Goal: Task Accomplishment & Management: Complete application form

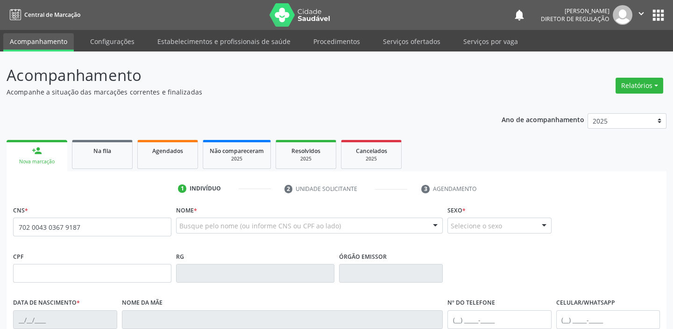
type input "702 0043 0367 9187"
type input "12[DATE]"
type input "S/N"
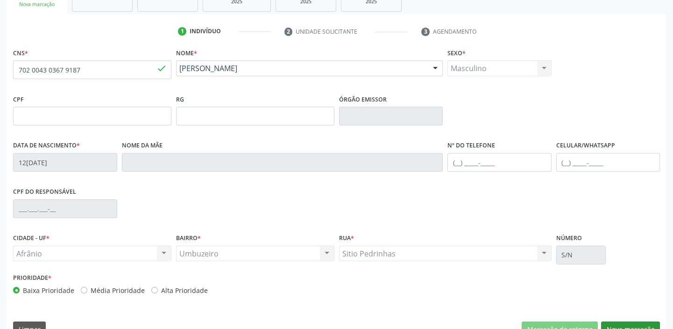
scroll to position [178, 0]
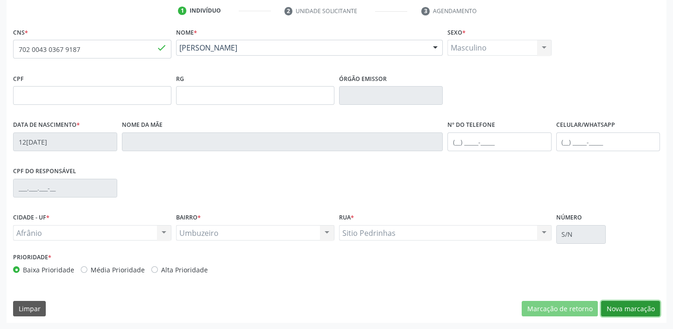
click at [621, 309] on button "Nova marcação" at bounding box center [630, 309] width 59 height 16
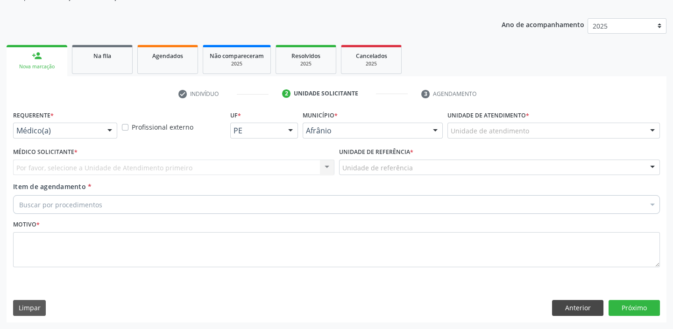
scroll to position [94, 0]
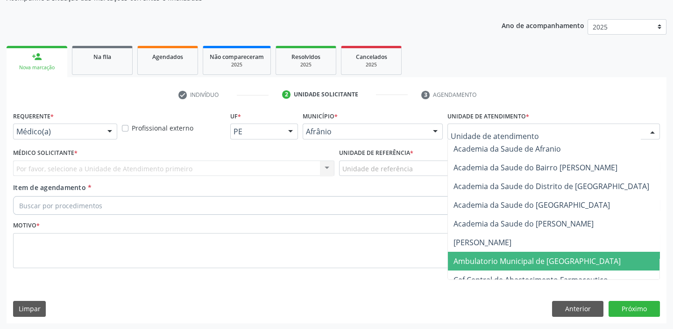
click at [467, 261] on span "Ambulatorio Municipal de [GEOGRAPHIC_DATA]" at bounding box center [537, 261] width 167 height 10
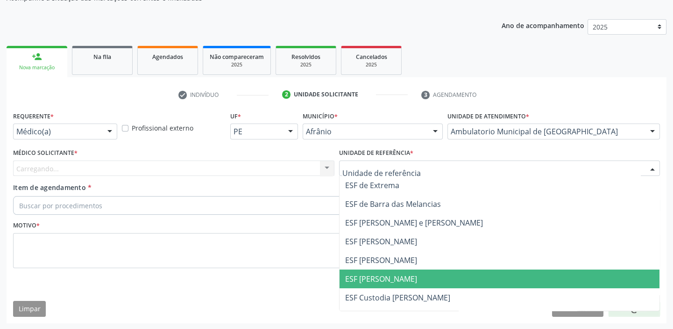
click at [358, 282] on span "ESF [PERSON_NAME]" at bounding box center [381, 278] width 72 height 10
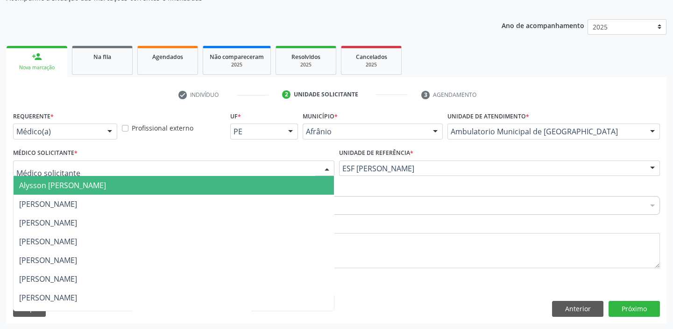
click at [33, 189] on span "Alysson [PERSON_NAME]" at bounding box center [62, 185] width 87 height 10
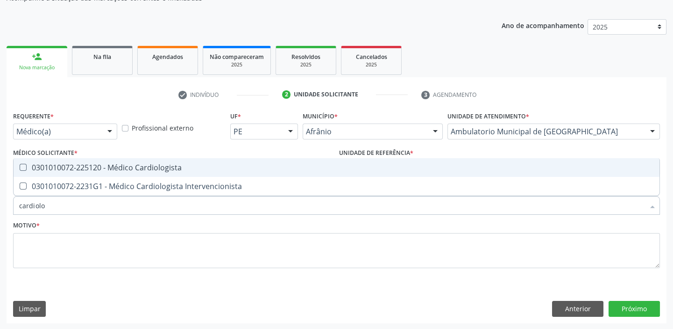
type input "cardiolog"
click at [47, 171] on div "0301010072-225120 - Médico Cardiologista" at bounding box center [336, 167] width 635 height 7
checkbox Cardiologista "true"
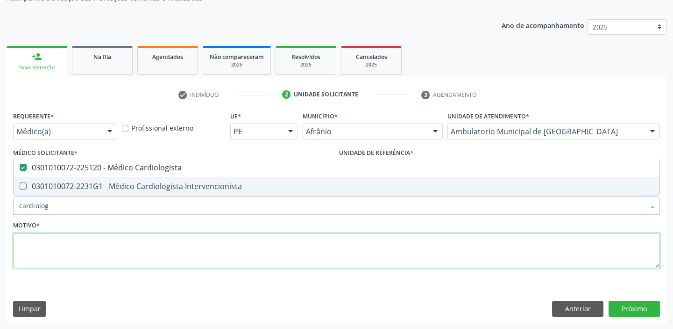
click at [43, 249] on textarea at bounding box center [336, 251] width 647 height 36
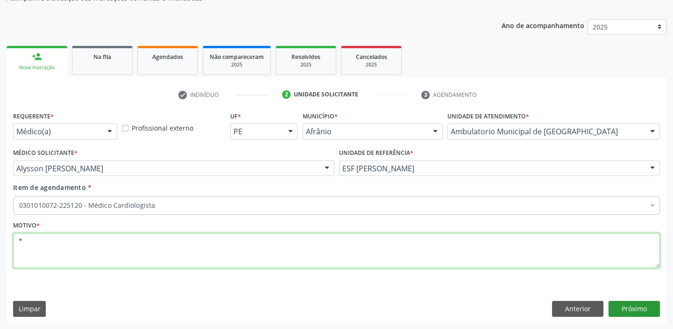
type textarea "*"
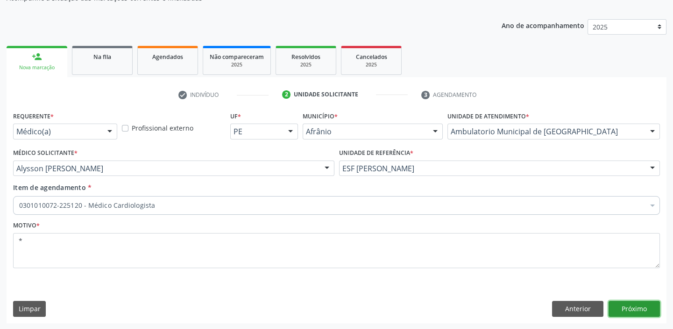
click at [639, 308] on button "Próximo" at bounding box center [634, 309] width 51 height 16
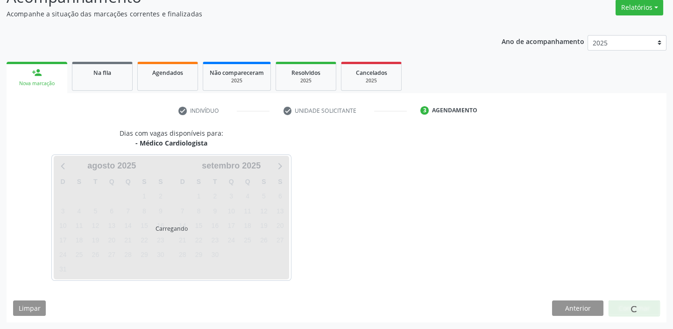
scroll to position [78, 0]
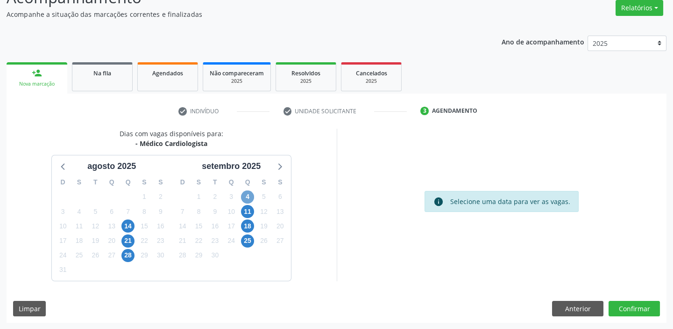
click at [250, 196] on span "4" at bounding box center [247, 196] width 13 height 13
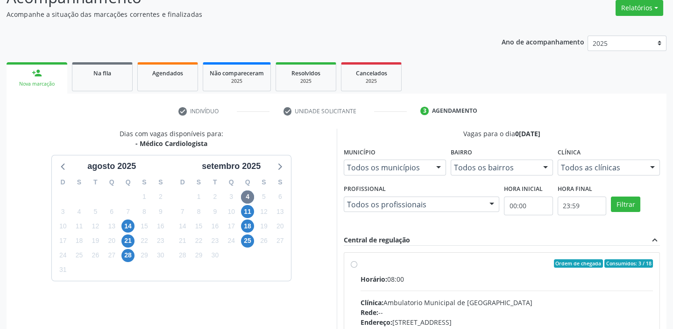
click at [358, 267] on input "Ordem de chegada Consumidos: 3 / 18 Horário: 08:00 Clínica: Ambulatorio Municip…" at bounding box center [354, 263] width 7 height 8
radio input "true"
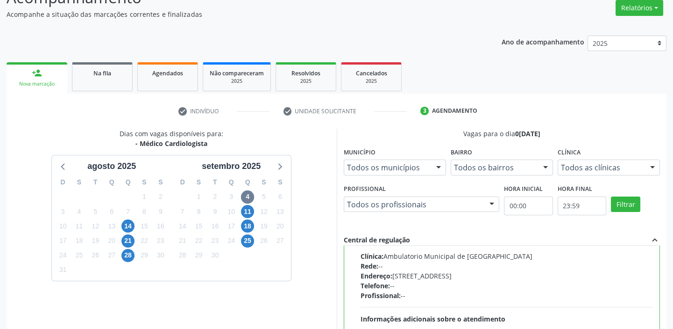
scroll to position [229, 0]
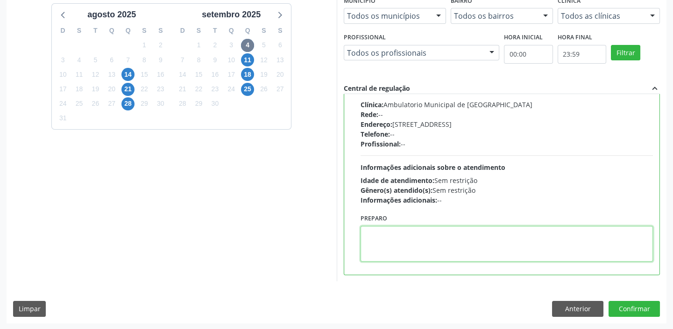
click at [474, 252] on textarea at bounding box center [507, 244] width 293 height 36
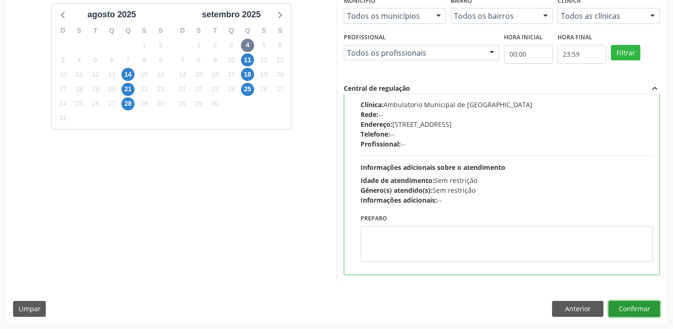
click at [628, 310] on button "Confirmar" at bounding box center [634, 309] width 51 height 16
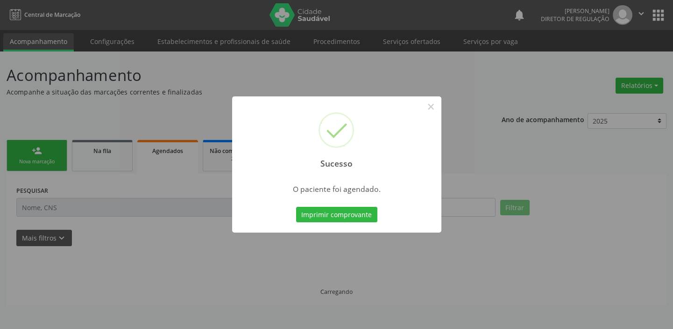
scroll to position [0, 0]
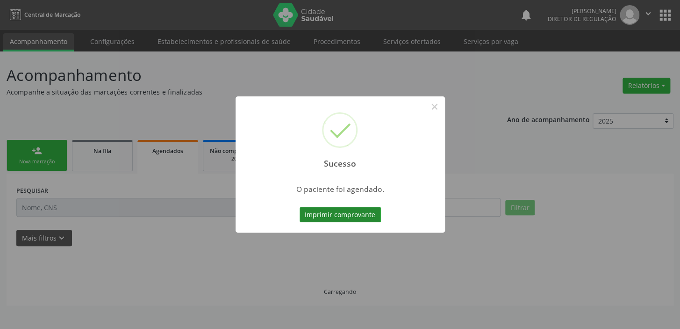
click at [325, 211] on button "Imprimir comprovante" at bounding box center [340, 215] width 81 height 16
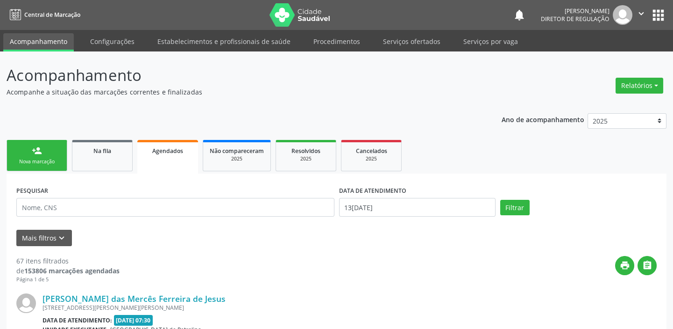
click at [36, 204] on div "PESQUISAR" at bounding box center [175, 203] width 323 height 40
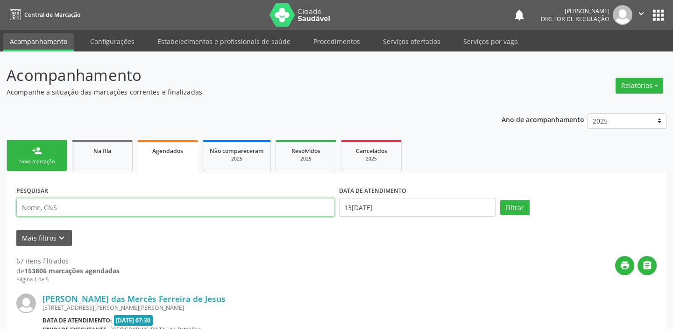
click at [36, 204] on input "text" at bounding box center [175, 207] width 318 height 19
type input "898006262558421"
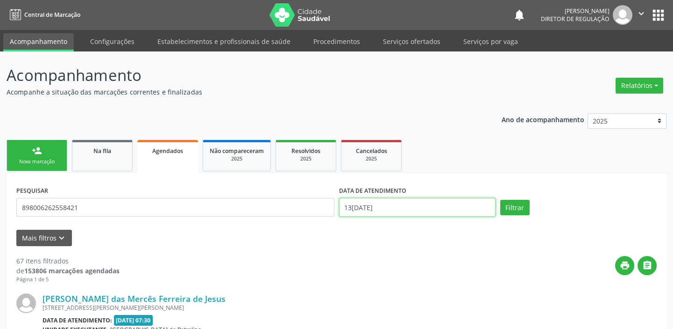
click at [388, 211] on input "13[DATE]" at bounding box center [417, 207] width 157 height 19
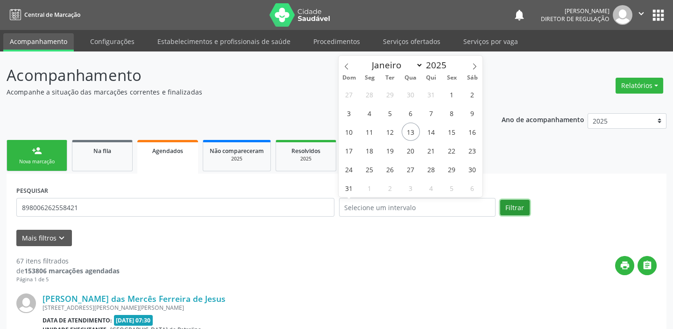
click at [515, 207] on button "Filtrar" at bounding box center [515, 208] width 29 height 16
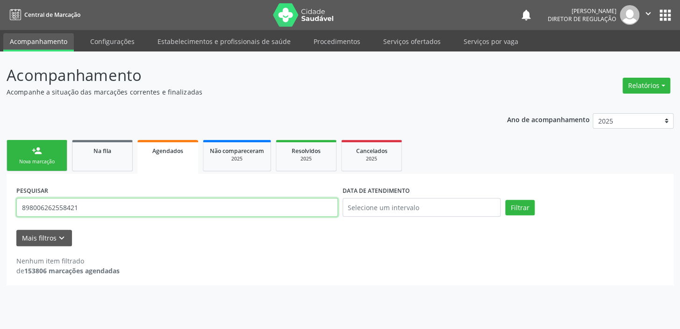
click at [81, 212] on input "898006262558421" at bounding box center [177, 207] width 322 height 19
type input "8"
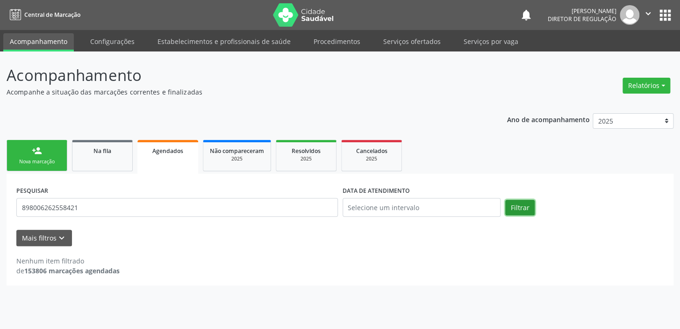
click at [512, 205] on button "Filtrar" at bounding box center [519, 208] width 29 height 16
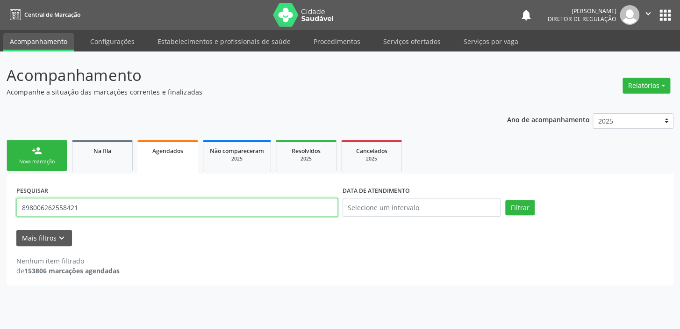
click at [104, 206] on input "898006262558421" at bounding box center [177, 207] width 322 height 19
type input "8"
type input "706508387539197"
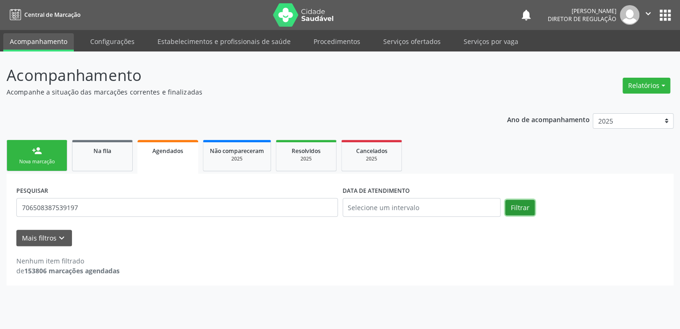
click at [520, 208] on button "Filtrar" at bounding box center [519, 208] width 29 height 16
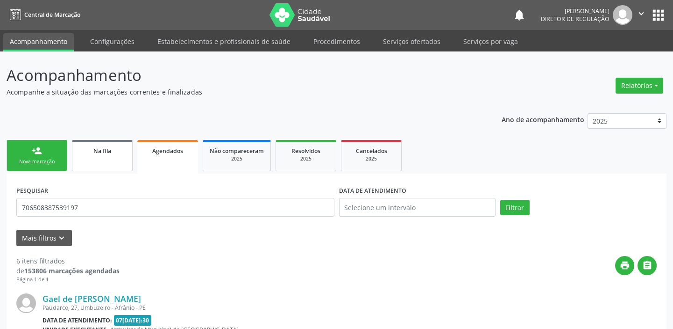
click at [102, 147] on span "Na fila" at bounding box center [102, 151] width 18 height 8
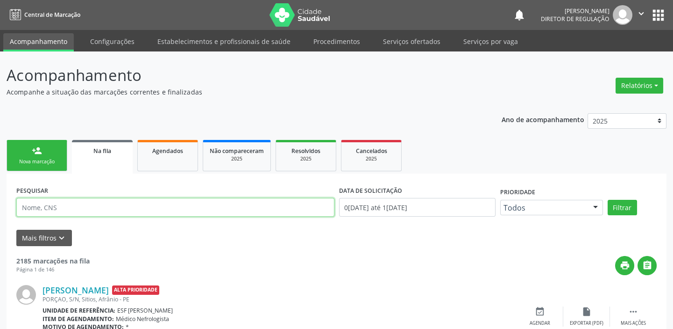
click at [95, 203] on input "text" at bounding box center [175, 207] width 318 height 19
type input "706508387539197"
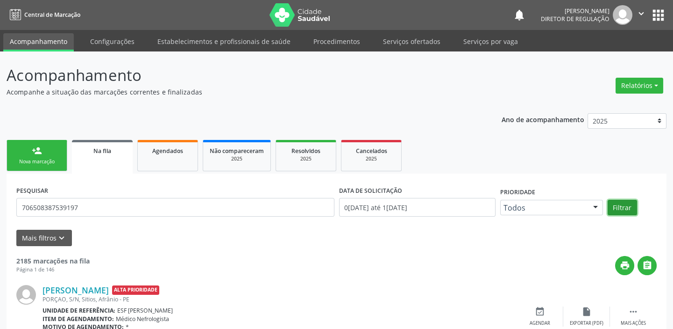
click at [622, 210] on button "Filtrar" at bounding box center [622, 208] width 29 height 16
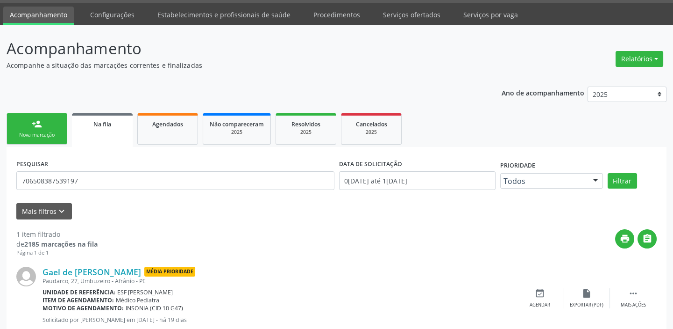
scroll to position [54, 0]
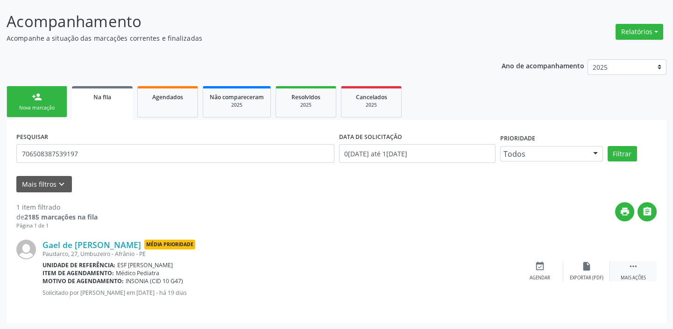
click at [629, 265] on icon "" at bounding box center [634, 266] width 10 height 10
click at [394, 264] on div "event_available Agendar" at bounding box center [400, 271] width 47 height 20
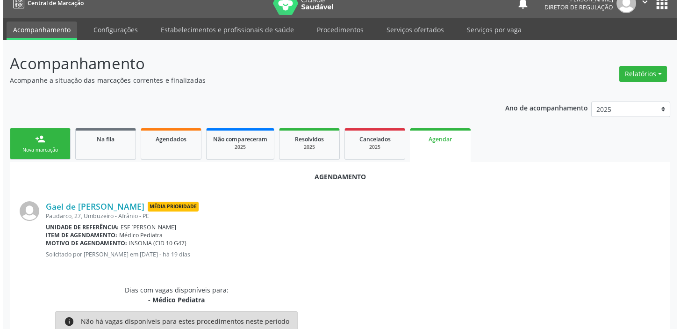
scroll to position [0, 0]
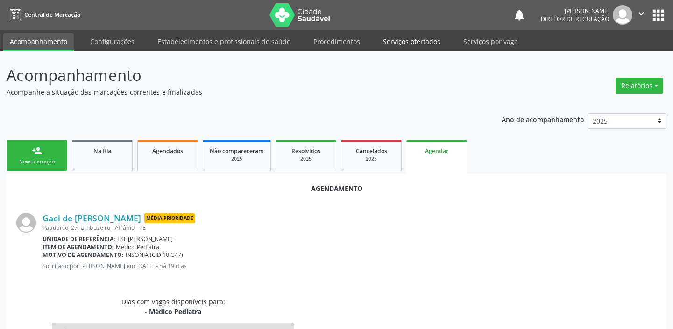
click at [412, 38] on link "Serviços ofertados" at bounding box center [412, 41] width 71 height 16
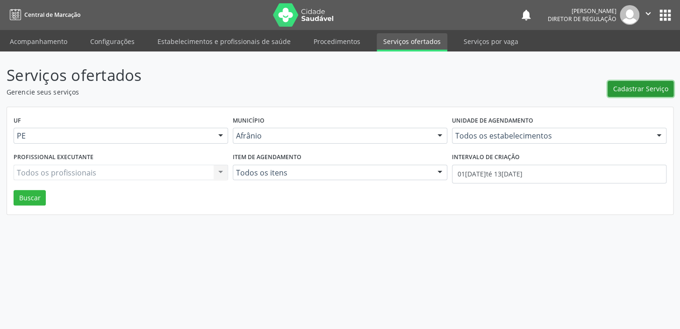
click at [626, 86] on span "Cadastrar Serviço" at bounding box center [640, 89] width 55 height 10
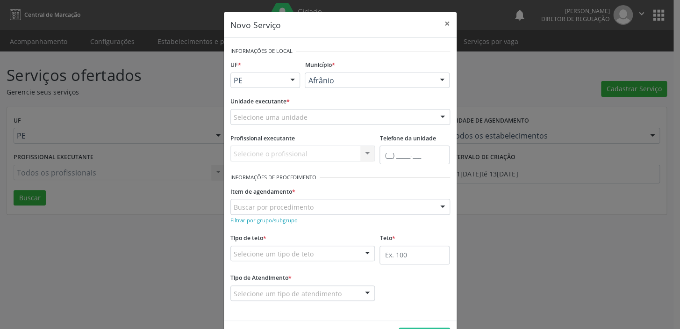
click at [321, 75] on div "Afrânio" at bounding box center [377, 80] width 145 height 16
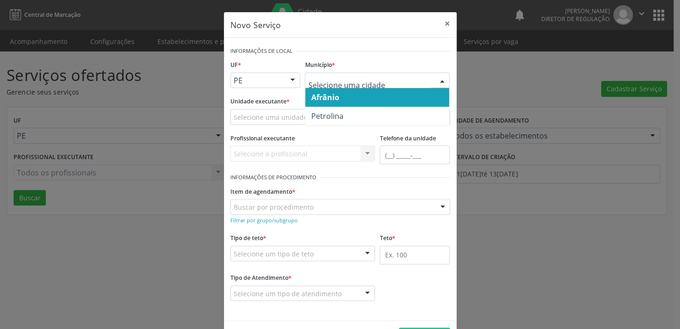
click at [332, 98] on span "Afrânio" at bounding box center [325, 97] width 28 height 10
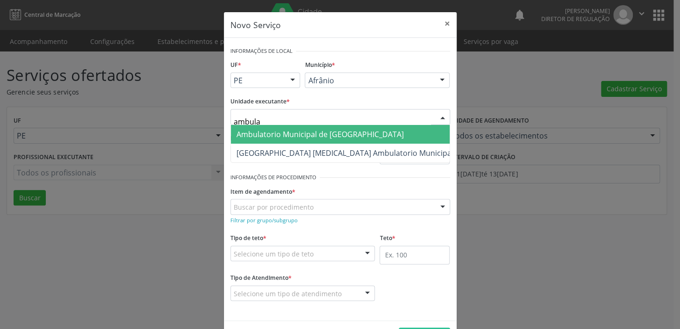
type input "ambulat"
click at [268, 141] on span "Ambulatorio Municipal de [GEOGRAPHIC_DATA]" at bounding box center [345, 134] width 228 height 19
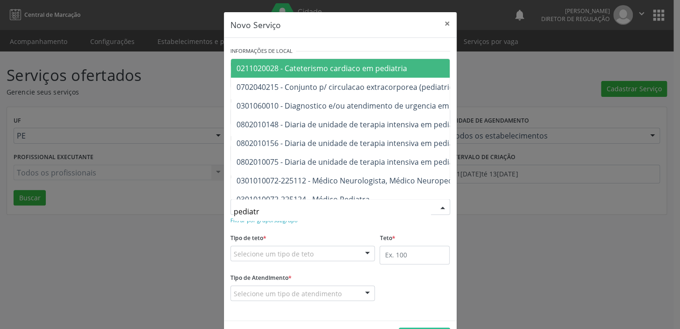
type input "pediatra"
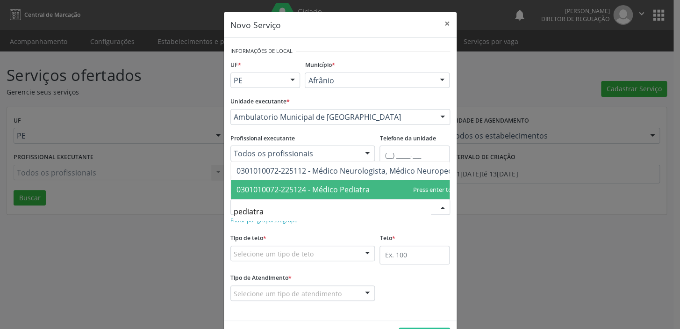
click at [260, 185] on span "0301010072-225124 - Médico Pediatra" at bounding box center [302, 189] width 133 height 10
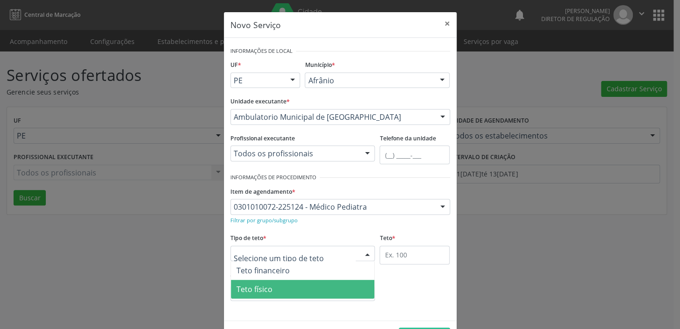
click at [246, 289] on span "Teto físico" at bounding box center [254, 289] width 36 height 10
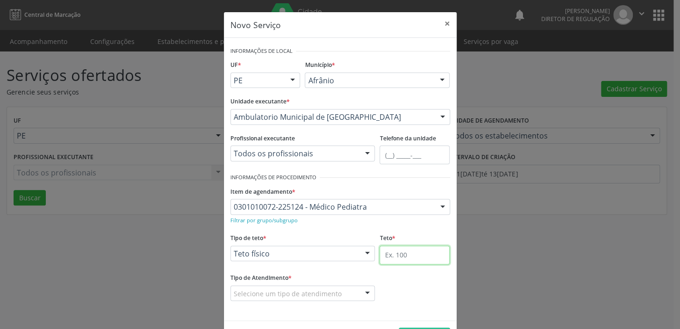
click at [394, 256] on input "text" at bounding box center [414, 254] width 70 height 19
type input "1"
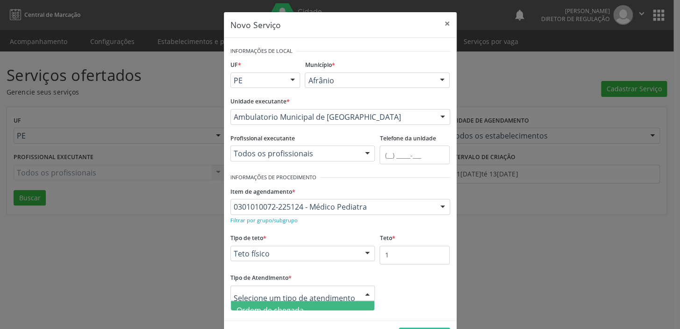
click at [277, 308] on span "Ordem de chegada" at bounding box center [269, 310] width 67 height 10
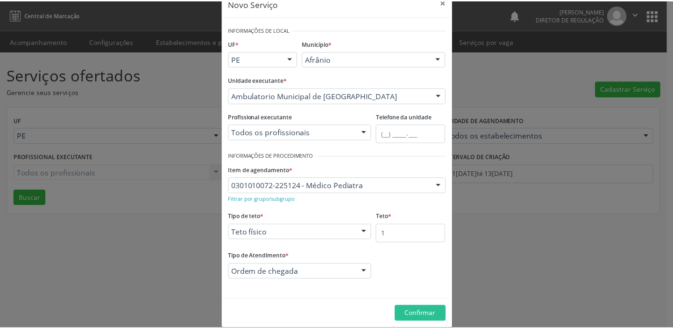
scroll to position [32, 0]
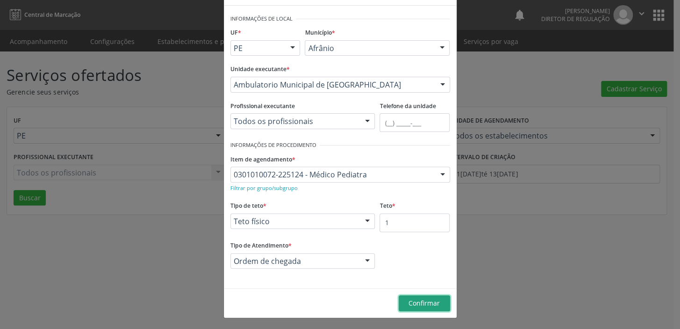
click at [414, 302] on span "Confirmar" at bounding box center [423, 302] width 31 height 9
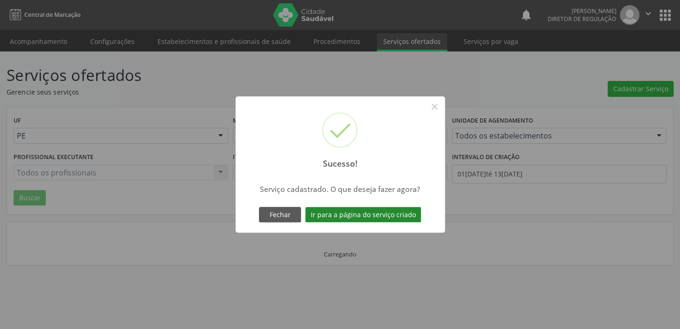
click at [358, 214] on button "Ir para a página do serviço criado" at bounding box center [363, 215] width 116 height 16
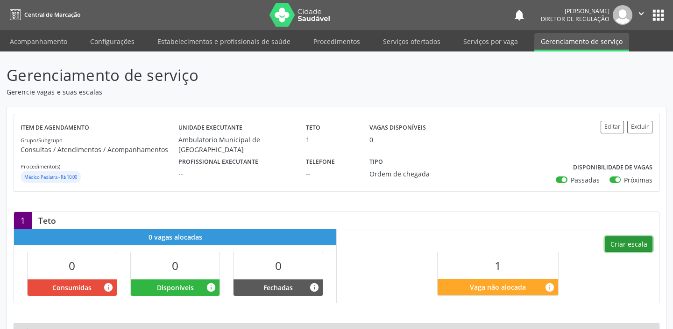
click at [618, 244] on button "Criar escala" at bounding box center [629, 244] width 48 height 16
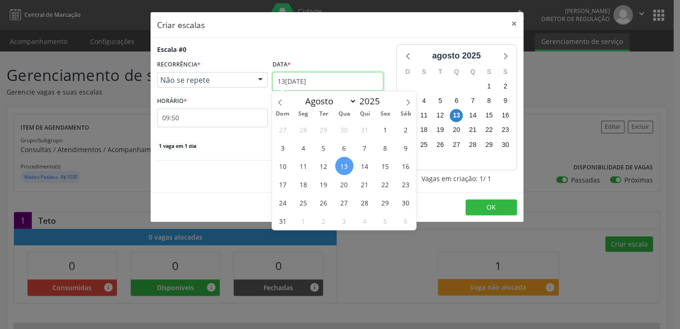
click at [295, 85] on input "13[DATE]" at bounding box center [327, 81] width 111 height 19
click at [280, 186] on span "17" at bounding box center [282, 184] width 18 height 18
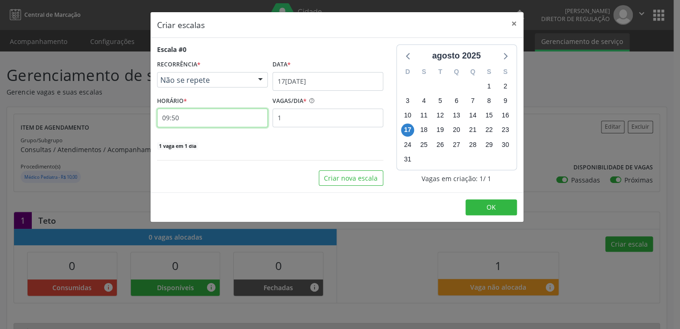
click at [196, 119] on input "09:50" at bounding box center [212, 117] width 111 height 19
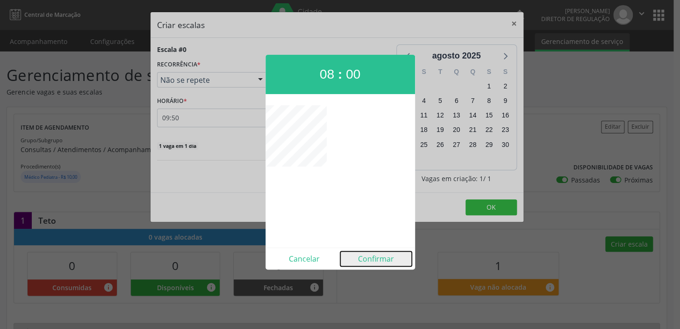
click at [364, 260] on button "Confirmar" at bounding box center [376, 258] width 72 height 15
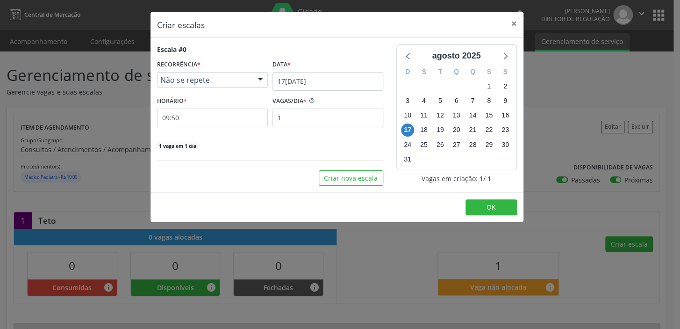
type input "08:00"
click at [496, 204] on button "OK" at bounding box center [490, 207] width 51 height 16
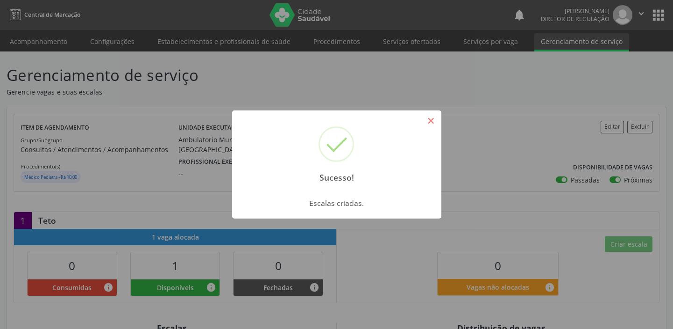
click at [429, 121] on button "×" at bounding box center [431, 121] width 16 height 16
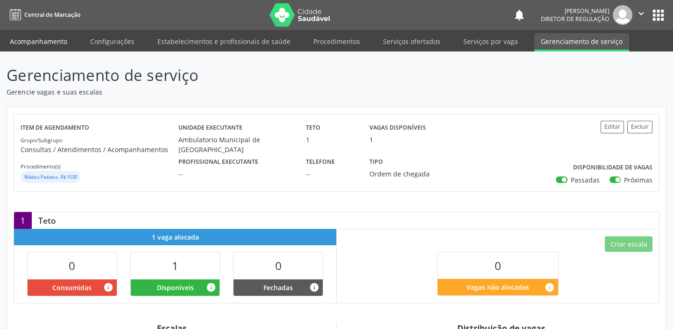
click at [49, 37] on link "Acompanhamento" at bounding box center [38, 41] width 71 height 16
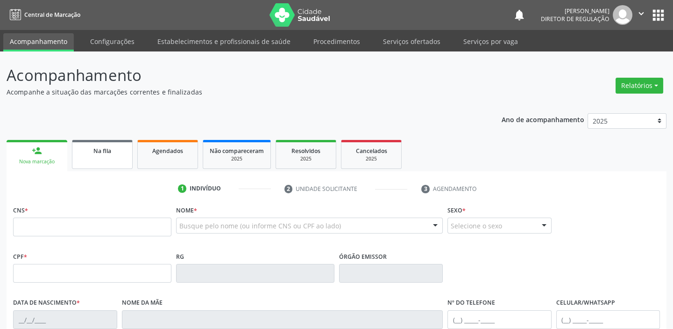
click at [103, 148] on span "Na fila" at bounding box center [102, 151] width 18 height 8
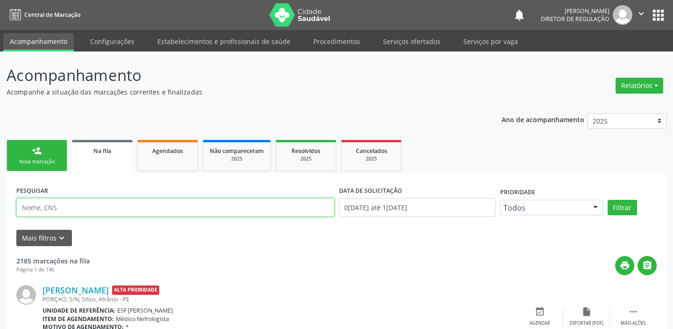
click at [56, 211] on input "text" at bounding box center [175, 207] width 318 height 19
type input "706508387539197"
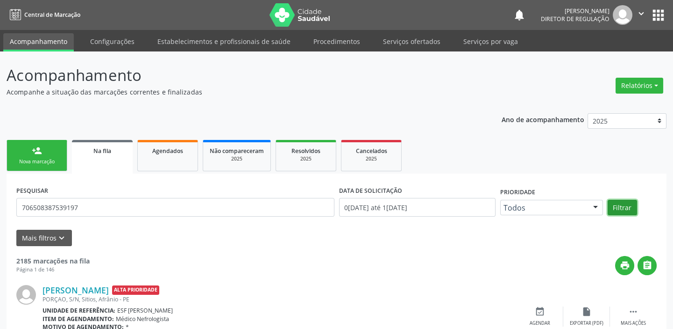
click at [617, 206] on button "Filtrar" at bounding box center [622, 208] width 29 height 16
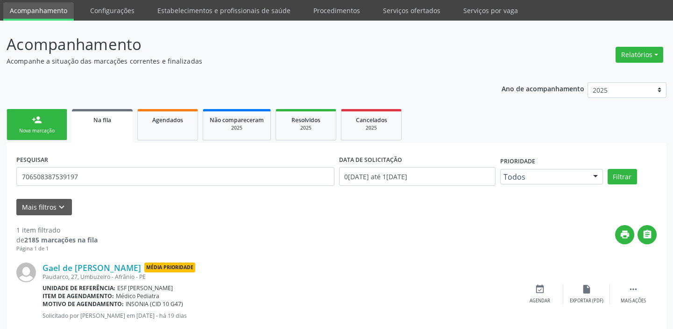
scroll to position [54, 0]
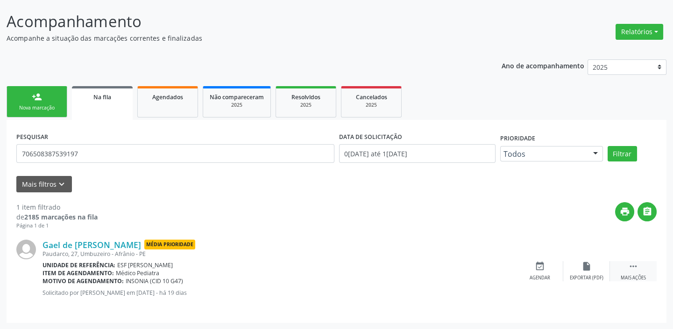
click at [628, 264] on div " Mais ações" at bounding box center [633, 271] width 47 height 20
click at [403, 276] on div "Agendar" at bounding box center [400, 277] width 21 height 7
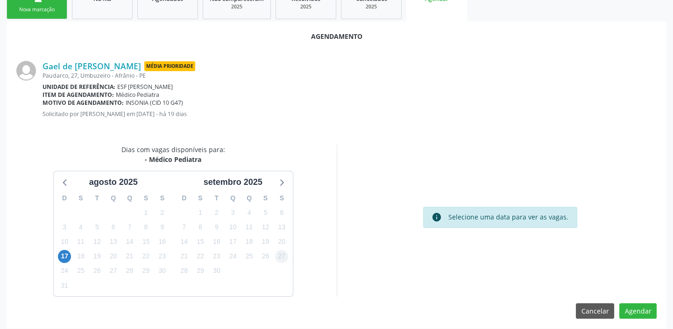
scroll to position [157, 0]
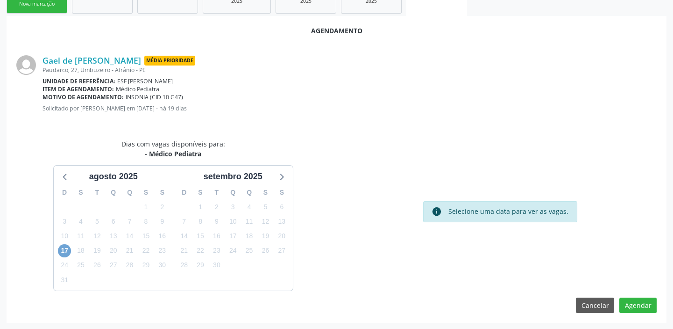
click at [61, 250] on span "17" at bounding box center [64, 250] width 13 height 13
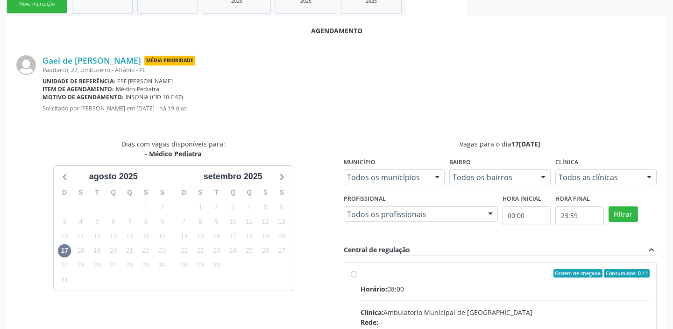
click at [500, 292] on div "Horário: 08:00" at bounding box center [506, 289] width 290 height 10
click at [358, 277] on input "Ordem de chegada Consumidos: 0 / 1 Horário: 08:00 Clínica: Ambulatorio Municipa…" at bounding box center [354, 273] width 7 height 8
radio input "true"
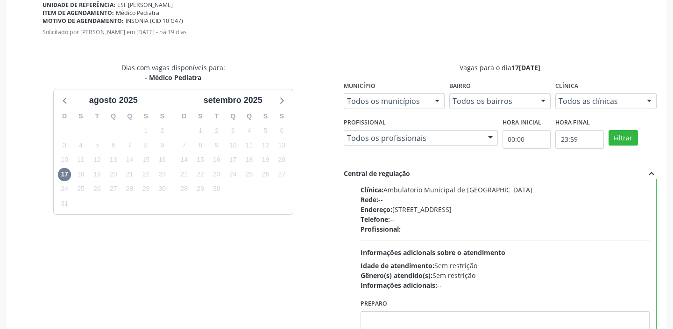
scroll to position [309, 0]
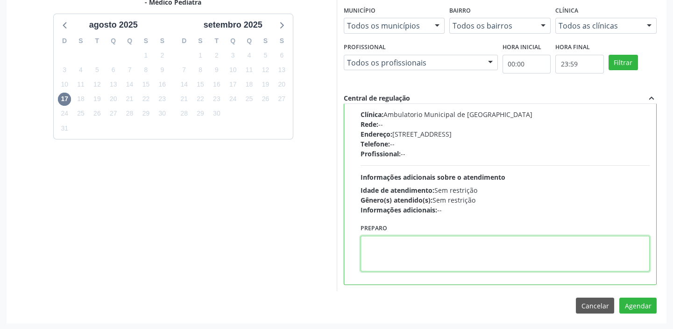
click at [425, 258] on textarea at bounding box center [506, 254] width 290 height 36
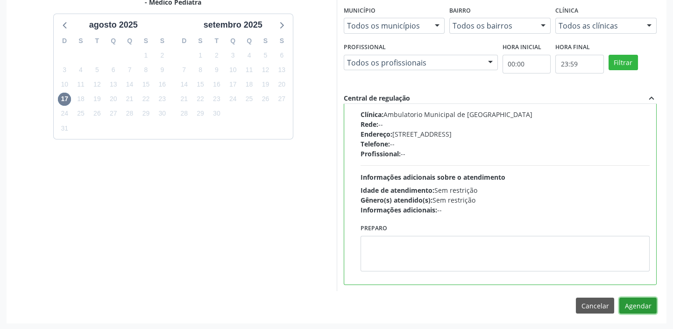
click at [640, 305] on button "Agendar" at bounding box center [638, 305] width 37 height 16
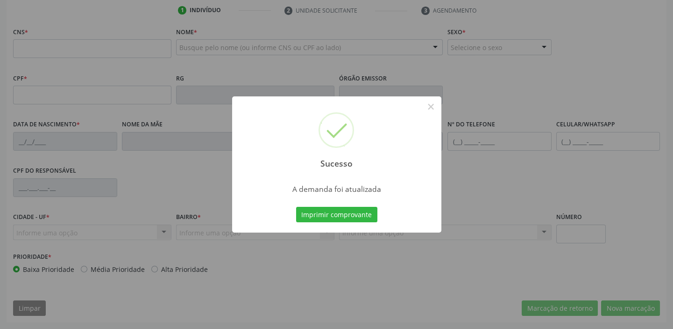
scroll to position [178, 0]
click at [348, 210] on button "Imprimir comprovante" at bounding box center [336, 215] width 81 height 16
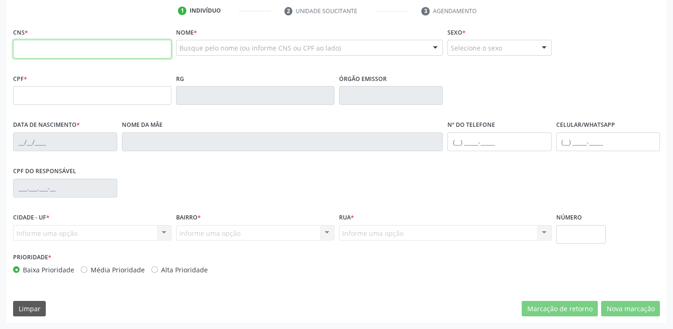
click at [64, 50] on input "text" at bounding box center [92, 49] width 158 height 19
type input "8"
type input "704 8015 3908 1443"
type input "[DATE]"
type input "S/N"
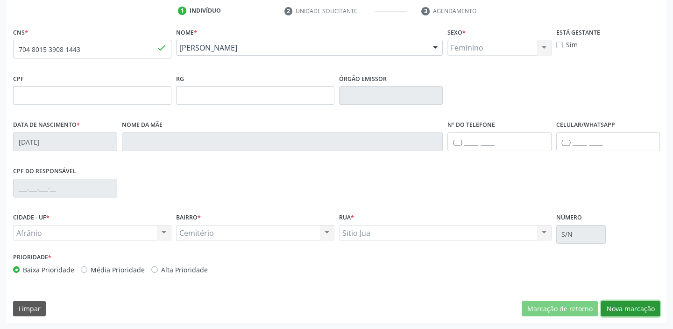
click at [618, 311] on button "Nova marcação" at bounding box center [630, 309] width 59 height 16
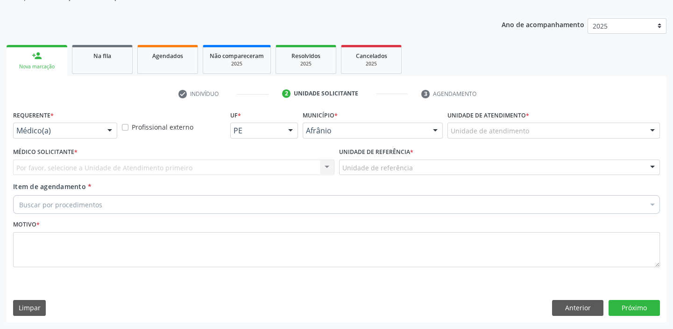
scroll to position [94, 0]
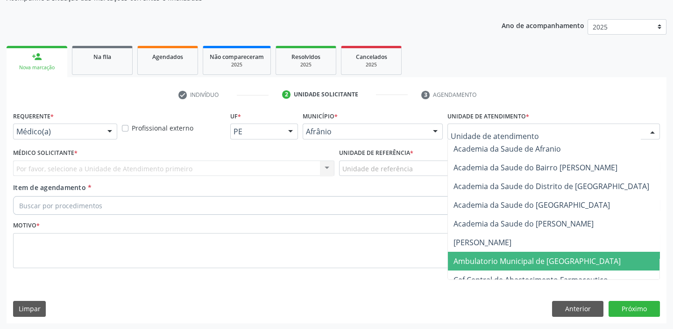
click at [478, 260] on span "Ambulatorio Municipal de [GEOGRAPHIC_DATA]" at bounding box center [537, 261] width 167 height 10
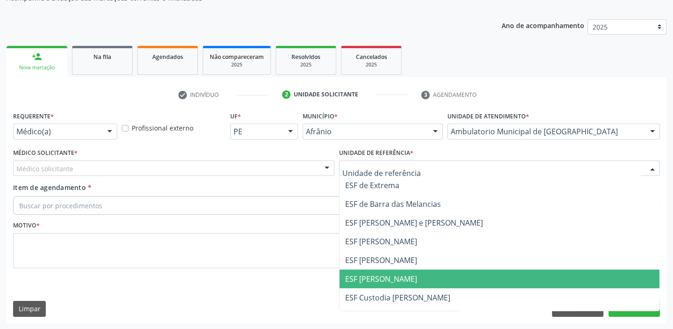
click at [369, 275] on span "ESF [PERSON_NAME]" at bounding box center [381, 278] width 72 height 10
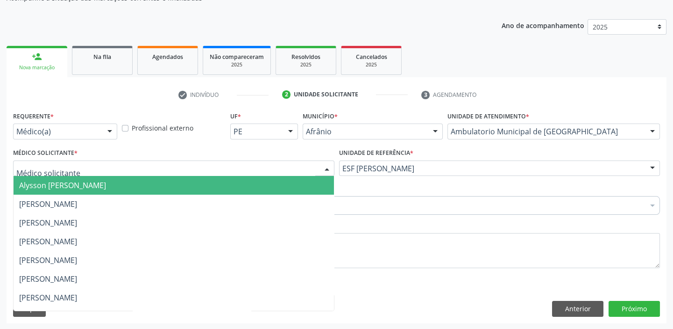
click at [57, 192] on span "Alysson [PERSON_NAME]" at bounding box center [174, 185] width 321 height 19
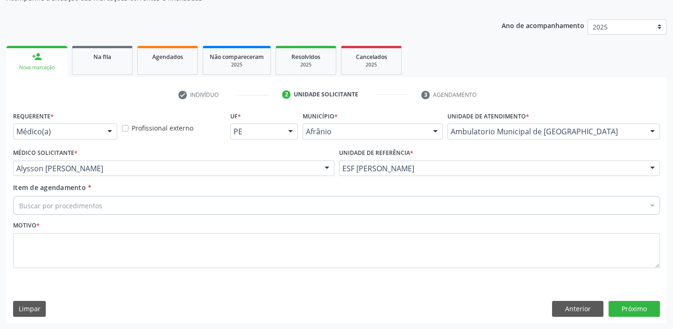
click at [70, 215] on div "Item de agendamento * Buscar por procedimentos Selecionar todos 0604320140 - Ab…" at bounding box center [337, 200] width 652 height 36
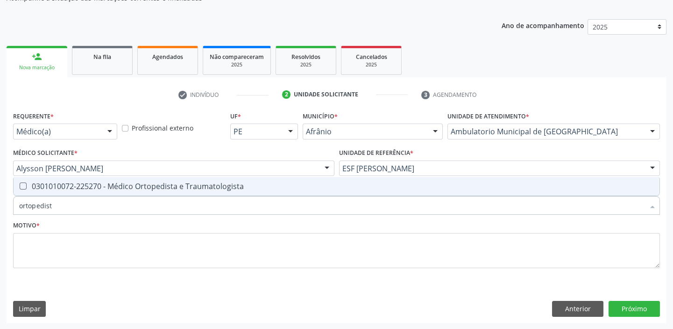
type input "ortopedista"
click at [43, 182] on div "0301010072-225270 - Médico Ortopedista e Traumatologista" at bounding box center [336, 185] width 635 height 7
checkbox Traumatologista "true"
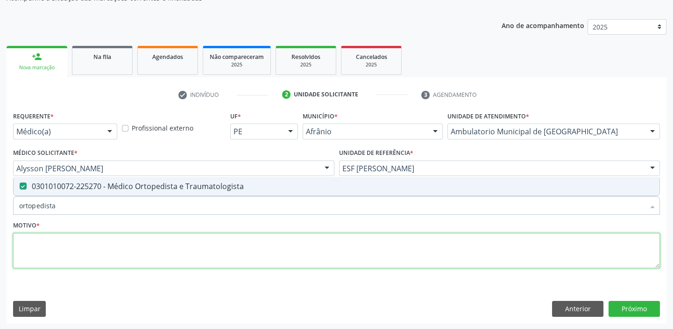
click at [51, 240] on textarea at bounding box center [336, 251] width 647 height 36
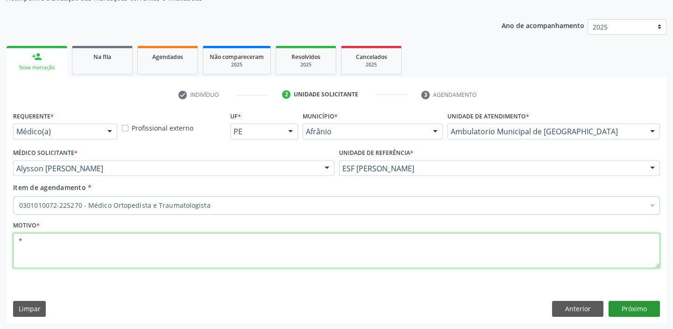
type textarea "*"
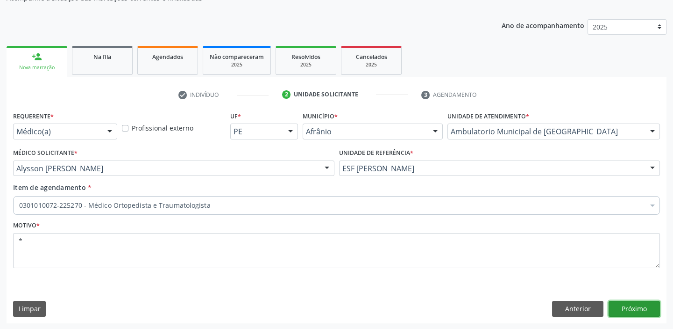
click at [627, 308] on button "Próximo" at bounding box center [634, 309] width 51 height 16
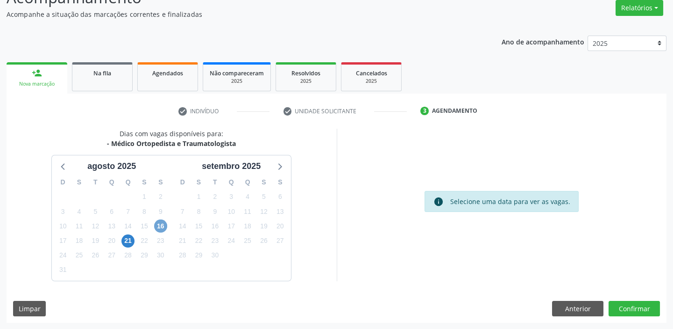
click at [162, 224] on span "16" at bounding box center [160, 225] width 13 height 13
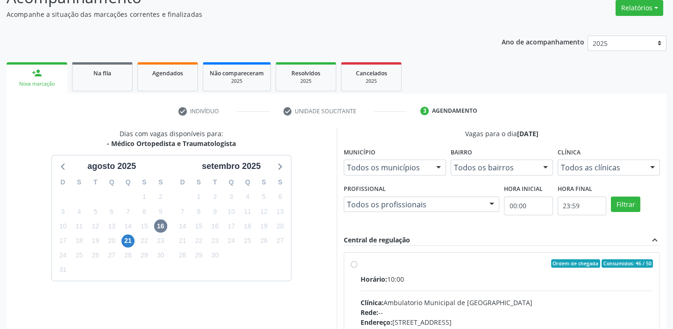
click at [543, 282] on div "Horário: 10:00" at bounding box center [507, 279] width 293 height 10
click at [358, 267] on input "Ordem de chegada Consumidos: 46 / 50 Horário: 10:00 Clínica: Ambulatorio Munici…" at bounding box center [354, 263] width 7 height 8
radio input "true"
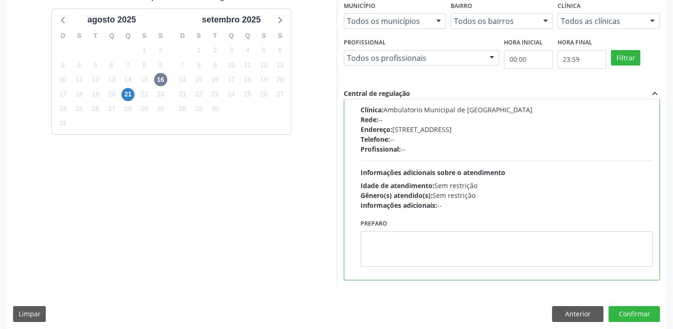
scroll to position [229, 0]
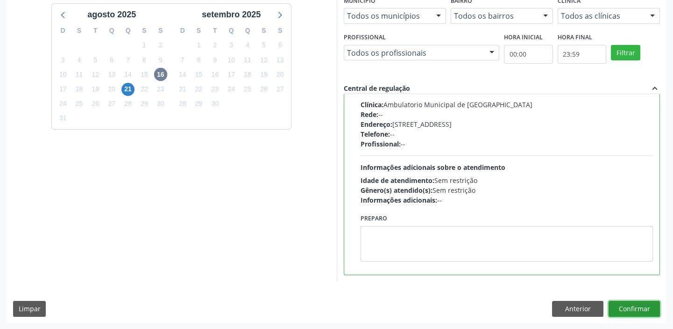
click at [641, 308] on button "Confirmar" at bounding box center [634, 309] width 51 height 16
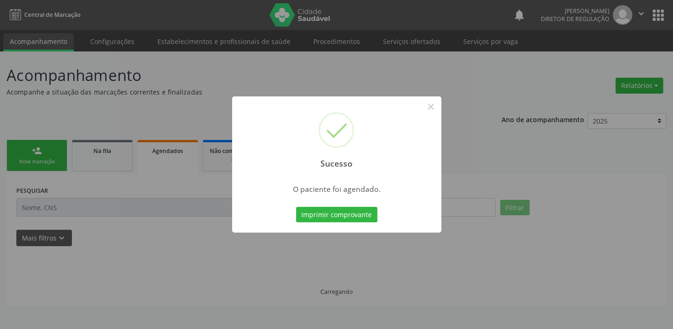
scroll to position [0, 0]
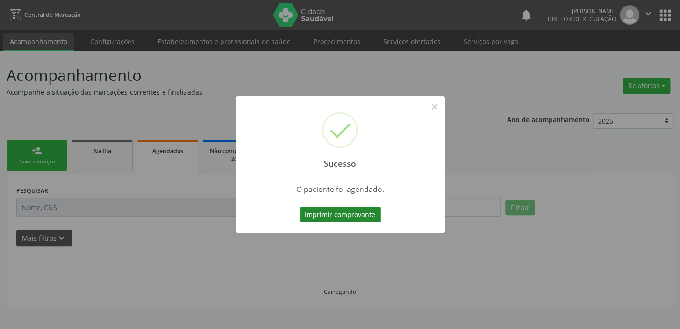
click at [334, 217] on button "Imprimir comprovante" at bounding box center [340, 215] width 81 height 16
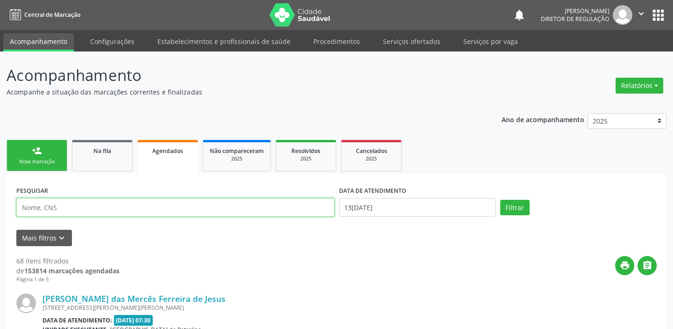
click at [52, 203] on input "text" at bounding box center [175, 207] width 318 height 19
type input "[PERSON_NAME]"
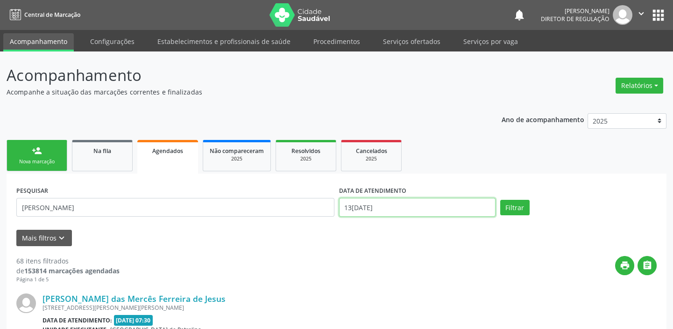
click at [358, 205] on input "13[DATE]" at bounding box center [417, 207] width 157 height 19
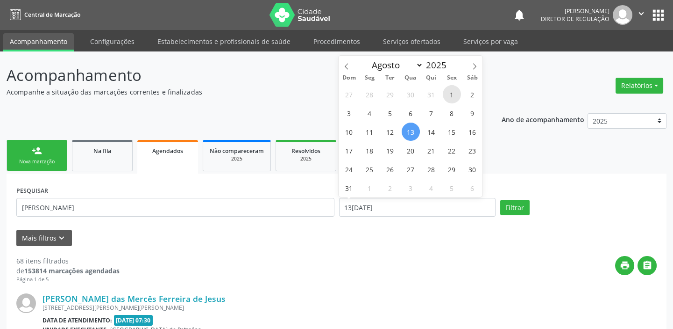
click at [450, 92] on span "1" at bounding box center [452, 94] width 18 height 18
type input "01[DATE]"
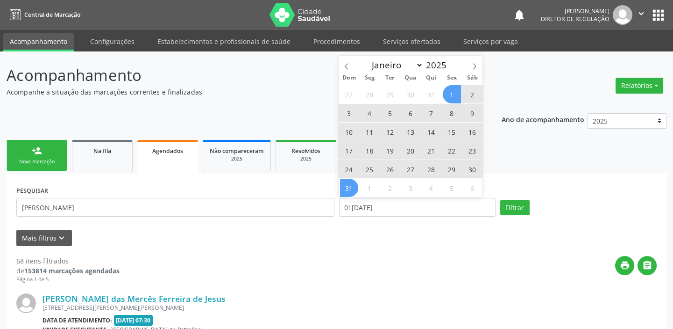
click at [354, 192] on span "31" at bounding box center [349, 188] width 18 height 18
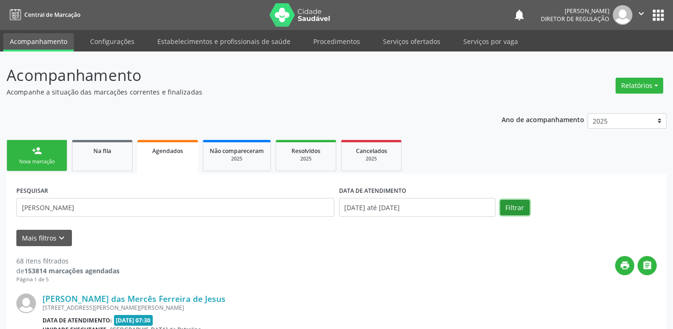
click at [510, 208] on button "Filtrar" at bounding box center [515, 208] width 29 height 16
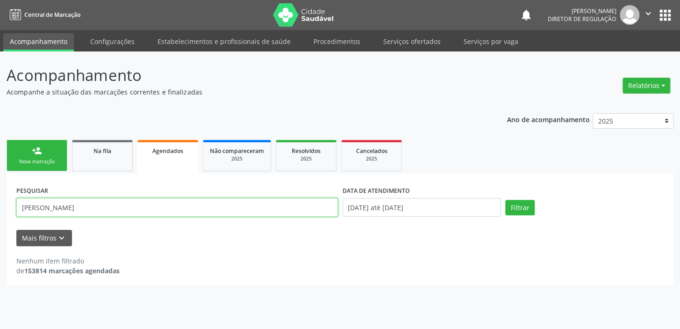
click at [73, 207] on input "[PERSON_NAME]" at bounding box center [177, 207] width 322 height 19
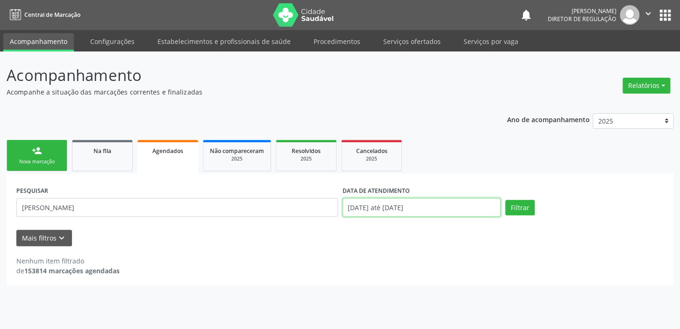
click at [364, 208] on input "[DATE] até [DATE]" at bounding box center [422, 207] width 158 height 19
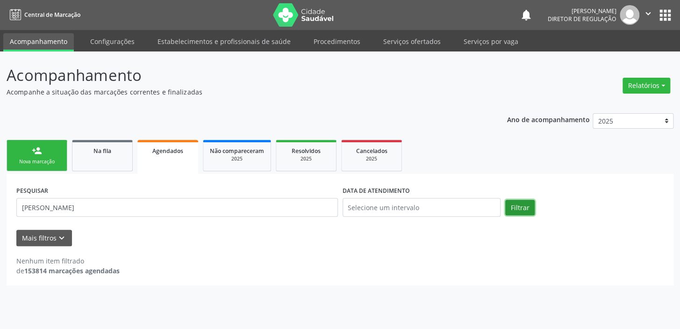
click at [517, 207] on button "Filtrar" at bounding box center [519, 208] width 29 height 16
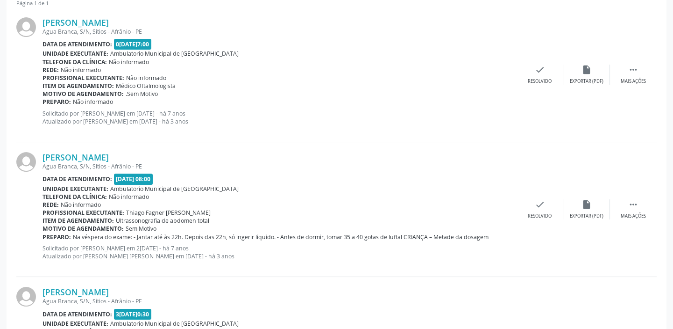
scroll to position [170, 0]
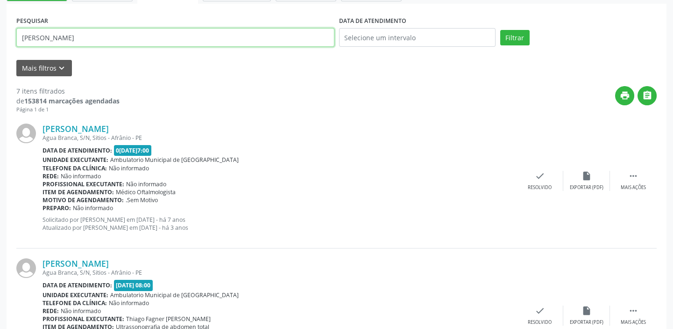
click at [79, 36] on input "[PERSON_NAME]" at bounding box center [175, 37] width 318 height 19
type input "[PERSON_NAME]"
click at [513, 36] on button "Filtrar" at bounding box center [515, 38] width 29 height 16
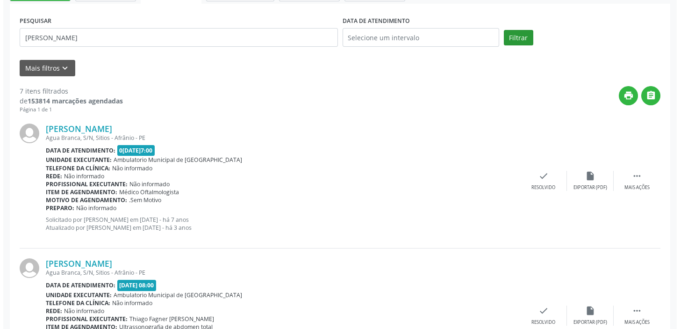
scroll to position [0, 0]
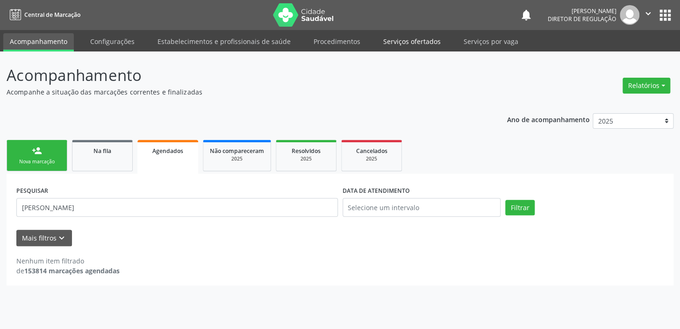
click at [411, 38] on link "Serviços ofertados" at bounding box center [412, 41] width 71 height 16
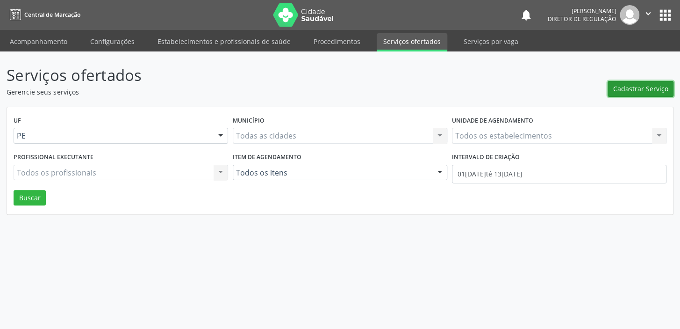
click at [636, 89] on span "Cadastrar Serviço" at bounding box center [640, 89] width 55 height 10
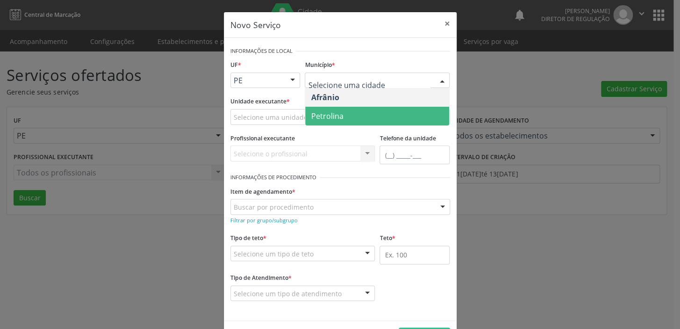
click at [320, 114] on span "Petrolina" at bounding box center [327, 116] width 32 height 10
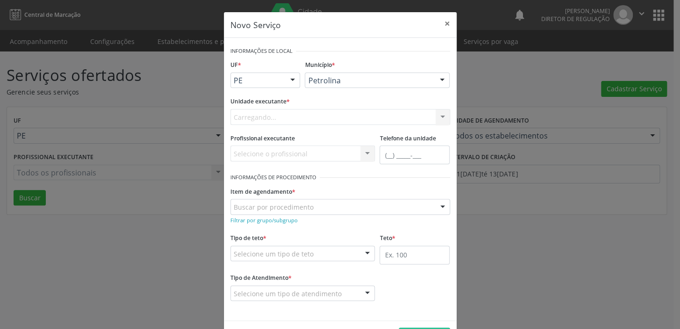
click at [250, 113] on div "Carregando... Academia da Saude de Afranio Academia da Saude do Bairro [PERSON_…" at bounding box center [340, 117] width 220 height 16
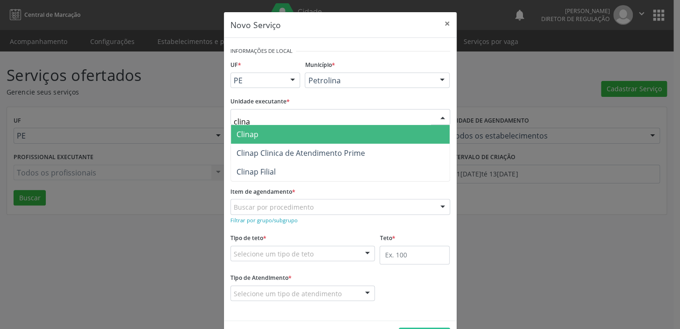
type input "clinap"
click at [255, 133] on span "Clinap" at bounding box center [340, 134] width 219 height 19
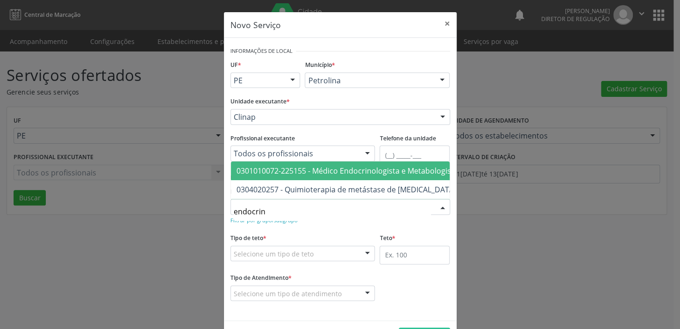
type input "endocrino"
click at [291, 165] on span "0301010072-225155 - Médico Endocrinologista e Metabologista" at bounding box center [347, 170] width 222 height 10
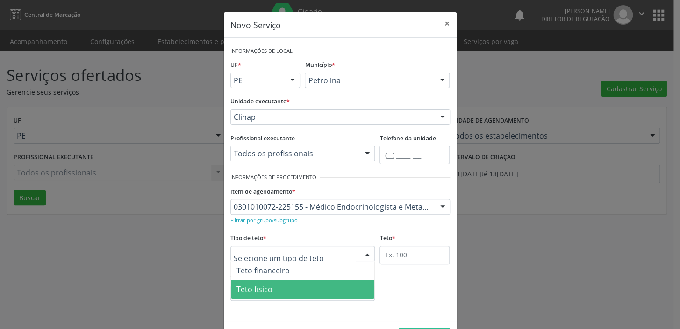
click at [257, 282] on span "Teto físico" at bounding box center [303, 288] width 144 height 19
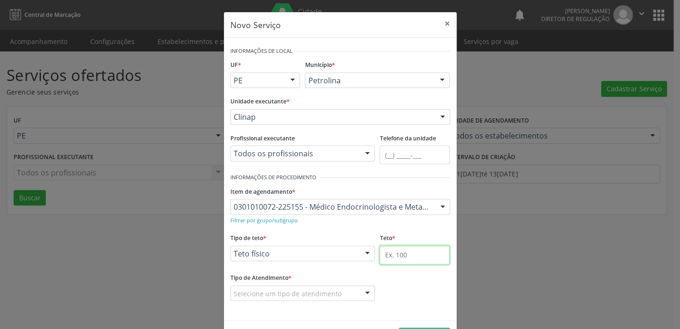
click at [393, 255] on input "text" at bounding box center [414, 254] width 70 height 19
type input "1"
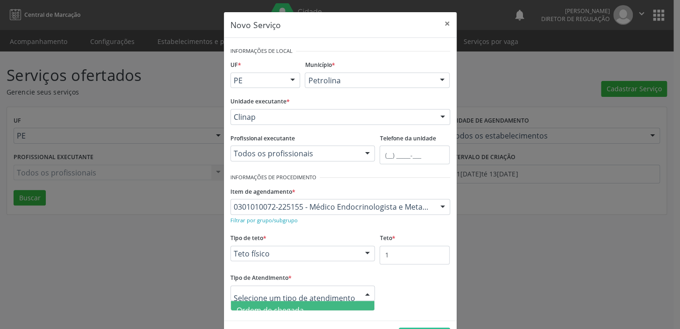
click at [280, 307] on span "Ordem de chegada" at bounding box center [269, 310] width 67 height 10
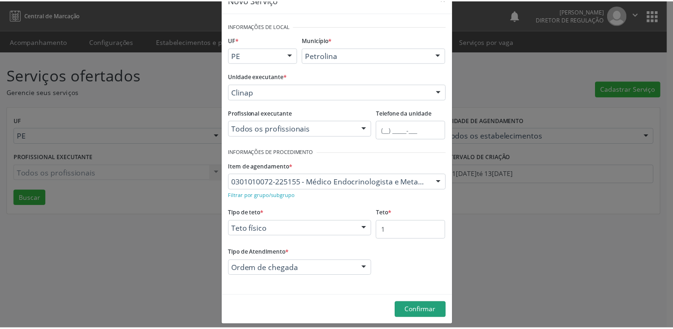
scroll to position [32, 0]
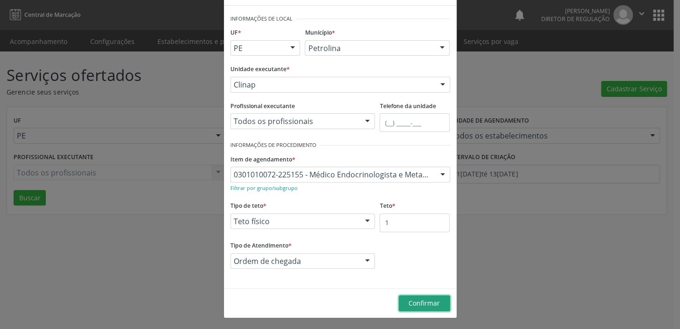
click at [411, 296] on button "Confirmar" at bounding box center [424, 303] width 51 height 16
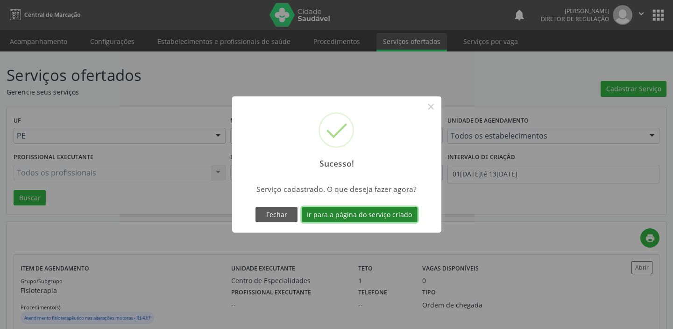
click at [354, 215] on button "Ir para a página do serviço criado" at bounding box center [360, 215] width 116 height 16
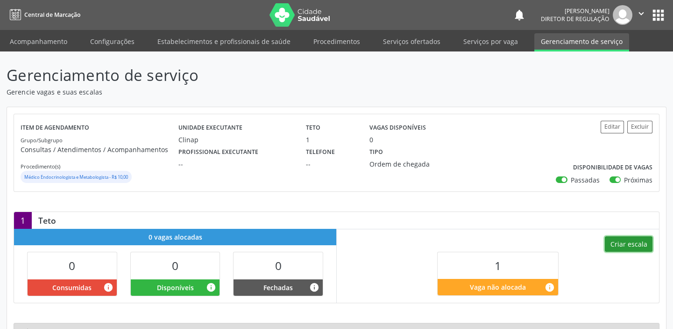
click at [626, 245] on button "Criar escala" at bounding box center [629, 244] width 48 height 16
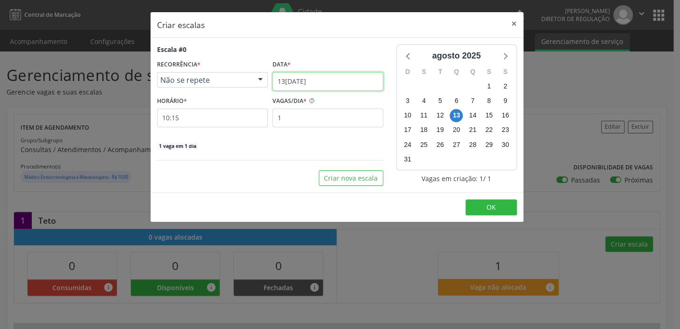
drag, startPoint x: 298, startPoint y: 74, endPoint x: 310, endPoint y: 81, distance: 14.0
click at [300, 75] on input "13[DATE]" at bounding box center [327, 81] width 111 height 19
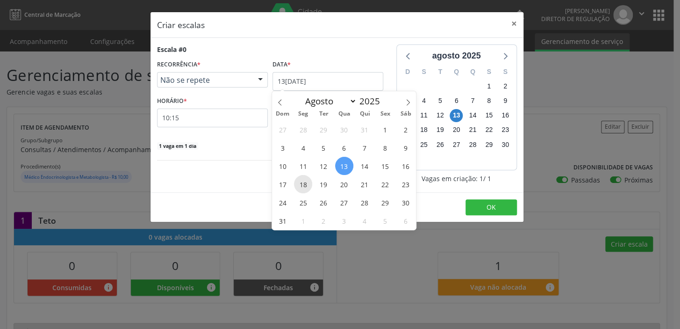
click at [306, 180] on span "18" at bounding box center [303, 184] width 18 height 18
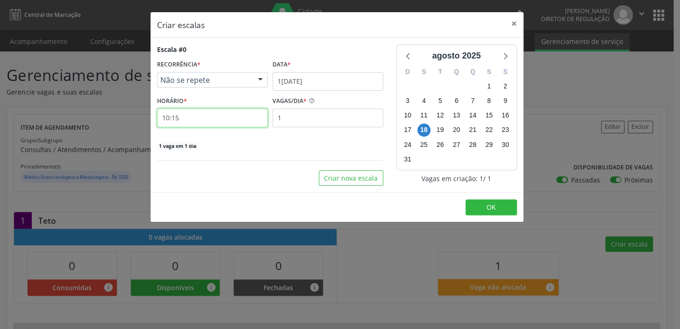
click at [208, 120] on input "10:15" at bounding box center [212, 117] width 111 height 19
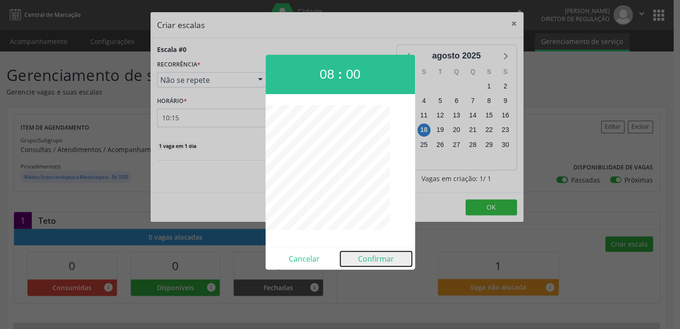
click at [378, 258] on button "Confirmar" at bounding box center [376, 258] width 72 height 15
type input "08:00"
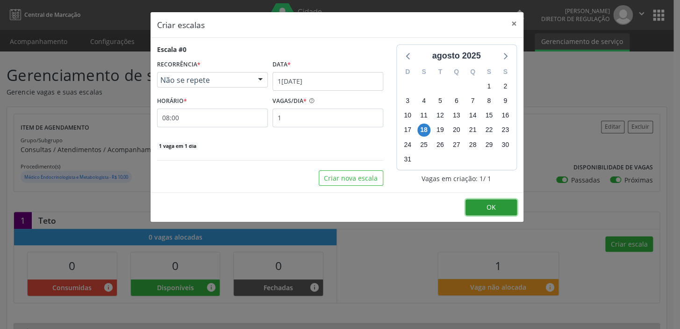
click at [496, 209] on button "OK" at bounding box center [490, 207] width 51 height 16
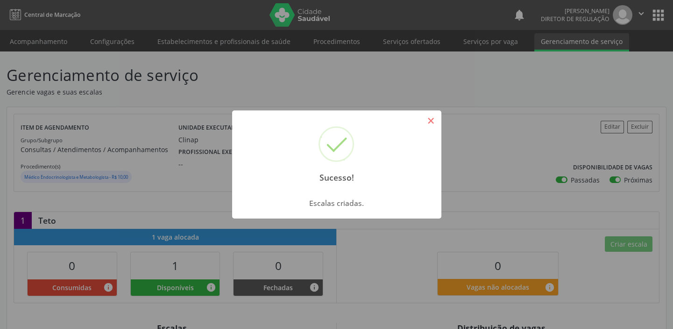
click at [429, 119] on button "×" at bounding box center [431, 121] width 16 height 16
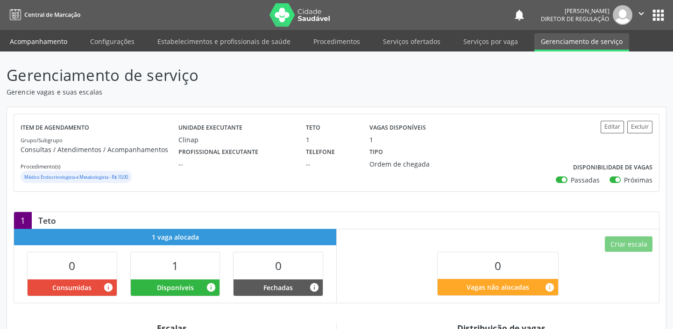
click at [27, 43] on link "Acompanhamento" at bounding box center [38, 41] width 71 height 16
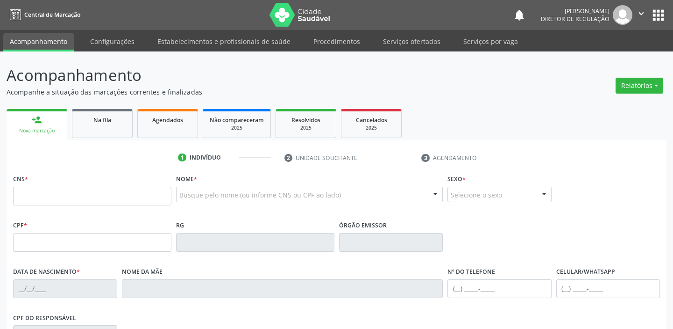
click at [27, 43] on link "Acompanhamento" at bounding box center [38, 42] width 71 height 18
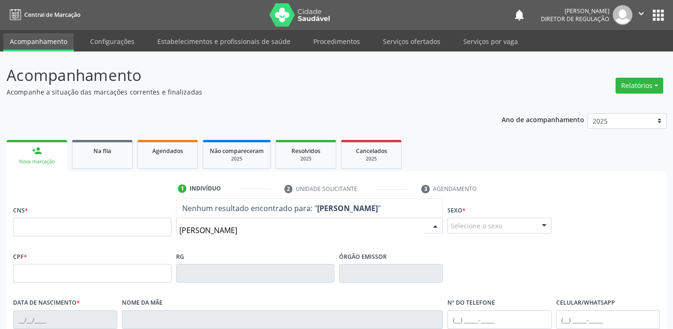
type input "[PERSON_NAME]"
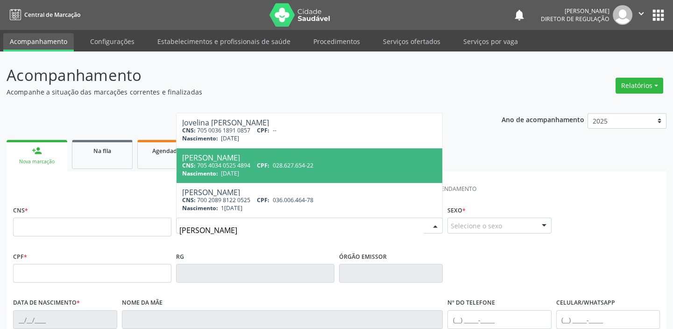
click at [240, 159] on div "[PERSON_NAME]" at bounding box center [309, 157] width 255 height 7
type input "705 4034 0525 4894"
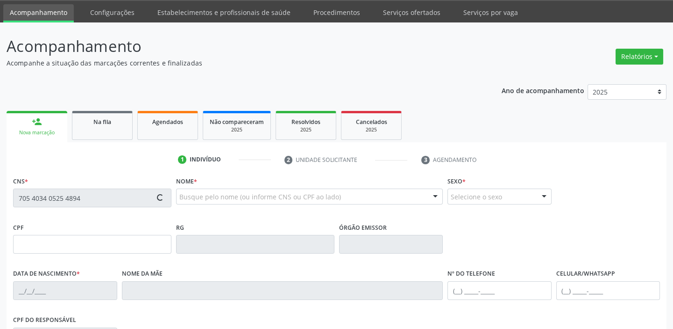
type input "028.627.654-22"
type input "[DATE]"
type input "[PERSON_NAME]"
type input "[PHONE_NUMBER]"
type input "S/N"
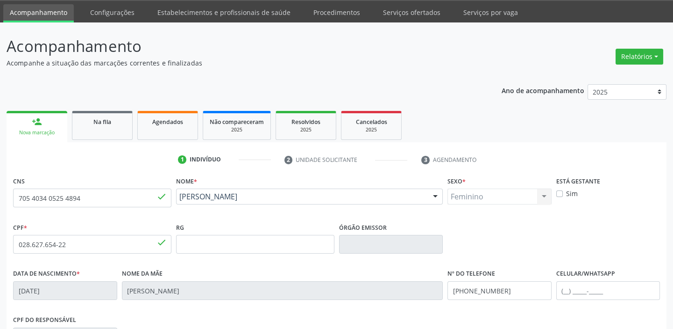
scroll to position [178, 0]
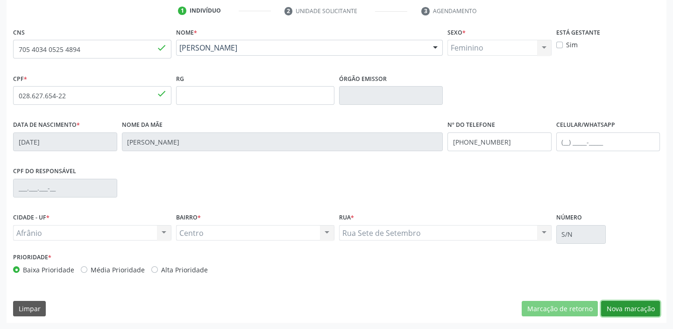
click at [633, 306] on button "Nova marcação" at bounding box center [630, 309] width 59 height 16
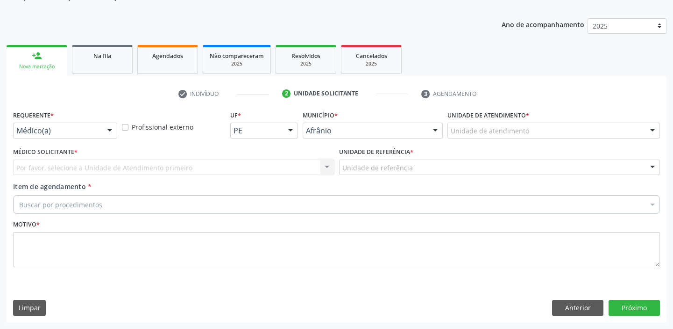
scroll to position [94, 0]
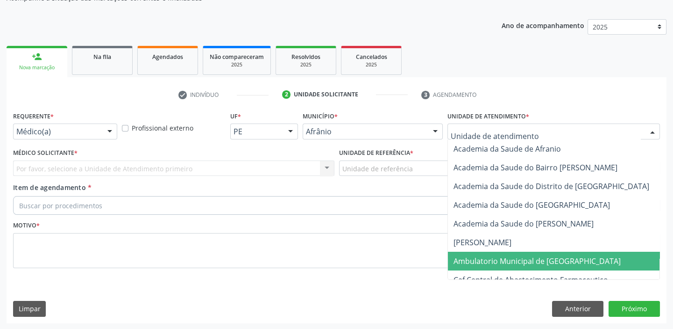
drag, startPoint x: 472, startPoint y: 259, endPoint x: 411, endPoint y: 223, distance: 70.6
click at [470, 259] on span "Ambulatorio Municipal de [GEOGRAPHIC_DATA]" at bounding box center [537, 261] width 167 height 10
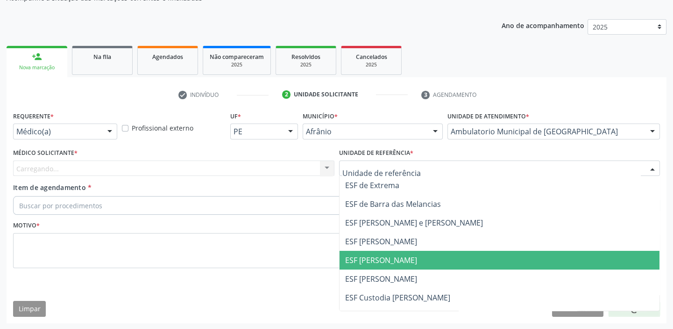
click at [364, 267] on span "ESF [PERSON_NAME]" at bounding box center [500, 259] width 321 height 19
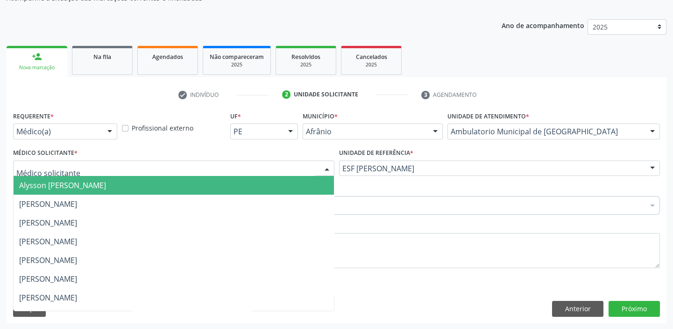
click at [41, 180] on span "Alysson [PERSON_NAME]" at bounding box center [62, 185] width 87 height 10
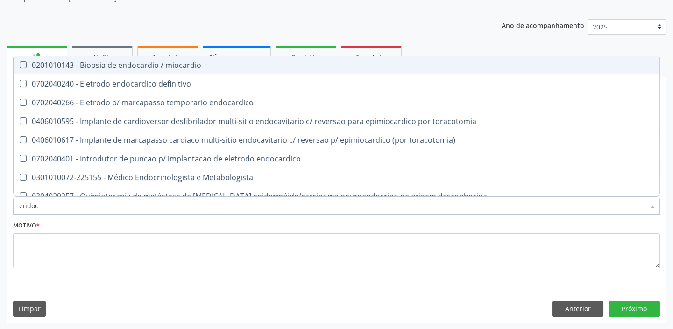
type input "endocr"
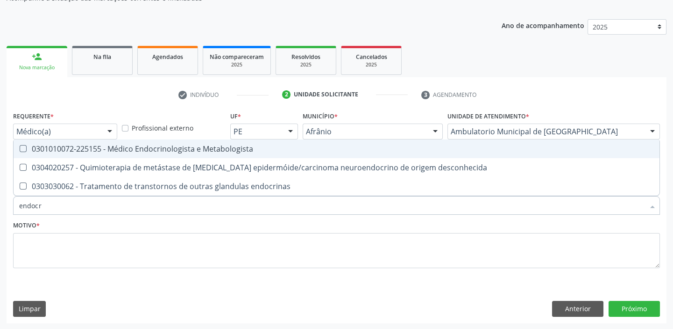
click at [79, 150] on div "0301010072-225155 - Médico Endocrinologista e Metabologista" at bounding box center [336, 148] width 635 height 7
checkbox Metabologista "true"
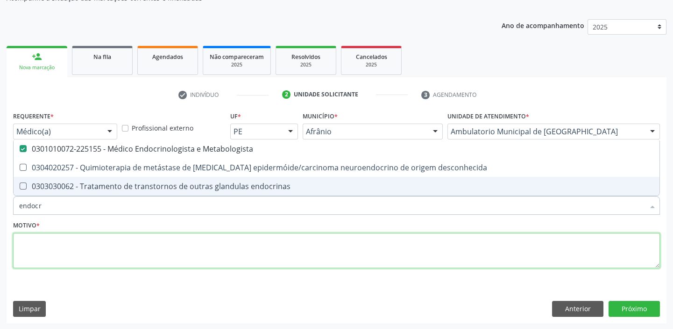
click at [57, 247] on textarea at bounding box center [336, 251] width 647 height 36
checkbox desconhecida "true"
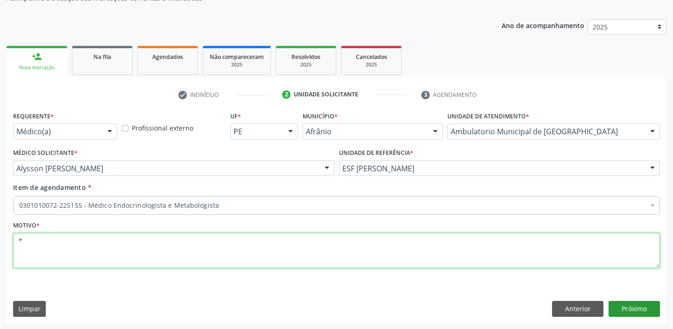
type textarea "*"
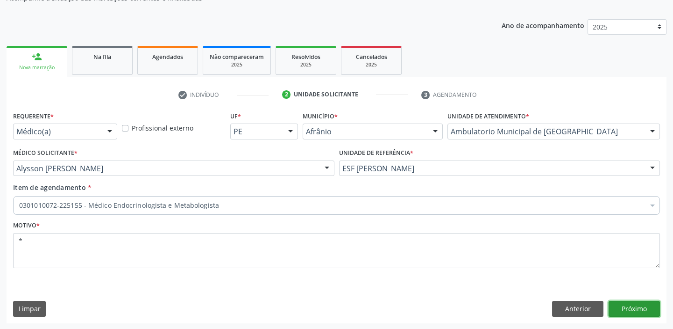
click at [624, 306] on button "Próximo" at bounding box center [634, 309] width 51 height 16
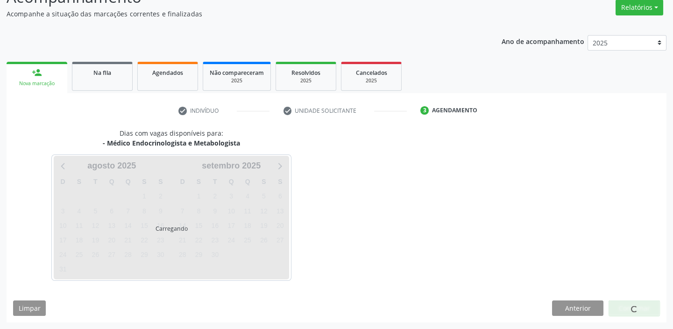
scroll to position [78, 0]
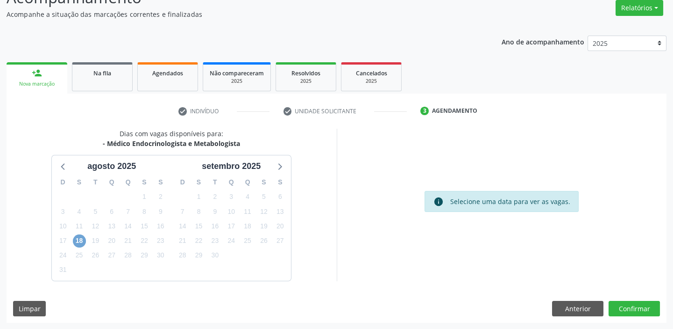
click at [78, 239] on span "18" at bounding box center [79, 240] width 13 height 13
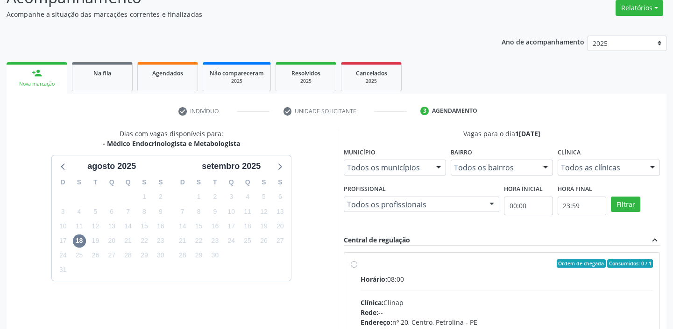
click at [546, 268] on label "Ordem de chegada Consumidos: 0 / 1 Horário: 08:00 Clínica: Clinap Rede: -- Ende…" at bounding box center [507, 330] width 293 height 143
click at [358, 267] on input "Ordem de chegada Consumidos: 0 / 1 Horário: 08:00 Clínica: Clinap Rede: -- Ende…" at bounding box center [354, 263] width 7 height 8
radio input "true"
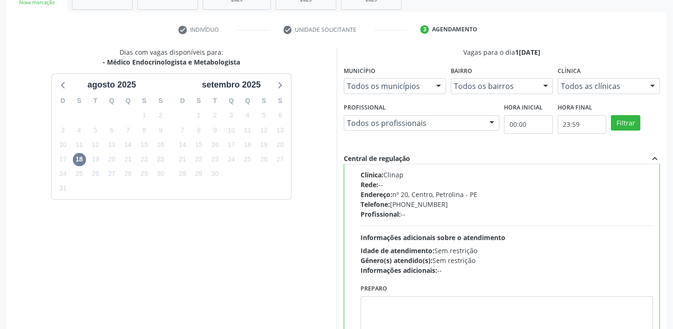
scroll to position [229, 0]
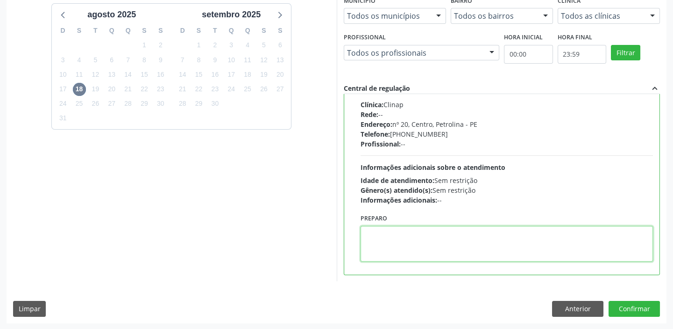
click at [376, 239] on textarea at bounding box center [507, 244] width 293 height 36
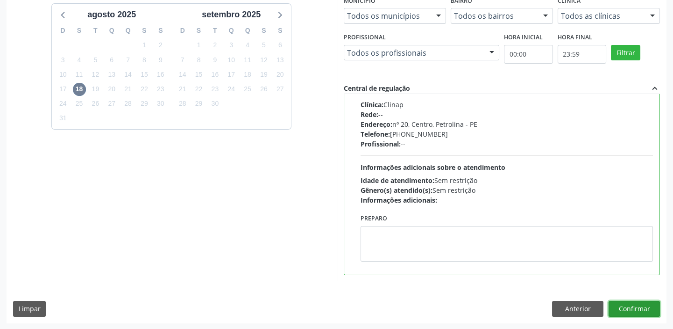
click at [623, 302] on button "Confirmar" at bounding box center [634, 309] width 51 height 16
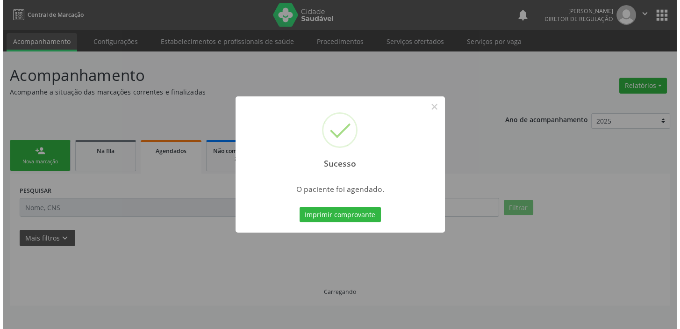
scroll to position [0, 0]
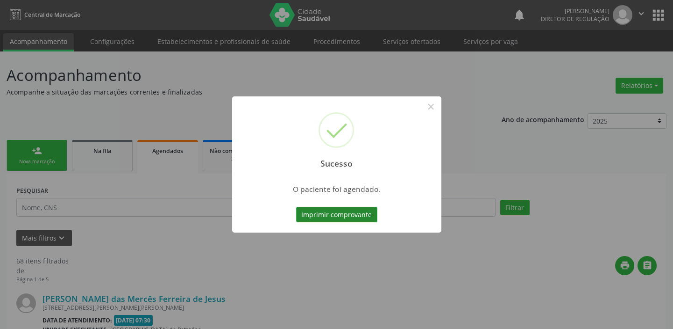
click at [353, 218] on button "Imprimir comprovante" at bounding box center [336, 215] width 81 height 16
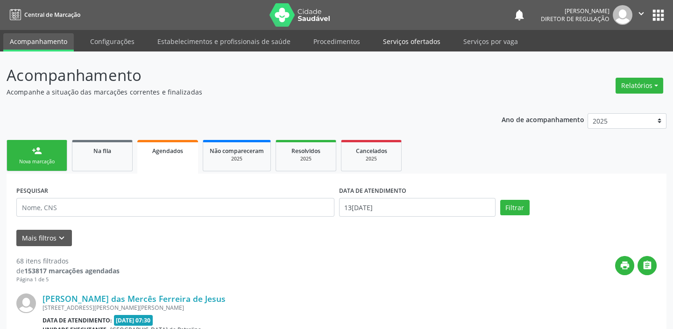
click at [397, 40] on link "Serviços ofertados" at bounding box center [412, 41] width 71 height 16
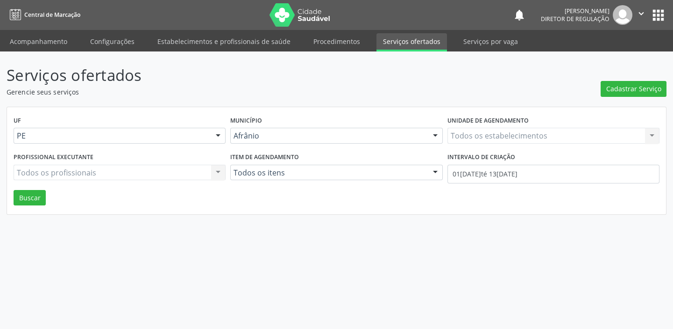
click at [397, 40] on link "Serviços ofertados" at bounding box center [412, 42] width 71 height 18
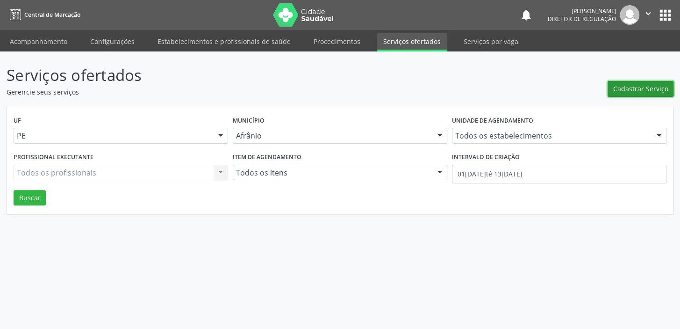
click at [632, 93] on span "Cadastrar Serviço" at bounding box center [640, 89] width 55 height 10
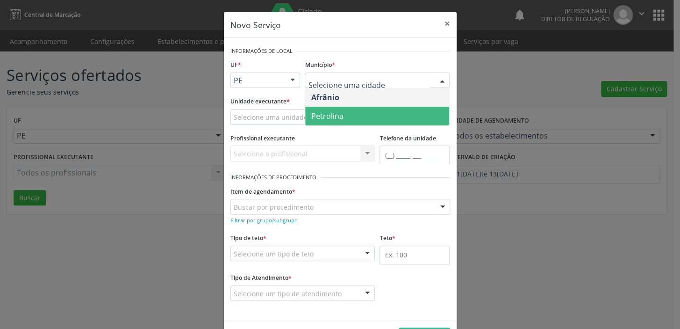
click at [329, 113] on span "Petrolina" at bounding box center [327, 116] width 32 height 10
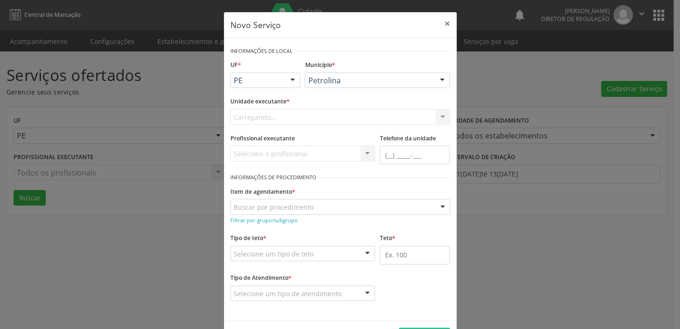
click at [263, 113] on div "Carregando... Academia da Saude de Afranio Academia da Saude do Bairro [PERSON_…" at bounding box center [340, 117] width 220 height 16
click at [263, 114] on div "Carregando... Academia da Saude de Afranio Academia da Saude do Bairro [PERSON_…" at bounding box center [340, 117] width 220 height 16
click at [262, 119] on div "Carregando... Academia da Saude de Afranio Academia da Saude do Bairro [PERSON_…" at bounding box center [340, 117] width 220 height 16
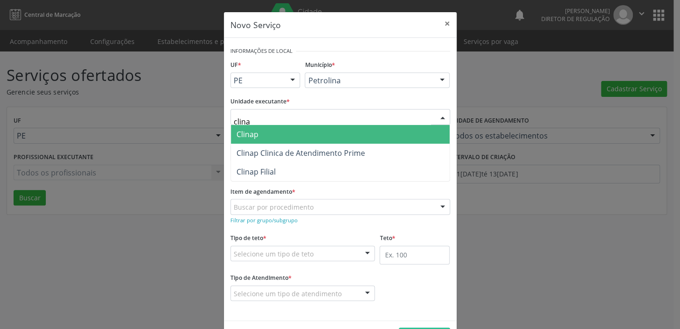
type input "clinap"
click at [262, 129] on span "Clinap" at bounding box center [340, 134] width 219 height 19
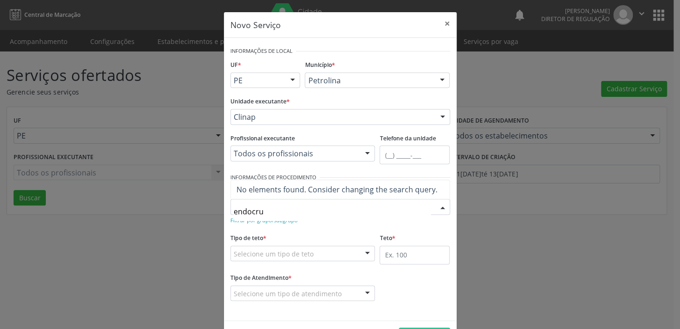
type input "endocr"
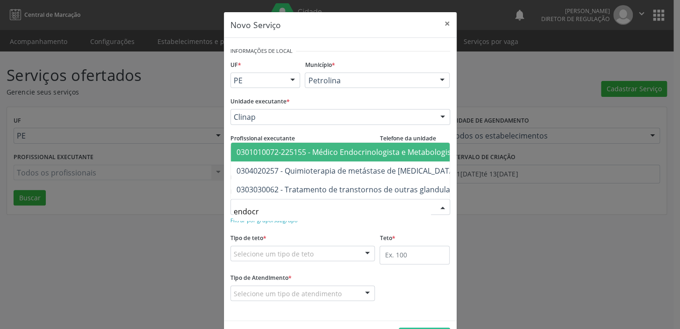
click at [258, 147] on span "0301010072-225155 - Médico Endocrinologista e Metabologista" at bounding box center [347, 152] width 222 height 10
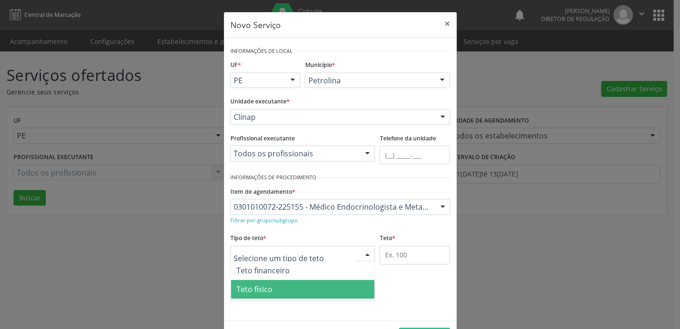
drag, startPoint x: 245, startPoint y: 286, endPoint x: 315, endPoint y: 275, distance: 70.9
click at [247, 286] on span "Teto físico" at bounding box center [254, 289] width 36 height 10
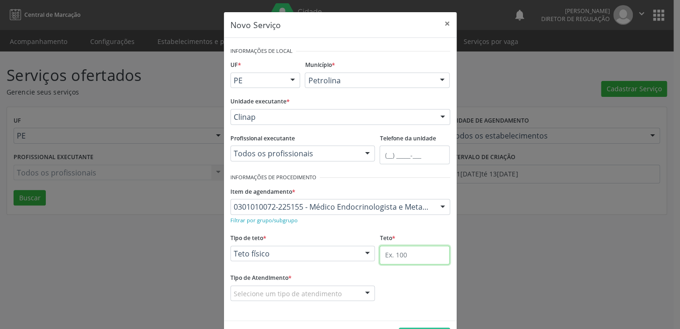
click at [397, 257] on input "text" at bounding box center [414, 254] width 70 height 19
type input "1"
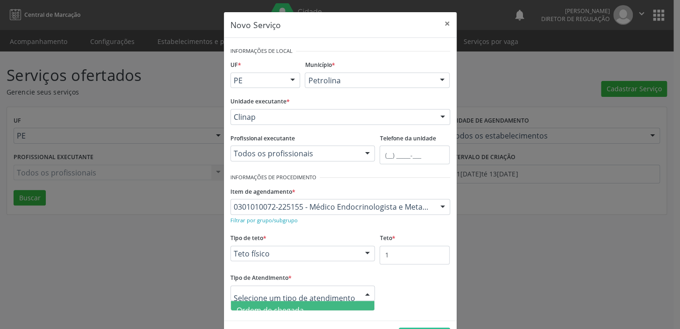
click at [242, 305] on span "Ordem de chegada" at bounding box center [269, 310] width 67 height 10
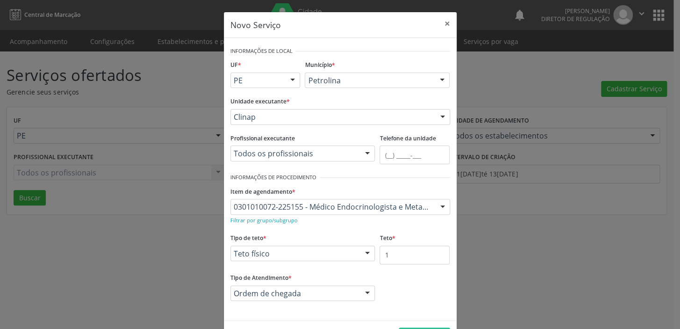
scroll to position [32, 0]
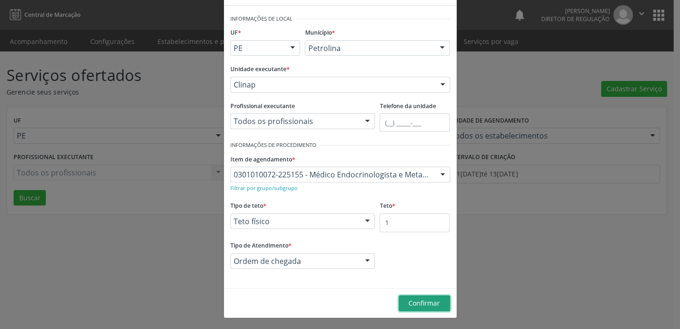
click at [420, 305] on span "Confirmar" at bounding box center [423, 302] width 31 height 9
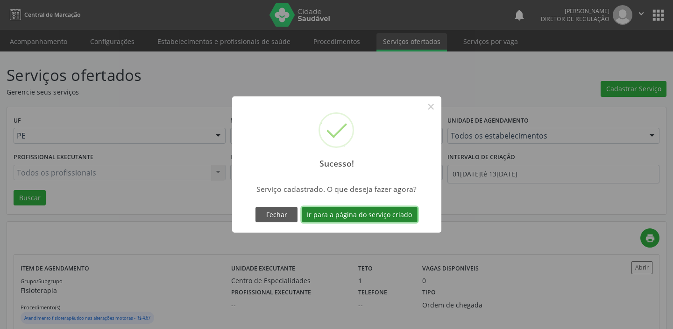
click at [369, 216] on button "Ir para a página do serviço criado" at bounding box center [360, 215] width 116 height 16
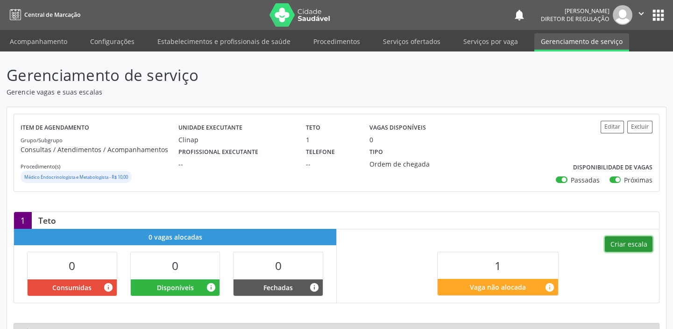
click at [623, 246] on button "Criar escala" at bounding box center [629, 244] width 48 height 16
select select "7"
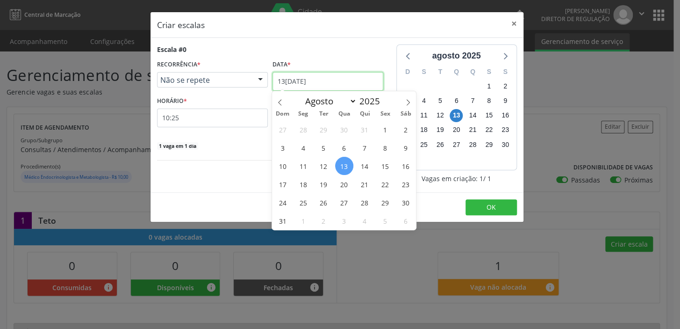
click at [299, 78] on input "13[DATE]" at bounding box center [327, 81] width 111 height 19
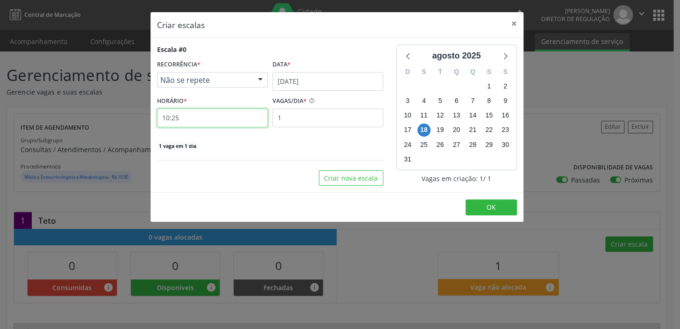
click at [170, 114] on input "10:25" at bounding box center [212, 117] width 111 height 19
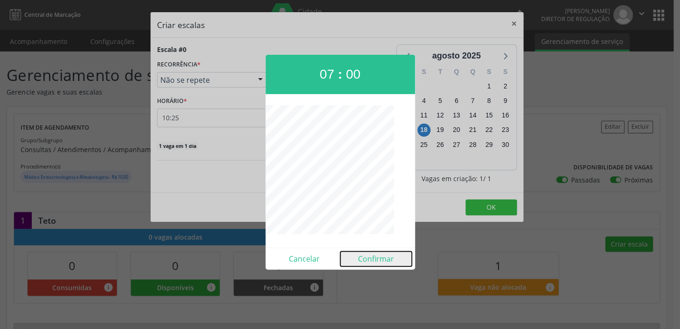
click at [379, 255] on button "Confirmar" at bounding box center [376, 258] width 72 height 15
type input "07:00"
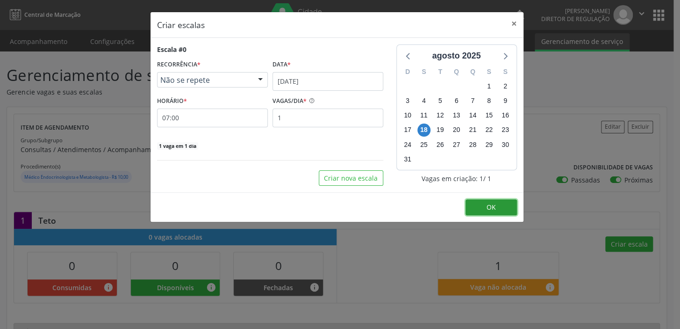
click at [491, 205] on span "OK" at bounding box center [491, 206] width 9 height 9
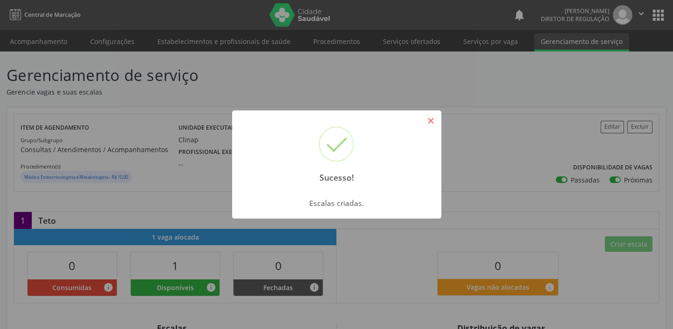
click at [427, 118] on button "×" at bounding box center [431, 121] width 16 height 16
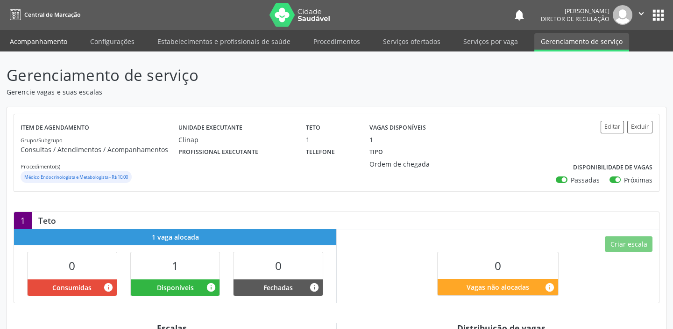
click at [27, 41] on link "Acompanhamento" at bounding box center [38, 41] width 71 height 16
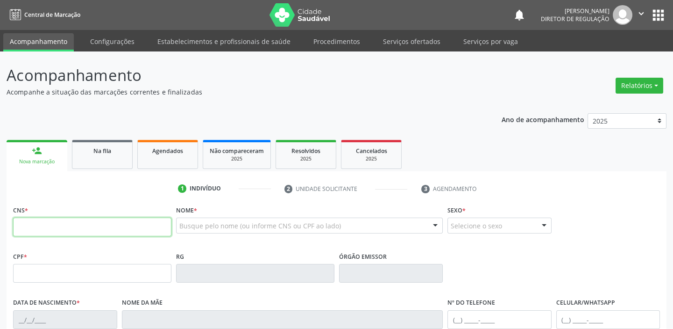
click at [59, 226] on input "text" at bounding box center [92, 226] width 158 height 19
type input "705 0080 1885 5558"
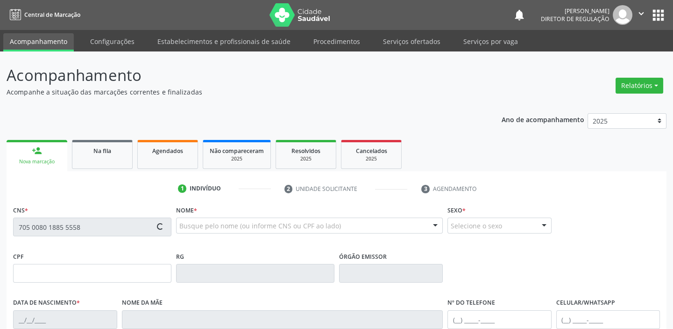
type input "120.575.484-90"
type input "07/09/2007"
type input "Raimunda da Paixão de Matos"
type input "(87) 98875-2697"
type input "055.590.544-61"
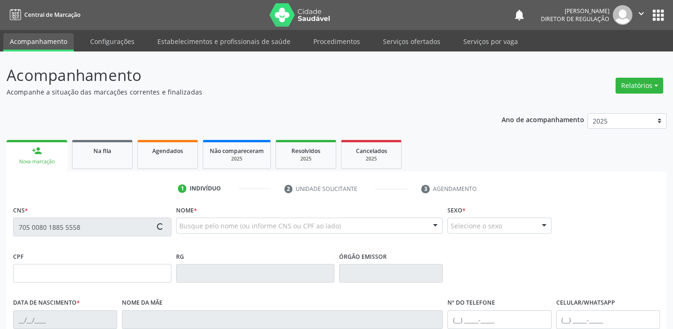
type input "10"
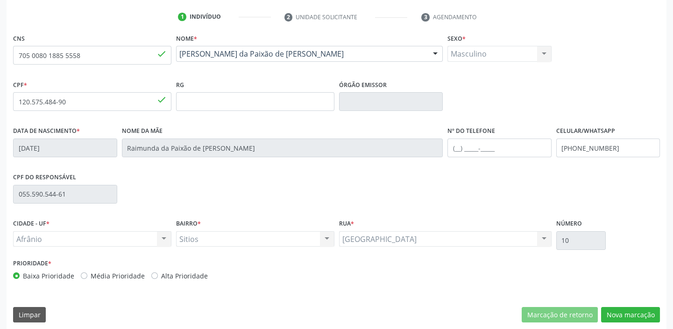
scroll to position [178, 0]
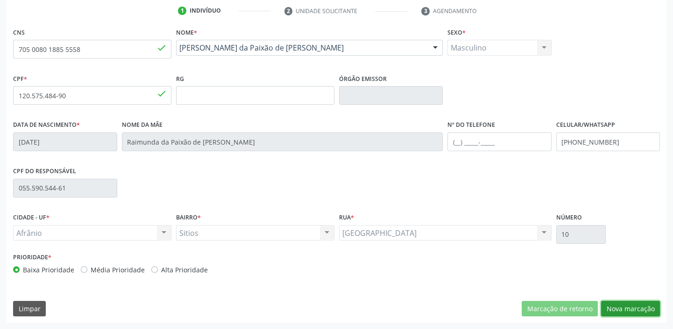
click at [607, 308] on button "Nova marcação" at bounding box center [630, 309] width 59 height 16
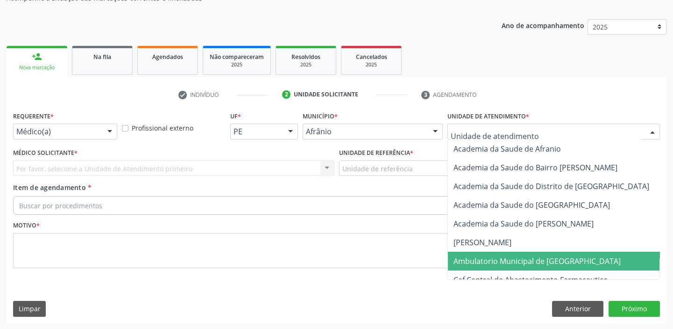
click at [481, 263] on span "Ambulatorio Municipal de [GEOGRAPHIC_DATA]" at bounding box center [537, 261] width 167 height 10
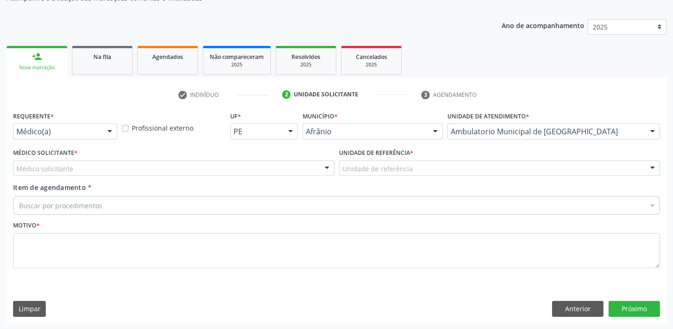
click at [346, 160] on div "Unidade de referência" at bounding box center [500, 168] width 322 height 16
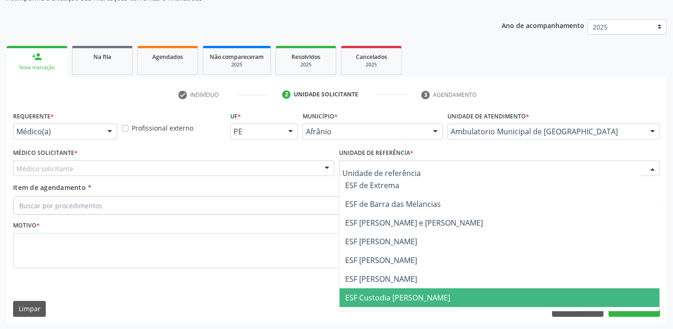
click at [359, 288] on span "ESF Custodia [PERSON_NAME]" at bounding box center [500, 297] width 321 height 19
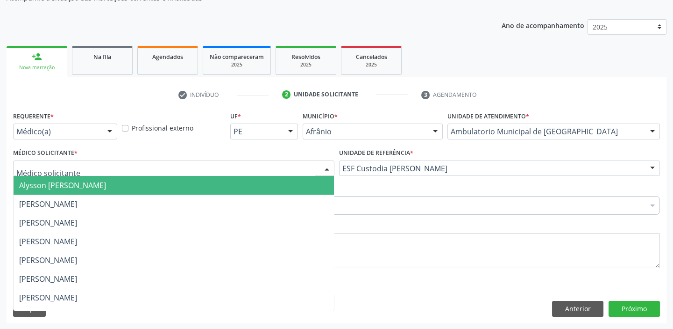
click at [41, 181] on span "Alysson [PERSON_NAME]" at bounding box center [62, 185] width 87 height 10
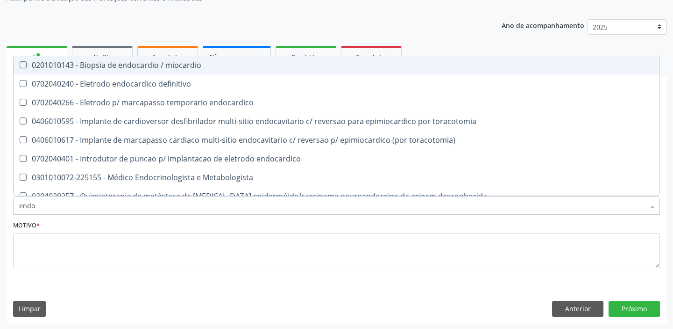
type input "endoc"
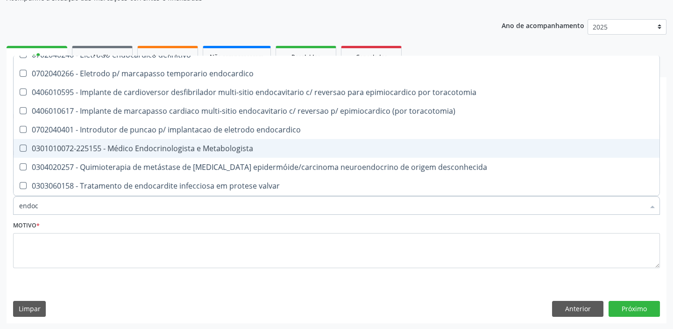
scroll to position [42, 0]
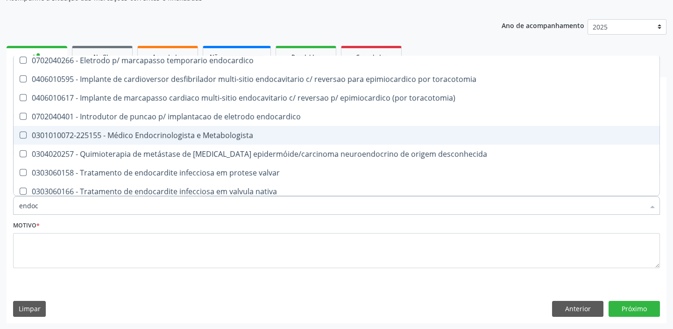
click at [118, 133] on div "0301010072-225155 - Médico Endocrinologista e Metabologista" at bounding box center [336, 134] width 635 height 7
checkbox Metabologista "true"
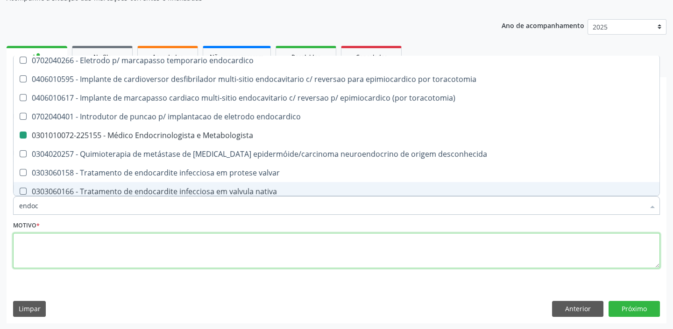
click at [62, 251] on textarea at bounding box center [336, 251] width 647 height 36
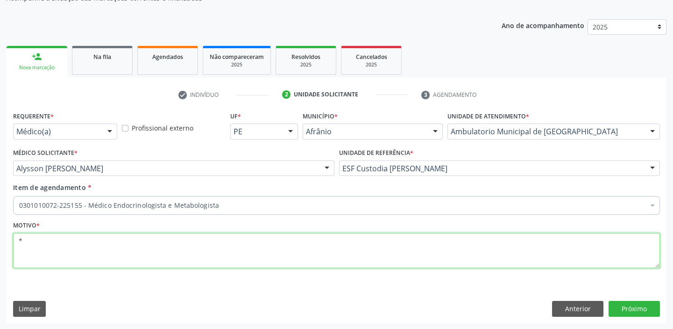
scroll to position [0, 0]
type textarea "*"
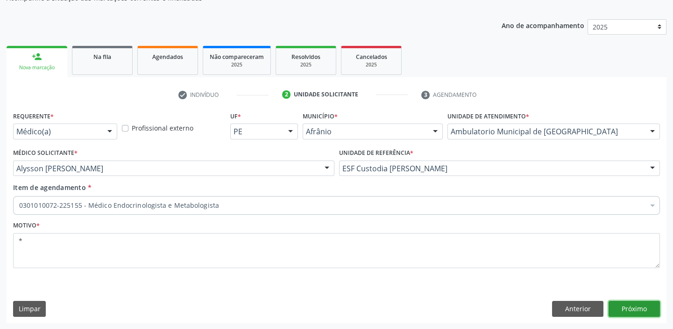
click at [642, 313] on button "Próximo" at bounding box center [634, 309] width 51 height 16
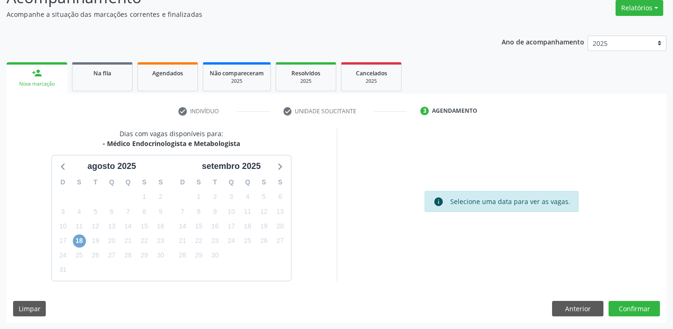
click at [78, 239] on span "18" at bounding box center [79, 240] width 13 height 13
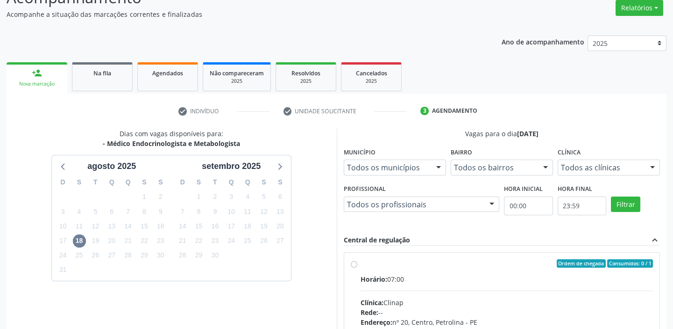
click at [509, 276] on div "Horário: 07:00" at bounding box center [507, 279] width 293 height 10
click at [358, 267] on input "Ordem de chegada Consumidos: 0 / 1 Horário: 07:00 Clínica: Clinap Rede: -- Ende…" at bounding box center [354, 263] width 7 height 8
radio input "true"
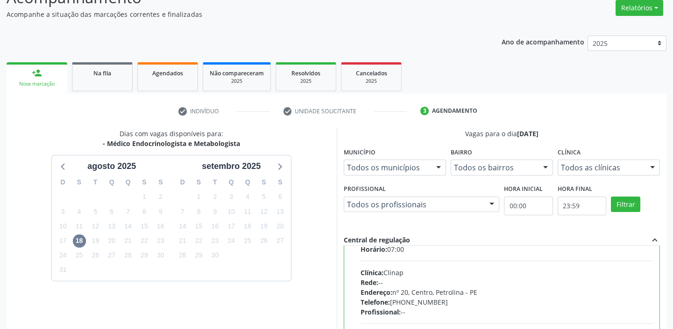
scroll to position [46, 0]
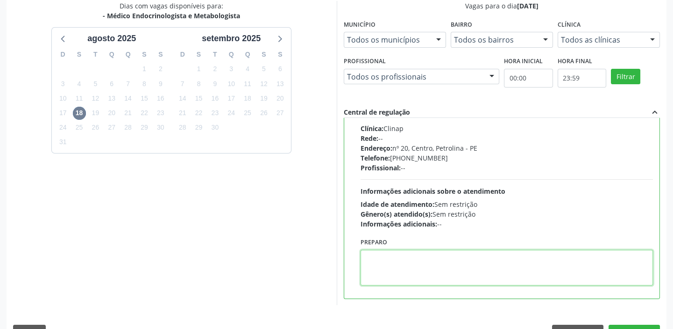
click at [448, 262] on textarea at bounding box center [507, 268] width 293 height 36
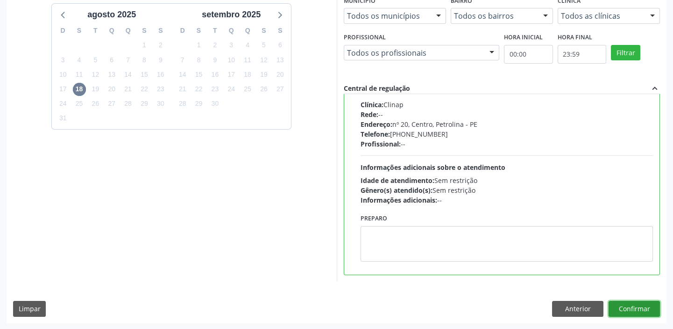
click at [630, 307] on button "Confirmar" at bounding box center [634, 309] width 51 height 16
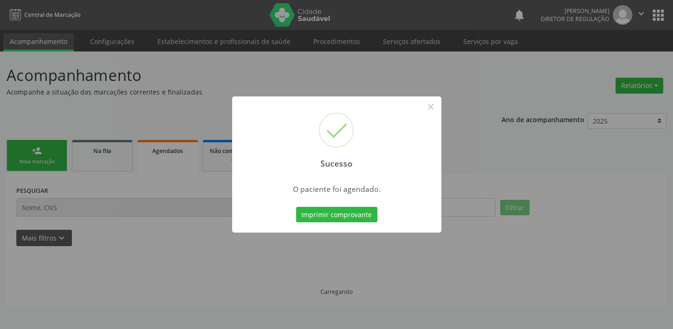
scroll to position [0, 0]
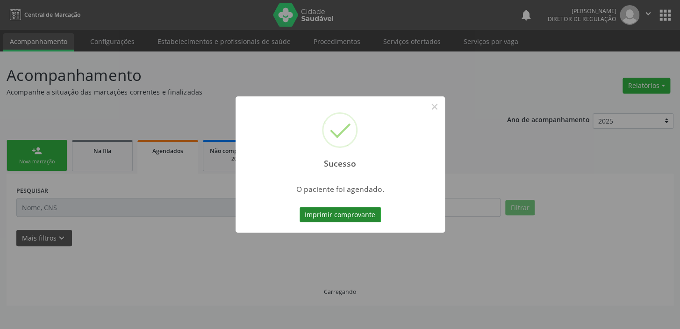
click at [334, 217] on button "Imprimir comprovante" at bounding box center [340, 215] width 81 height 16
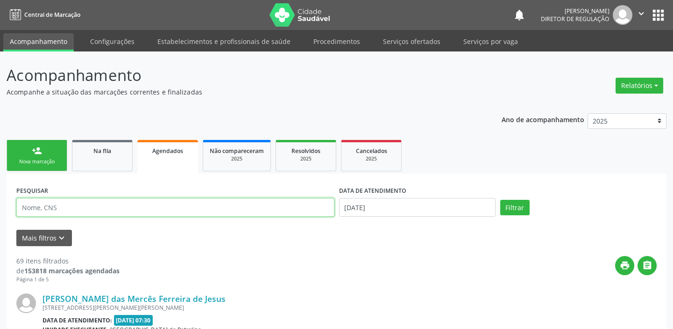
click at [70, 206] on input "text" at bounding box center [175, 207] width 318 height 19
type input "700701968040372"
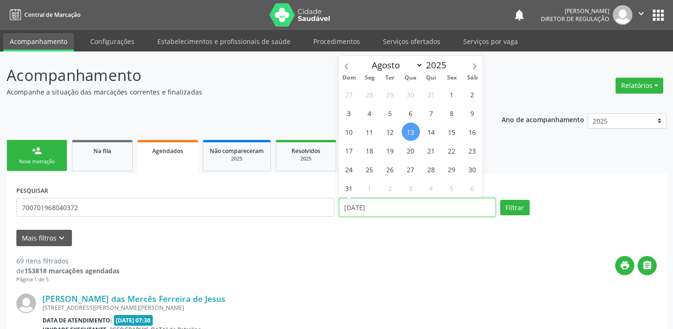
click at [422, 212] on input "13[DATE]" at bounding box center [417, 207] width 157 height 19
click at [506, 203] on button "Filtrar" at bounding box center [515, 208] width 29 height 16
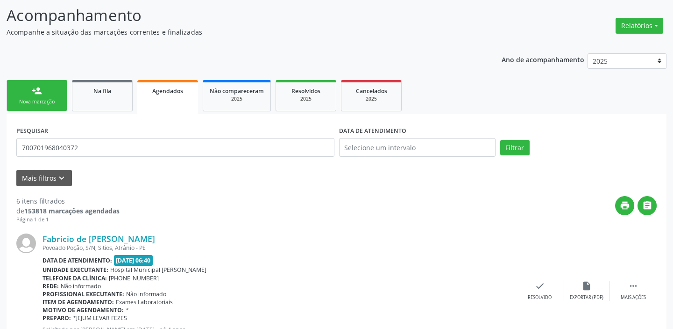
scroll to position [57, 0]
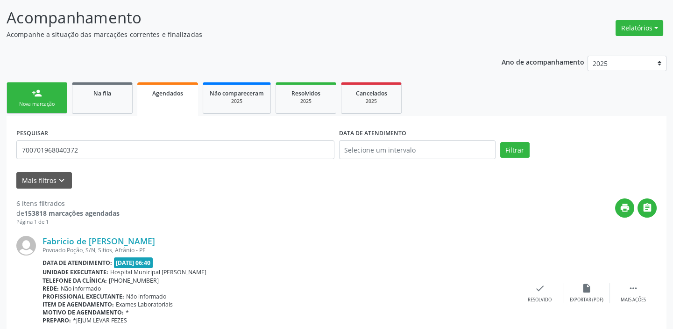
click at [50, 99] on link "person_add Nova marcação" at bounding box center [37, 97] width 61 height 31
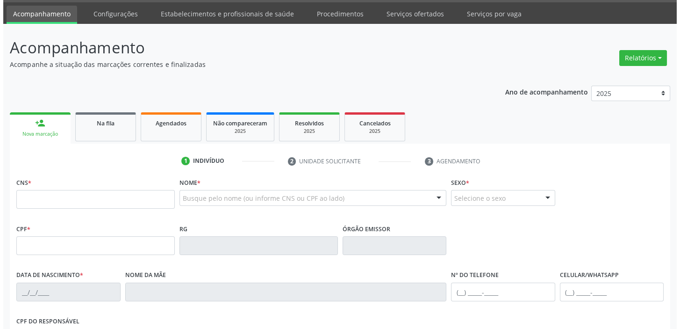
scroll to position [0, 0]
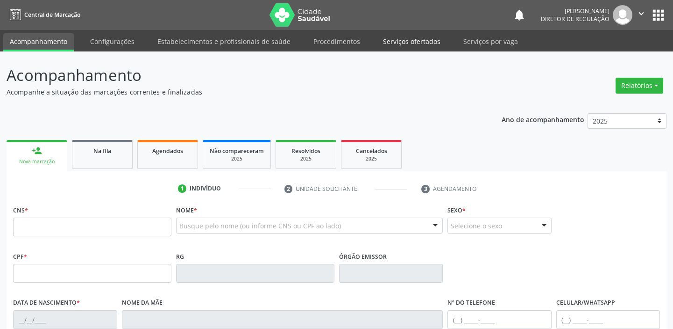
click at [396, 39] on link "Serviços ofertados" at bounding box center [412, 41] width 71 height 16
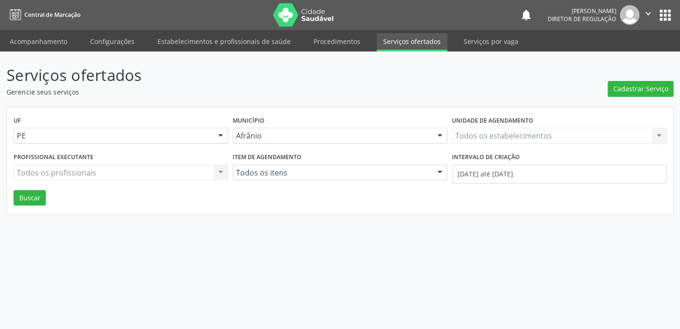
click at [396, 39] on link "Serviços ofertados" at bounding box center [412, 42] width 71 height 18
click at [640, 88] on span "Cadastrar Serviço" at bounding box center [640, 89] width 55 height 10
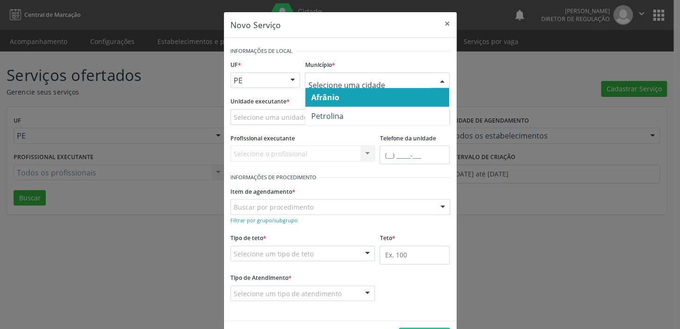
click at [307, 74] on div at bounding box center [377, 80] width 145 height 16
click at [322, 97] on span "Afrânio" at bounding box center [325, 97] width 28 height 10
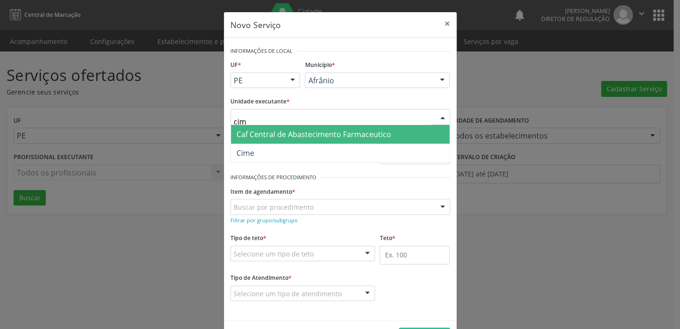
type input "cime"
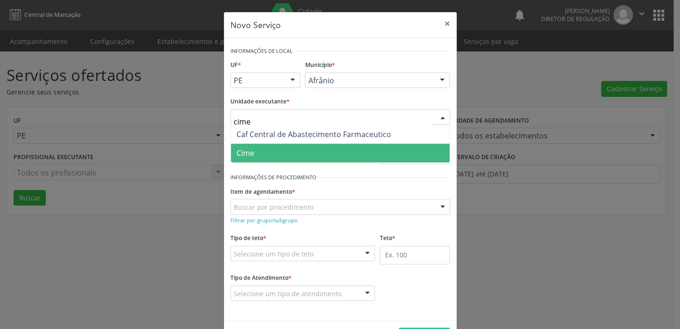
click at [250, 151] on span "Cime" at bounding box center [340, 152] width 219 height 19
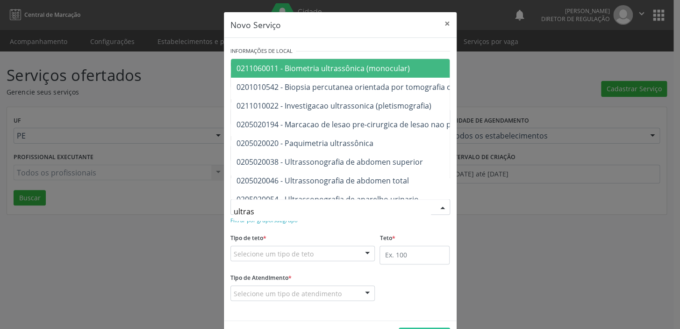
type input "ultrass"
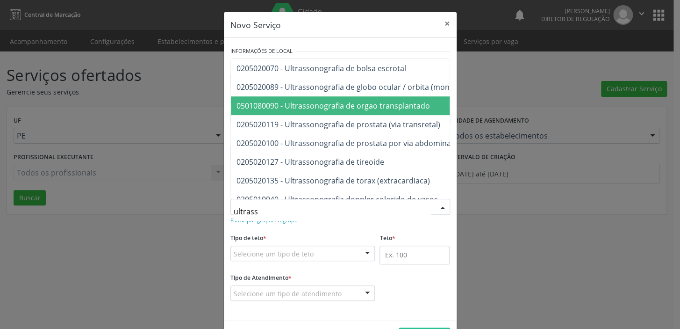
scroll to position [170, 0]
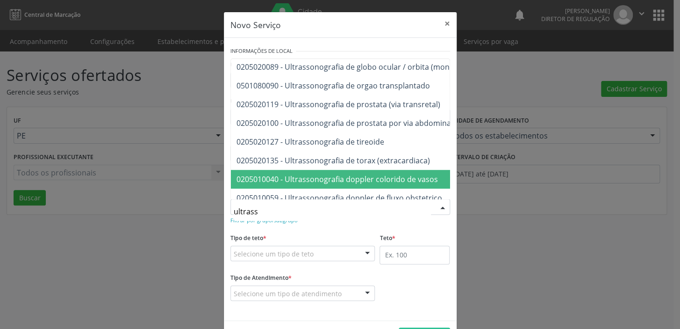
click at [313, 175] on span "0205010040 - Ultrassonografia doppler colorido de vasos" at bounding box center [336, 179] width 201 height 10
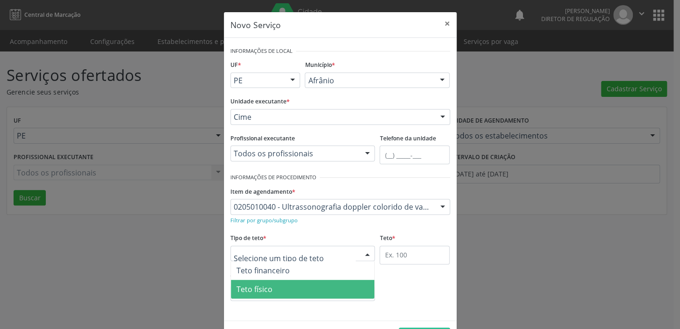
click at [250, 295] on span "Teto físico" at bounding box center [303, 288] width 144 height 19
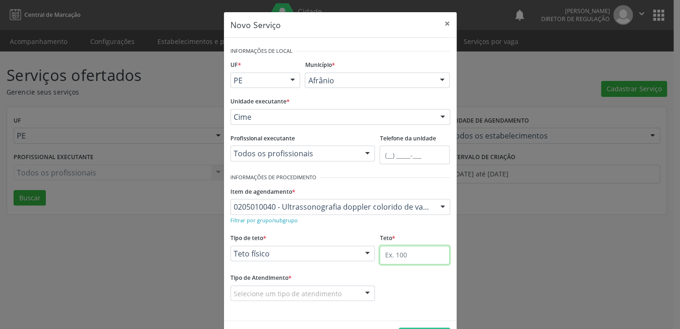
click at [394, 255] on input "text" at bounding box center [414, 254] width 70 height 19
type input "1"
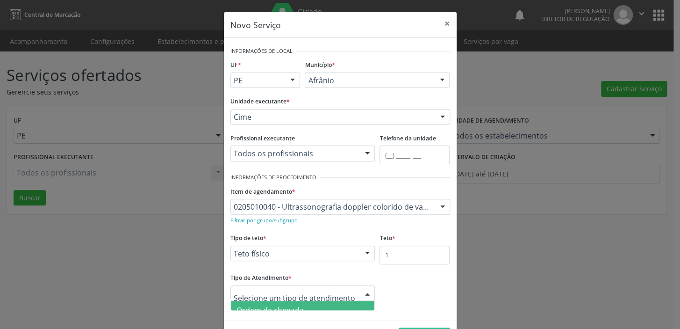
click at [291, 305] on span "Ordem de chegada" at bounding box center [269, 310] width 67 height 10
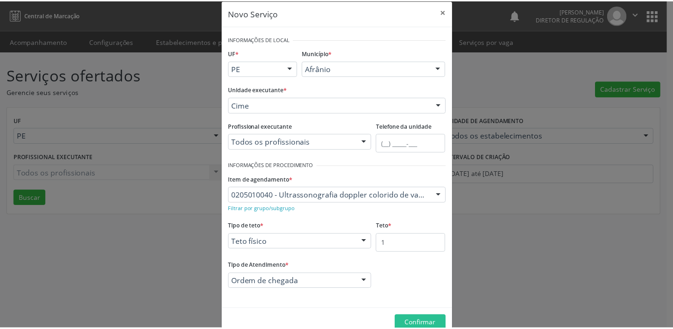
scroll to position [32, 0]
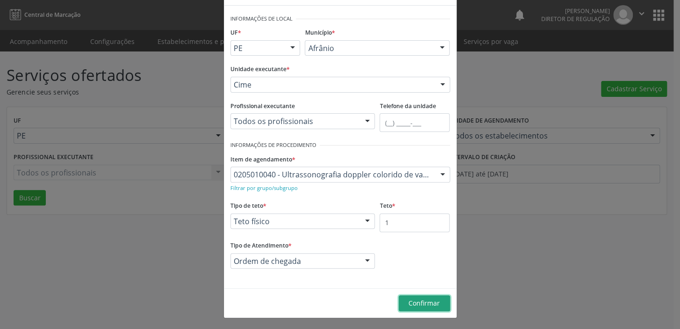
click at [415, 297] on button "Confirmar" at bounding box center [424, 303] width 51 height 16
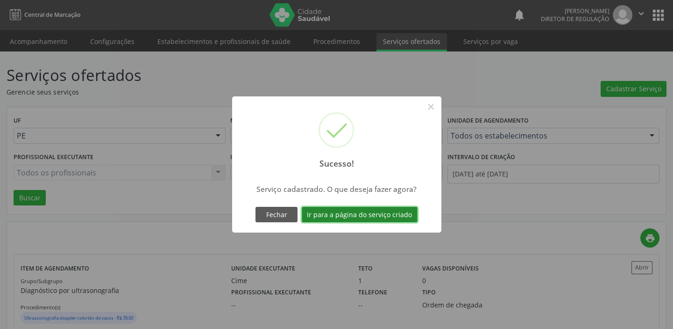
click at [352, 217] on button "Ir para a página do serviço criado" at bounding box center [360, 215] width 116 height 16
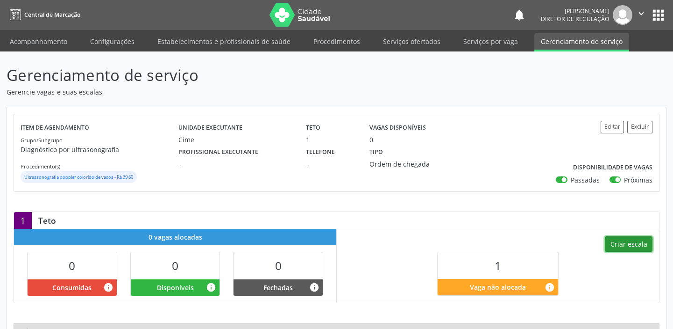
click at [619, 243] on button "Criar escala" at bounding box center [629, 244] width 48 height 16
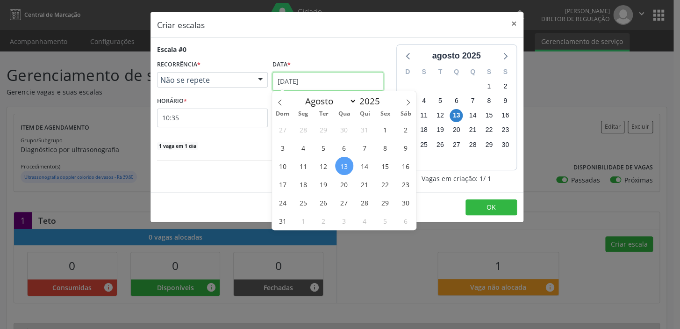
click at [296, 83] on input "13[DATE]" at bounding box center [327, 81] width 111 height 19
click at [408, 168] on span "16" at bounding box center [406, 166] width 18 height 18
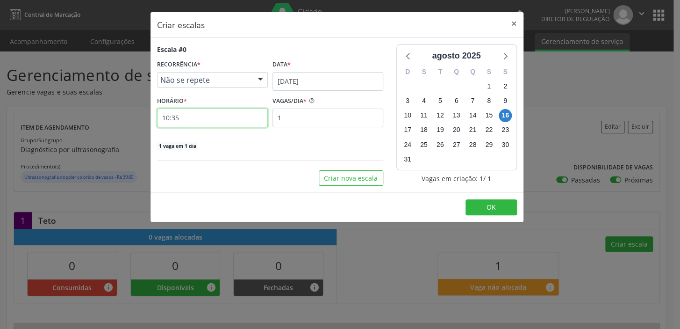
click at [193, 118] on input "10:35" at bounding box center [212, 117] width 111 height 19
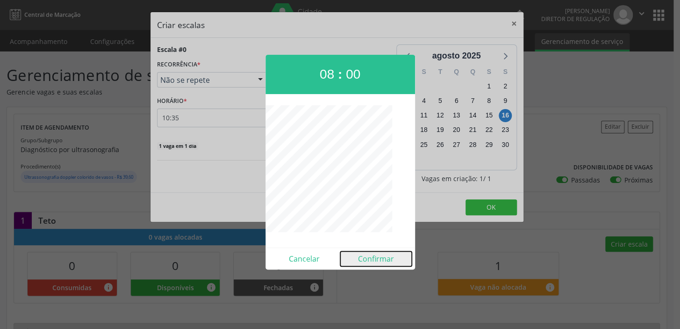
click at [378, 262] on button "Confirmar" at bounding box center [376, 258] width 72 height 15
type input "08:00"
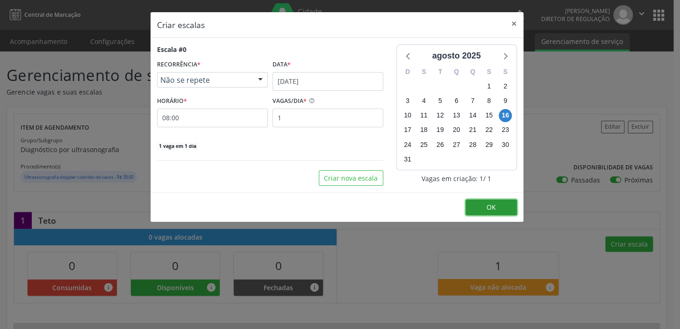
click at [495, 204] on button "OK" at bounding box center [490, 207] width 51 height 16
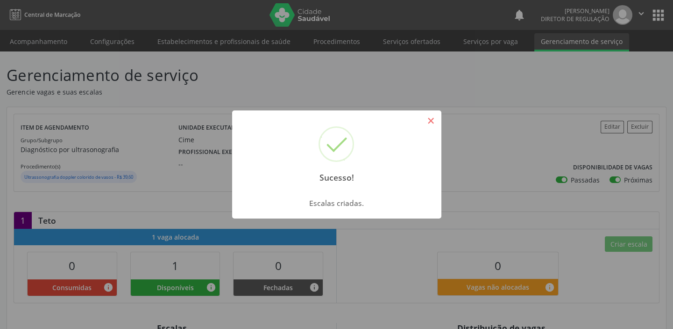
click at [437, 120] on button "×" at bounding box center [431, 121] width 16 height 16
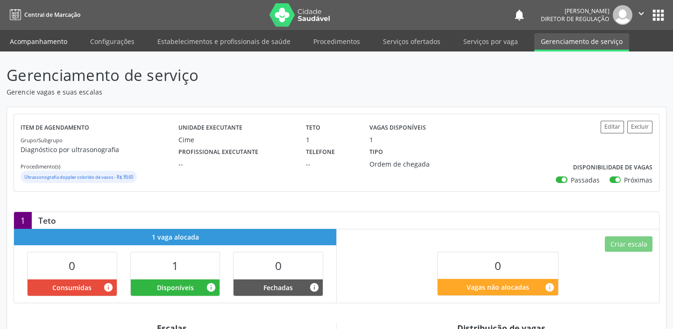
click at [54, 43] on link "Acompanhamento" at bounding box center [38, 41] width 71 height 16
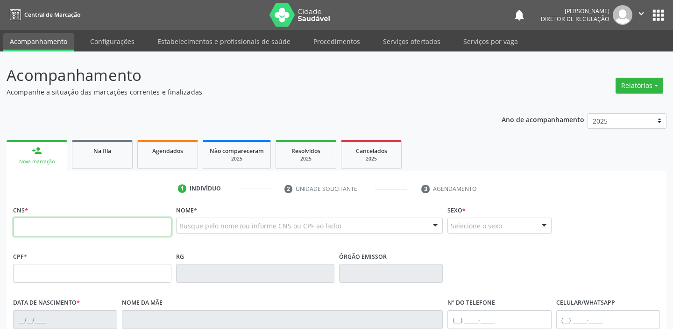
click at [61, 224] on input "text" at bounding box center [92, 226] width 158 height 19
type input "705 8084 0299 9431"
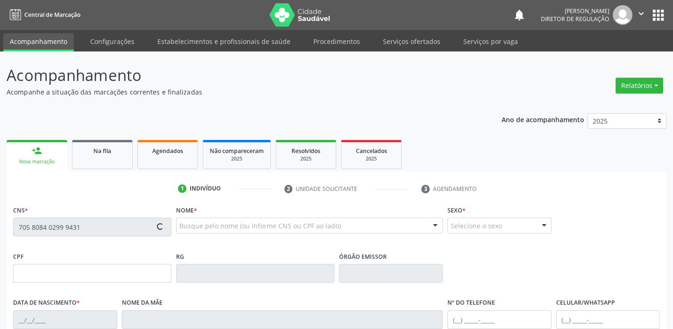
type input "065.724.054-00"
type input "14/04/1947"
type input "Isabel Mariana de Lima"
type input "(87) 98106-8324"
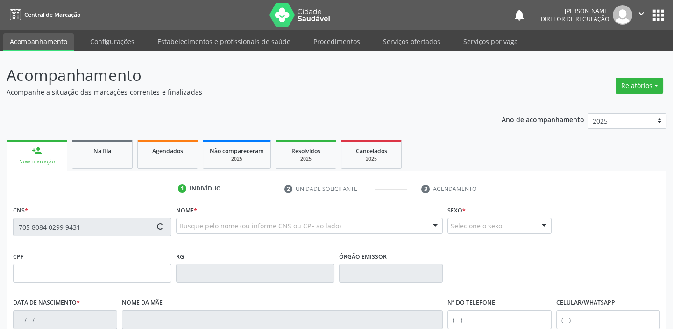
type input "152"
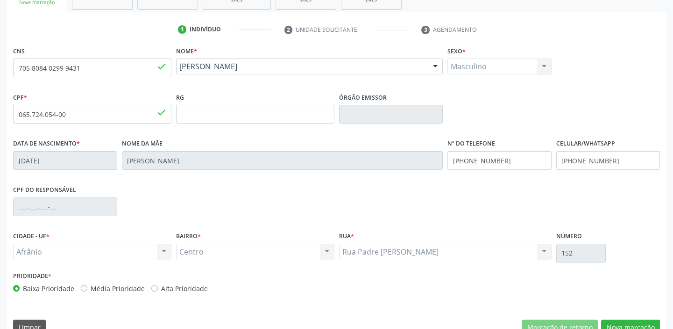
scroll to position [178, 0]
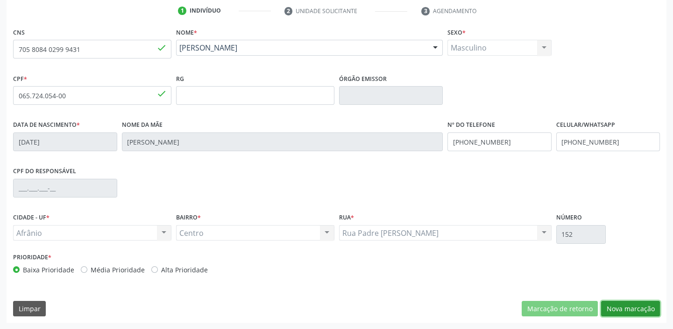
click at [617, 311] on button "Nova marcação" at bounding box center [630, 309] width 59 height 16
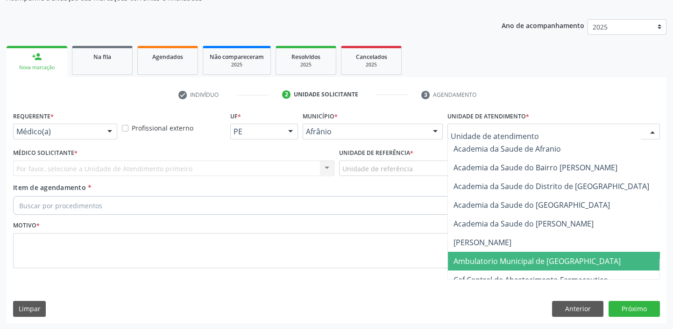
drag, startPoint x: 473, startPoint y: 257, endPoint x: 446, endPoint y: 236, distance: 34.3
click at [472, 257] on span "Ambulatorio Municipal de [GEOGRAPHIC_DATA]" at bounding box center [537, 261] width 167 height 10
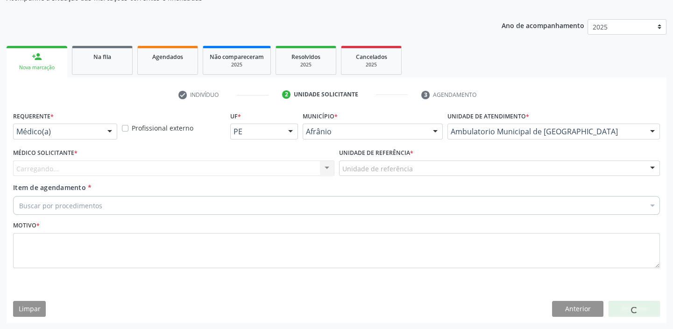
drag, startPoint x: 371, startPoint y: 164, endPoint x: 369, endPoint y: 185, distance: 21.1
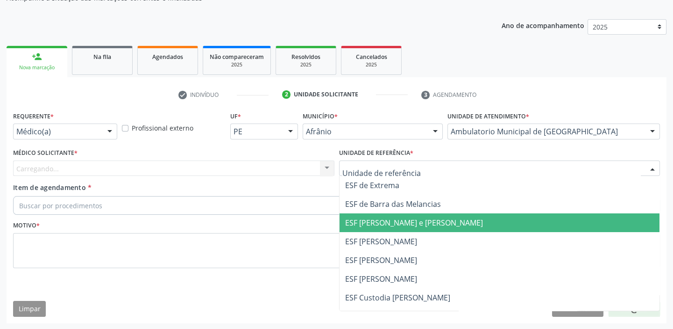
click at [373, 227] on span "ESF [PERSON_NAME] e [PERSON_NAME]" at bounding box center [500, 222] width 321 height 19
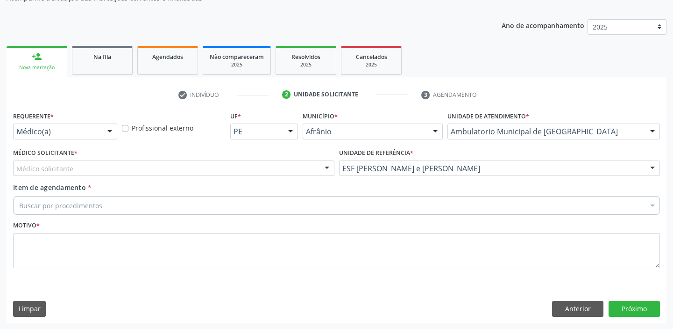
click at [75, 173] on div "Médico solicitante" at bounding box center [174, 168] width 322 height 16
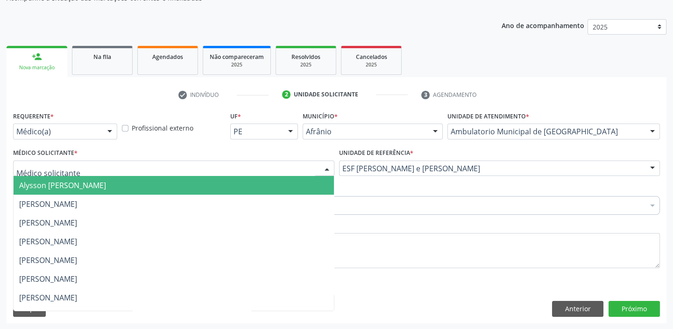
drag, startPoint x: 72, startPoint y: 183, endPoint x: 68, endPoint y: 193, distance: 10.5
click at [72, 185] on span "Alysson [PERSON_NAME]" at bounding box center [62, 185] width 87 height 10
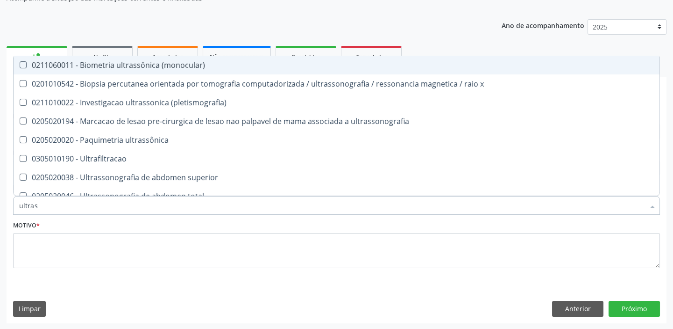
type input "ultrass"
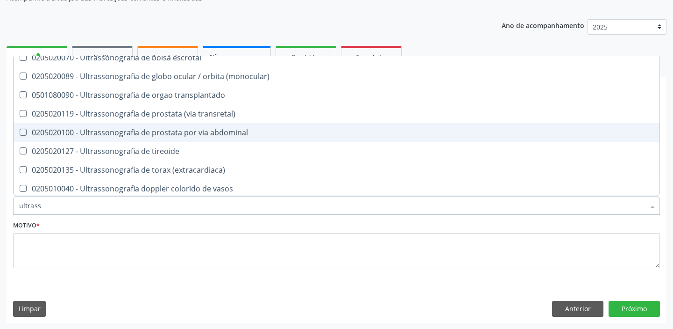
scroll to position [170, 0]
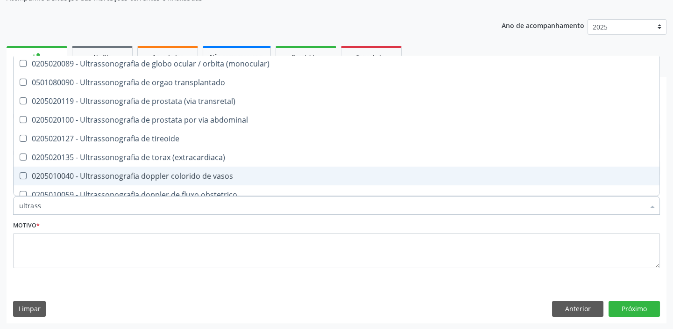
click at [131, 176] on div "0205010040 - Ultrassonografia doppler colorido de vasos" at bounding box center [336, 175] width 635 height 7
checkbox vasos "true"
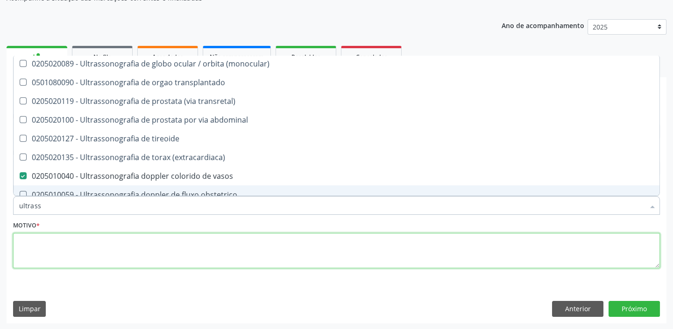
click at [110, 239] on textarea at bounding box center [336, 251] width 647 height 36
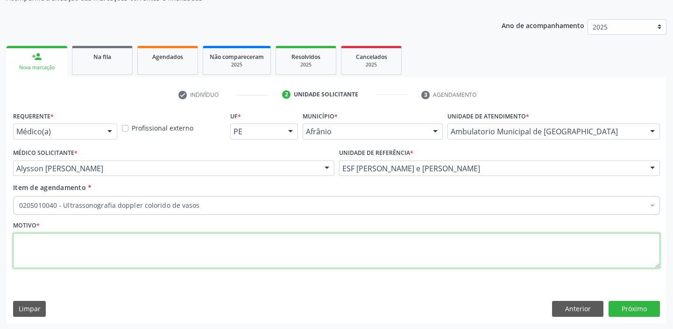
scroll to position [0, 0]
type textarea "*"
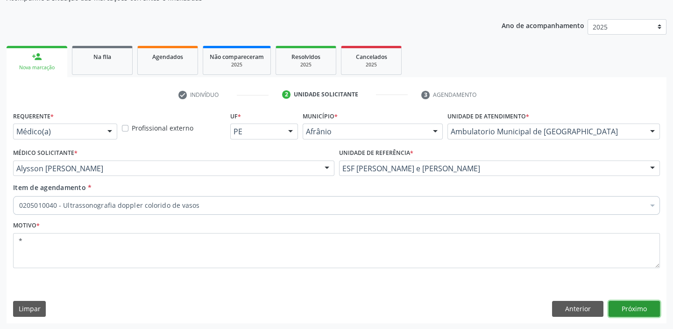
click at [635, 301] on button "Próximo" at bounding box center [634, 309] width 51 height 16
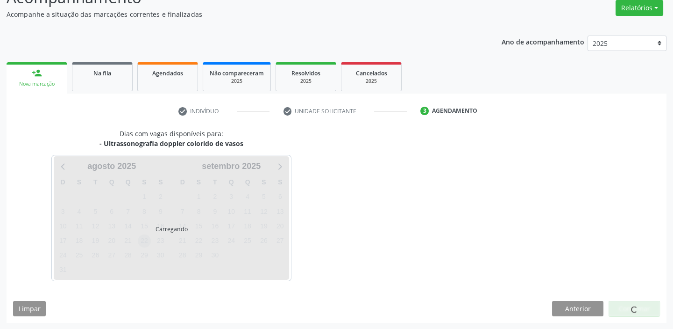
scroll to position [78, 0]
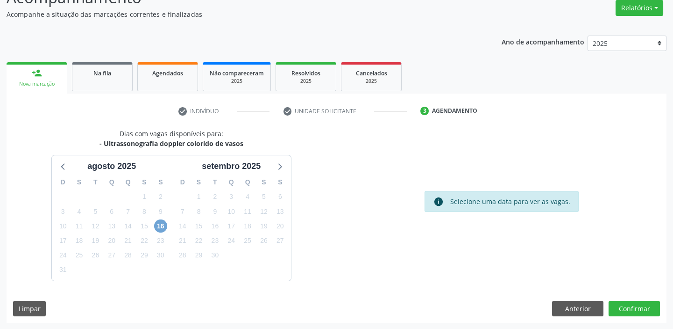
click at [158, 223] on span "16" at bounding box center [160, 225] width 13 height 13
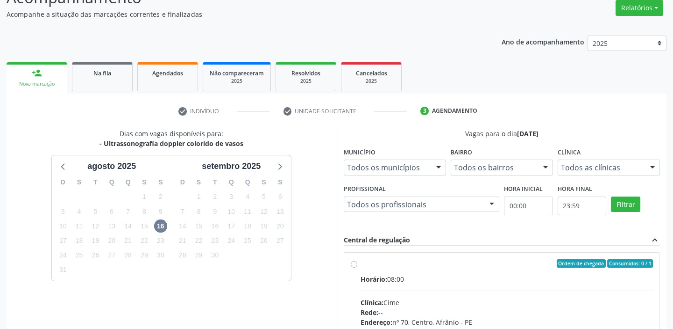
click at [406, 279] on div "Horário: 08:00" at bounding box center [507, 279] width 293 height 10
click at [358, 267] on input "Ordem de chegada Consumidos: 0 / 1 Horário: 08:00 Clínica: Cime Rede: -- Endere…" at bounding box center [354, 263] width 7 height 8
radio input "true"
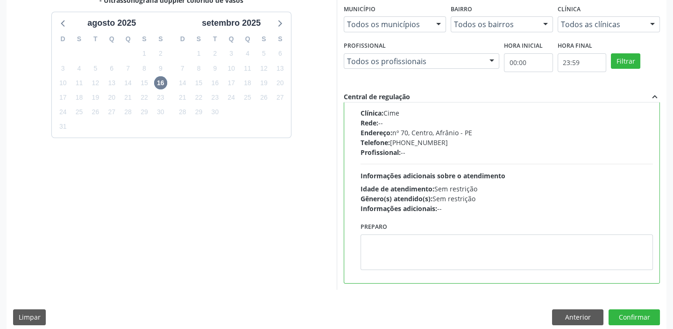
scroll to position [229, 0]
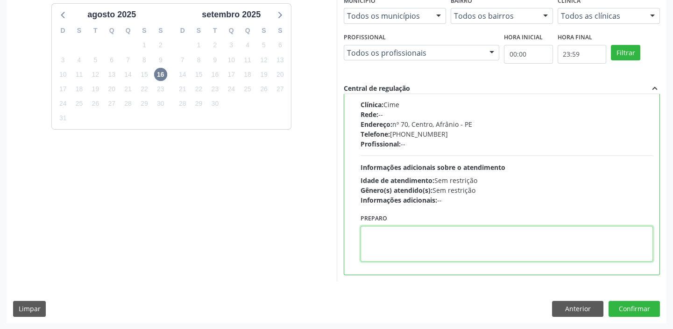
click at [397, 244] on textarea at bounding box center [507, 244] width 293 height 36
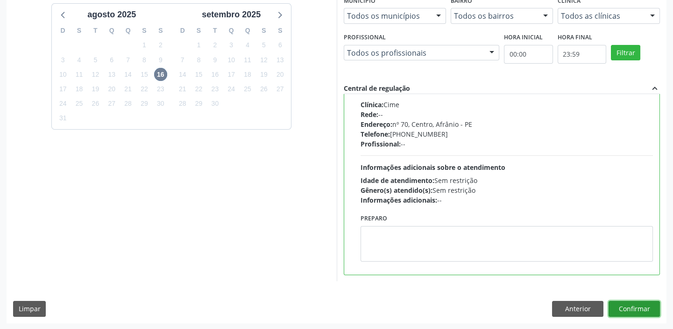
click at [626, 304] on button "Confirmar" at bounding box center [634, 309] width 51 height 16
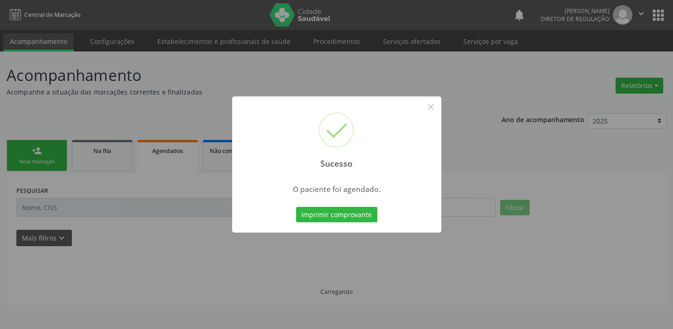
scroll to position [0, 0]
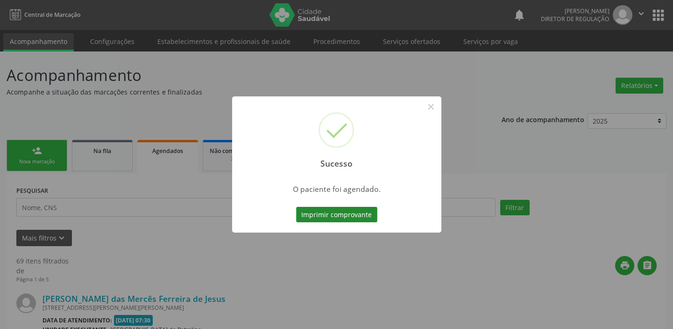
click at [339, 215] on button "Imprimir comprovante" at bounding box center [336, 215] width 81 height 16
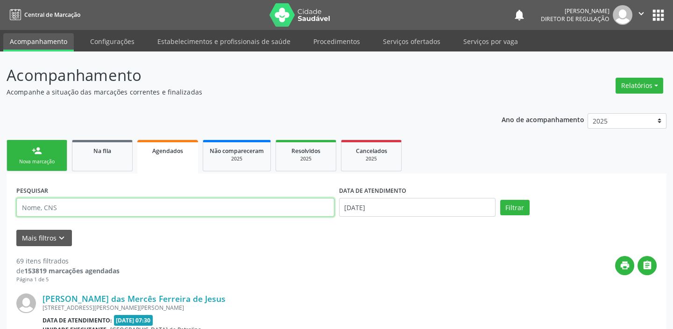
click at [58, 206] on input "text" at bounding box center [175, 207] width 318 height 19
type input "700701968040372"
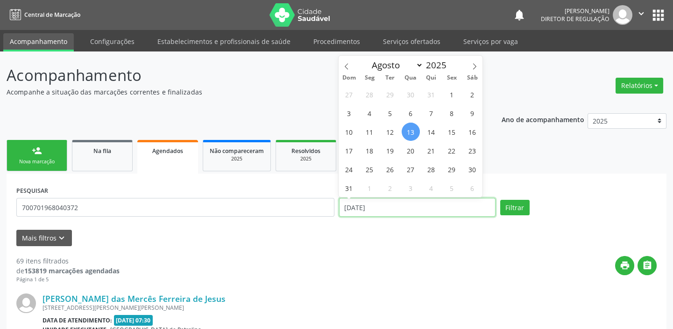
click at [366, 209] on input "13[DATE]" at bounding box center [417, 207] width 157 height 19
click at [515, 203] on button "Filtrar" at bounding box center [515, 208] width 29 height 16
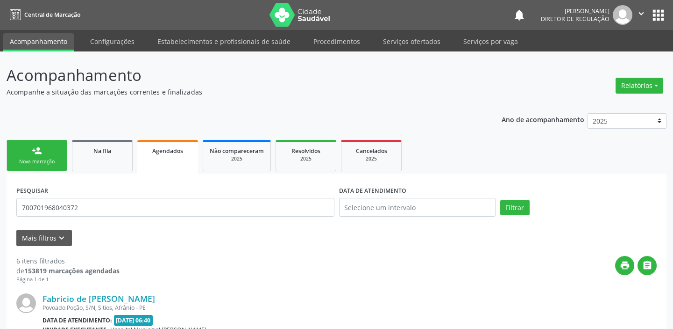
click at [52, 147] on link "person_add Nova marcação" at bounding box center [37, 155] width 61 height 31
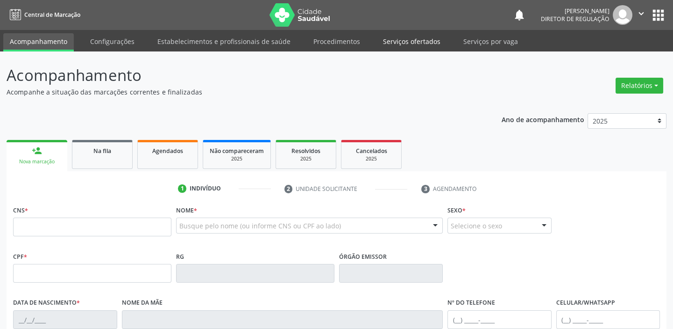
click at [414, 46] on link "Serviços ofertados" at bounding box center [412, 41] width 71 height 16
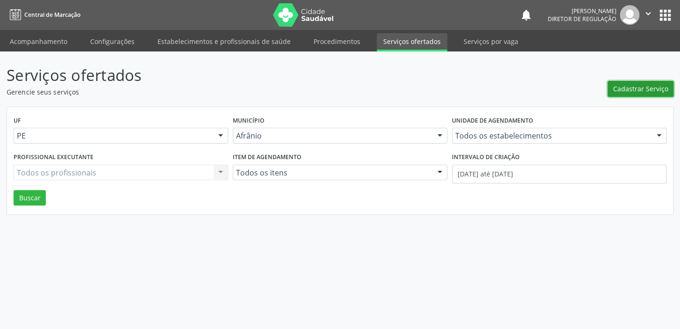
click at [626, 87] on span "Cadastrar Serviço" at bounding box center [640, 89] width 55 height 10
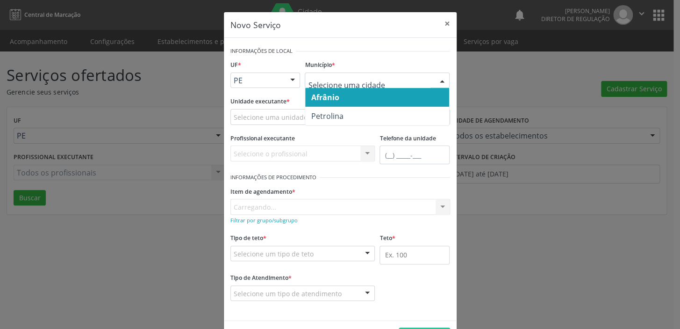
click at [322, 102] on span "Afrânio" at bounding box center [377, 97] width 144 height 19
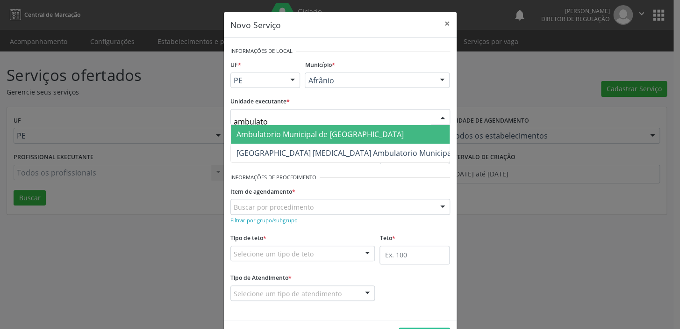
type input "ambulat"
click at [313, 130] on span "Ambulatorio Municipal de [GEOGRAPHIC_DATA]" at bounding box center [319, 134] width 167 height 10
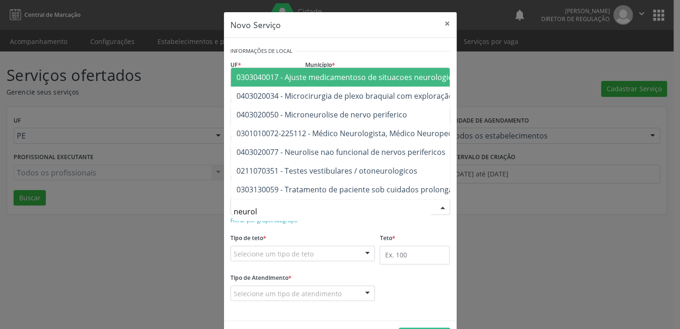
type input "neurolo"
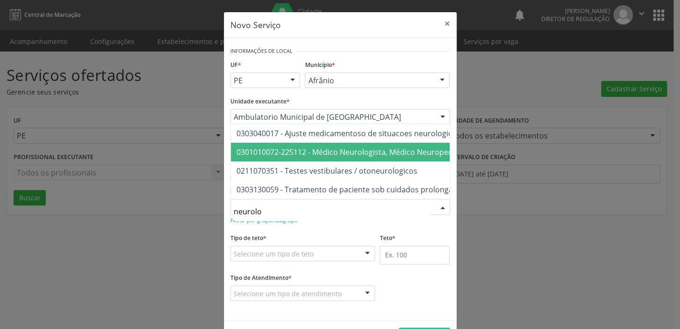
click at [313, 147] on span "0301010072-225112 - Médico Neurologista, Médico Neuropediatra" at bounding box center [352, 152] width 233 height 10
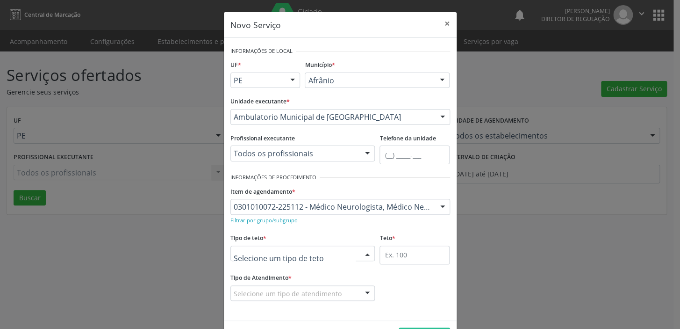
click at [255, 246] on div at bounding box center [302, 253] width 145 height 16
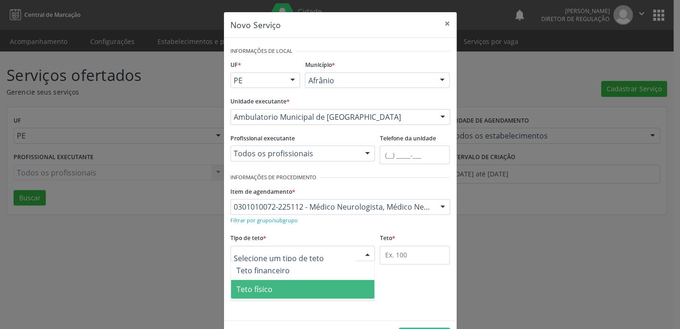
click at [245, 290] on span "Teto físico" at bounding box center [254, 289] width 36 height 10
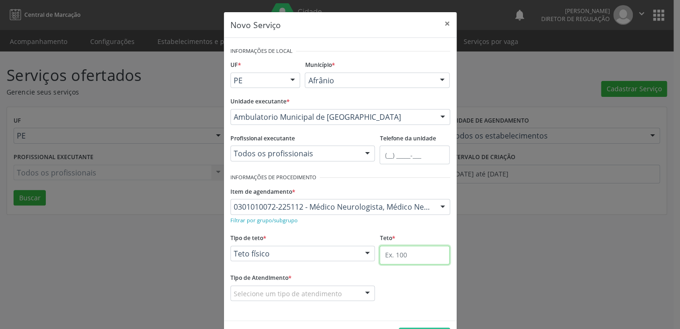
click at [385, 257] on input "text" at bounding box center [414, 254] width 70 height 19
type input "1"
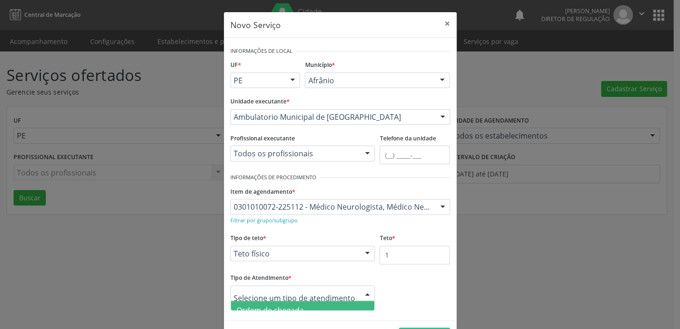
click at [278, 305] on span "Ordem de chegada" at bounding box center [269, 310] width 67 height 10
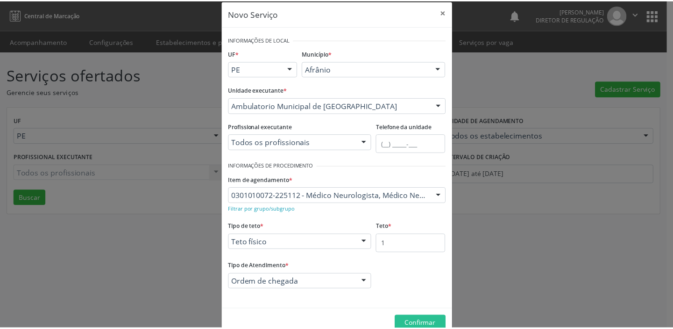
scroll to position [32, 0]
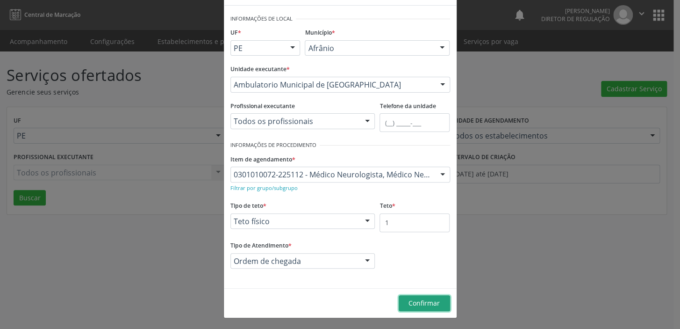
click at [412, 307] on button "Confirmar" at bounding box center [424, 303] width 51 height 16
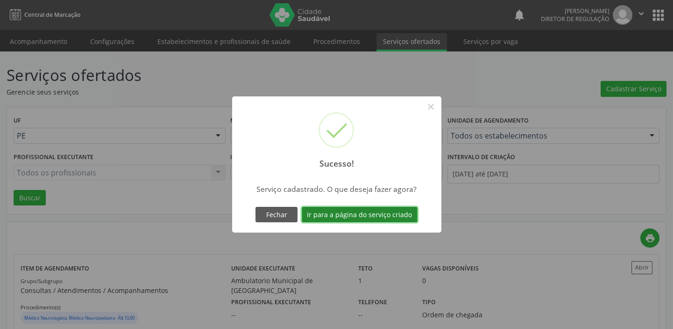
click at [351, 213] on button "Ir para a página do serviço criado" at bounding box center [360, 215] width 116 height 16
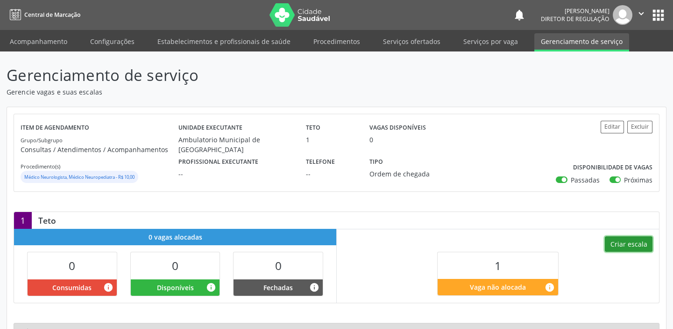
click at [626, 247] on button "Criar escala" at bounding box center [629, 244] width 48 height 16
select select "7"
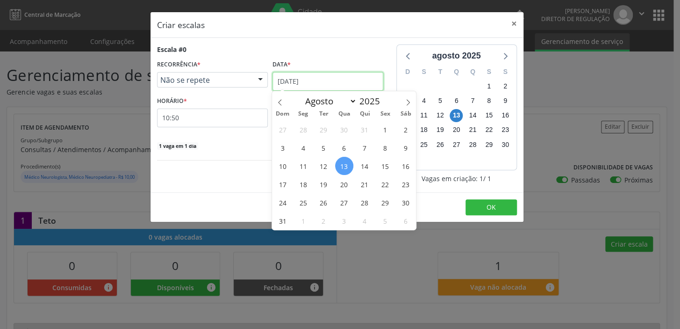
click at [287, 87] on input "13[DATE]" at bounding box center [327, 81] width 111 height 19
click at [384, 170] on span "15" at bounding box center [385, 166] width 18 height 18
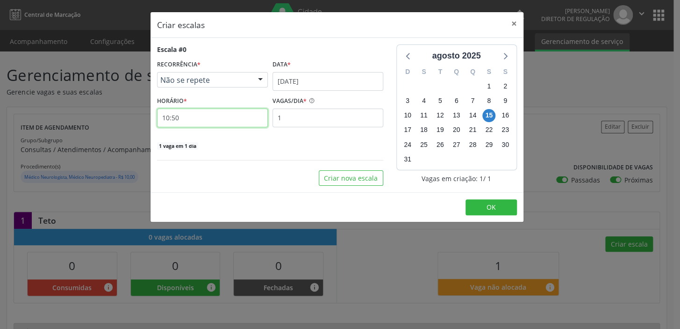
click at [196, 118] on input "10:50" at bounding box center [212, 117] width 111 height 19
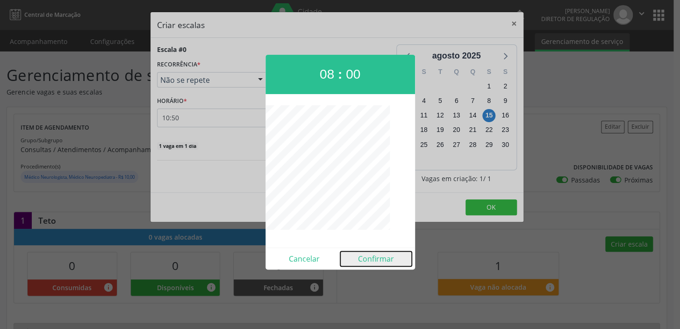
click at [369, 260] on button "Confirmar" at bounding box center [376, 258] width 72 height 15
type input "08:00"
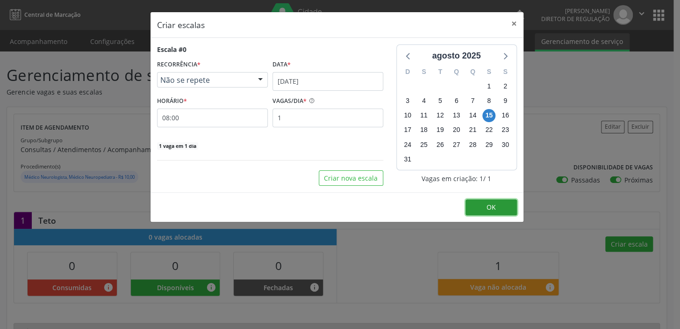
click at [504, 208] on button "OK" at bounding box center [490, 207] width 51 height 16
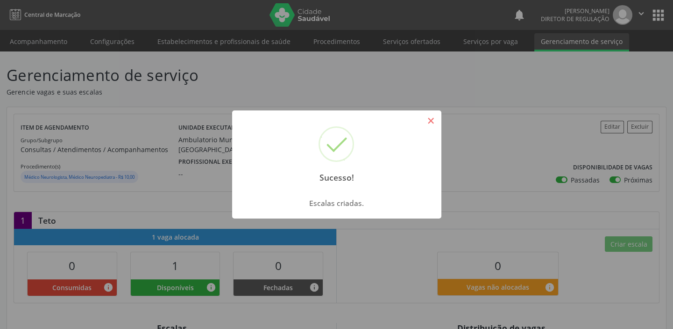
click at [435, 119] on button "×" at bounding box center [431, 121] width 16 height 16
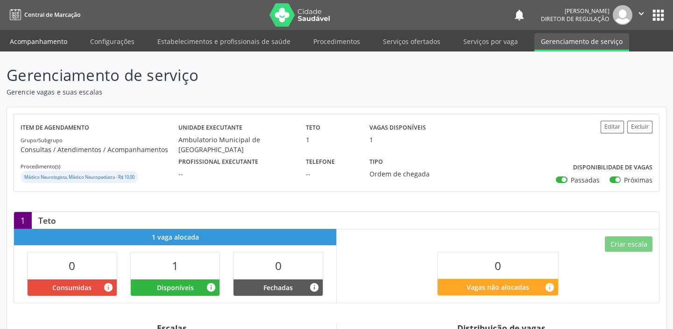
click at [16, 39] on link "Acompanhamento" at bounding box center [38, 41] width 71 height 16
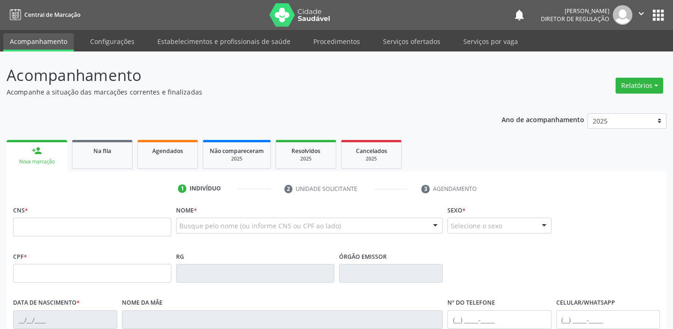
click at [39, 236] on fieldset "CNS *" at bounding box center [92, 223] width 158 height 40
click at [41, 228] on input "text" at bounding box center [92, 226] width 158 height 19
type input "700 7019 6804 0372"
type input "17/02/2012"
type input "Edinalva de [PERSON_NAME]"
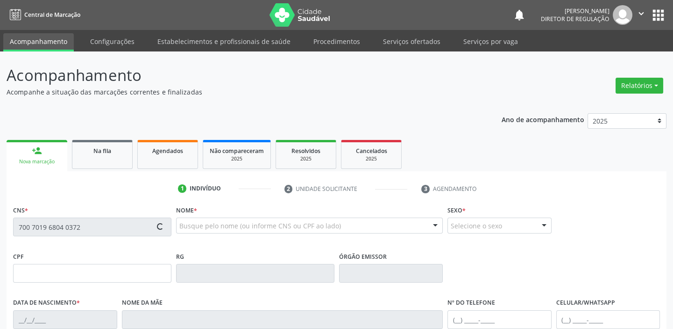
type input "(87) 8811-6956"
type input "S/N"
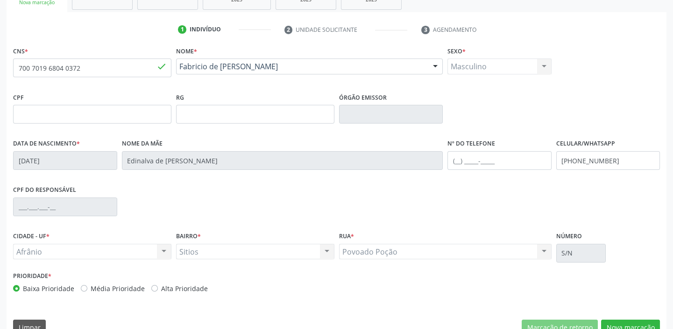
scroll to position [178, 0]
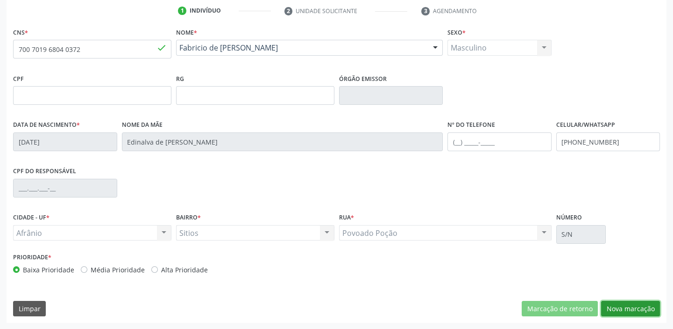
click at [614, 308] on button "Nova marcação" at bounding box center [630, 309] width 59 height 16
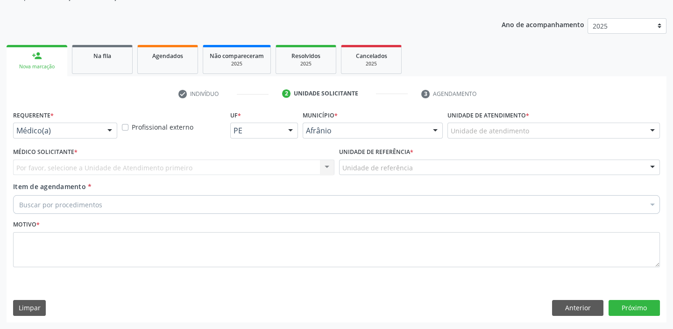
scroll to position [94, 0]
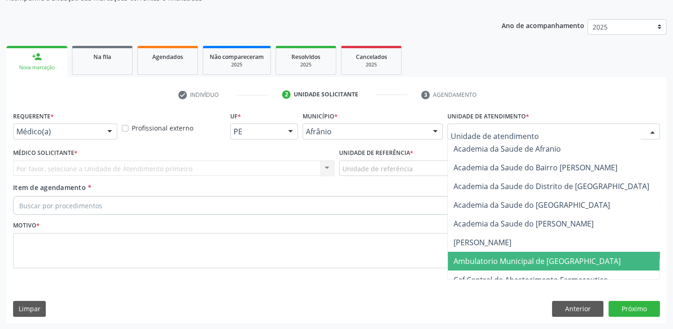
click at [461, 256] on span "Ambulatorio Municipal de [GEOGRAPHIC_DATA]" at bounding box center [537, 261] width 167 height 10
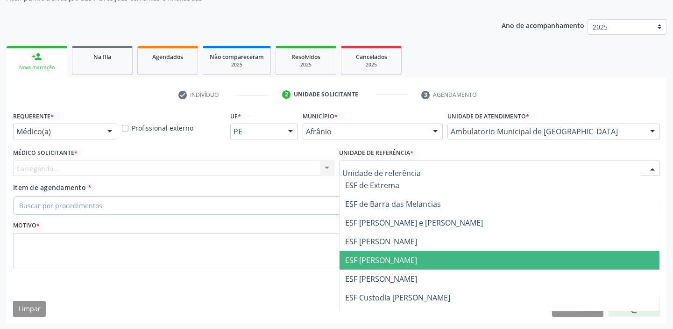
click at [362, 259] on span "ESF [PERSON_NAME]" at bounding box center [381, 260] width 72 height 10
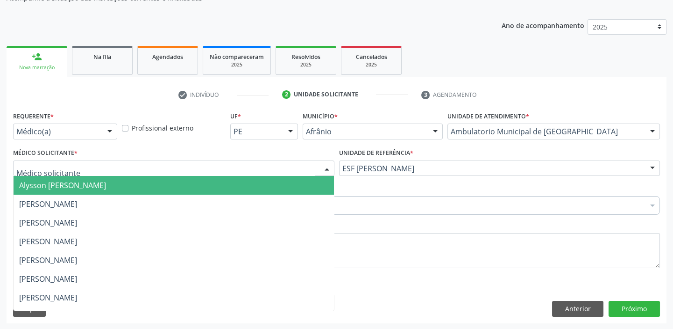
click at [68, 186] on span "Alysson [PERSON_NAME]" at bounding box center [62, 185] width 87 height 10
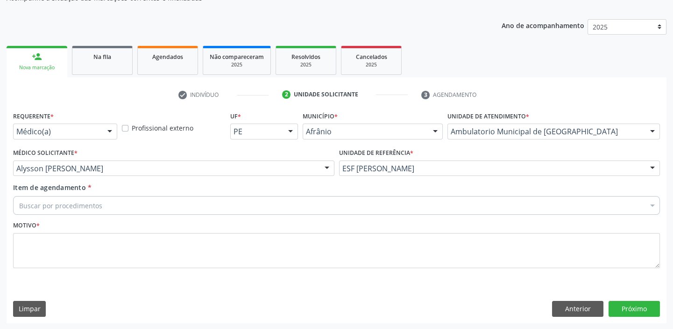
click at [52, 199] on div "Buscar por procedimentos" at bounding box center [336, 205] width 647 height 19
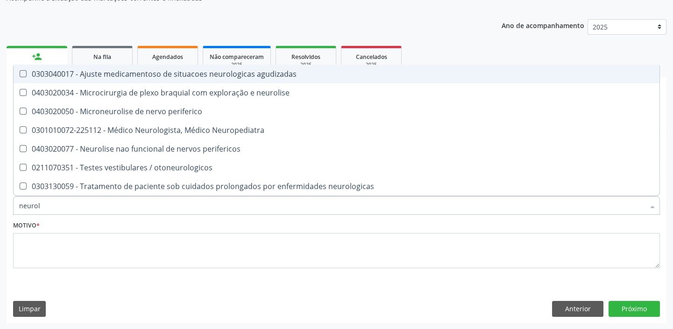
type input "neurolo"
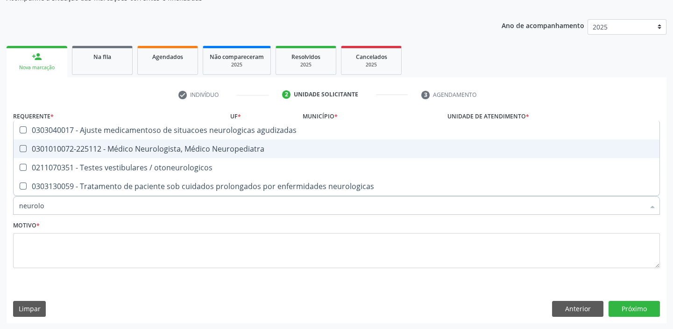
click at [89, 145] on div "0301010072-225112 - Médico Neurologista, Médico Neuropediatra" at bounding box center [336, 148] width 635 height 7
checkbox Neuropediatra "true"
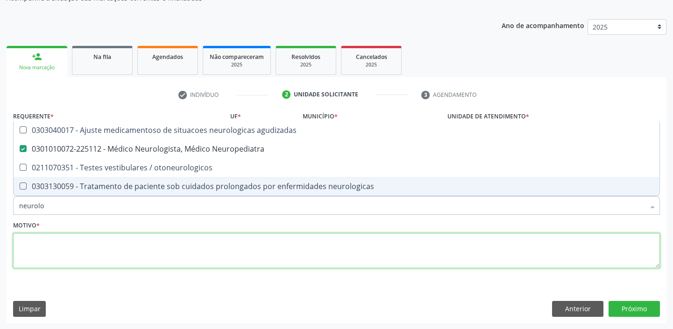
click at [45, 253] on textarea at bounding box center [336, 251] width 647 height 36
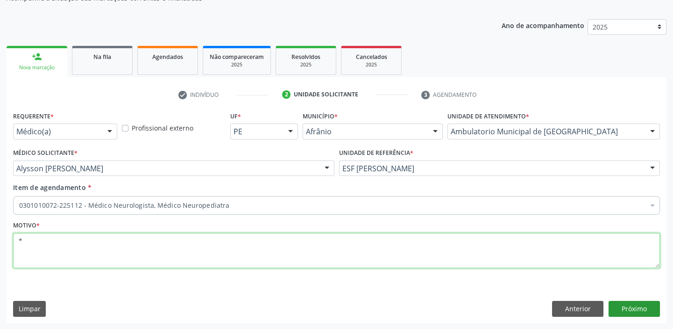
type textarea "*"
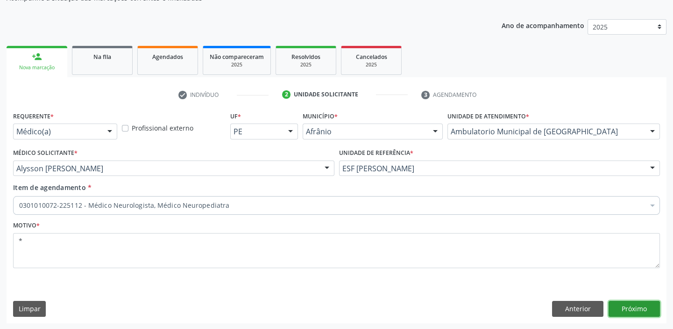
click at [636, 307] on button "Próximo" at bounding box center [634, 309] width 51 height 16
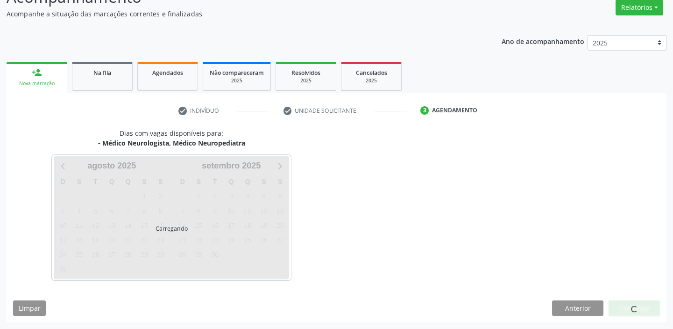
scroll to position [78, 0]
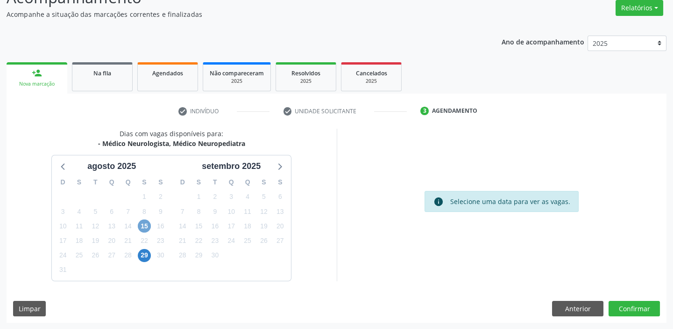
click at [143, 224] on span "15" at bounding box center [144, 225] width 13 height 13
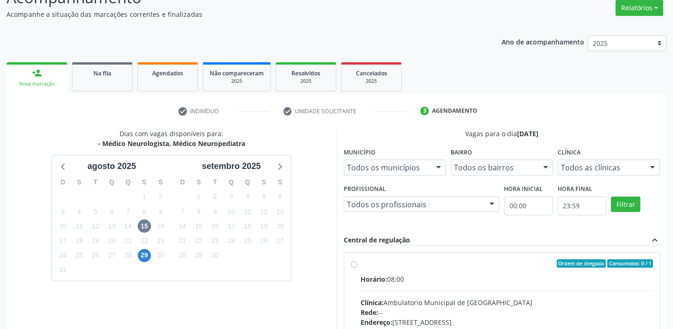
click at [477, 279] on div "Horário: 08:00" at bounding box center [507, 279] width 293 height 10
click at [358, 267] on input "Ordem de chegada Consumidos: 0 / 1 Horário: 08:00 Clínica: Ambulatorio Municipa…" at bounding box center [354, 263] width 7 height 8
radio input "true"
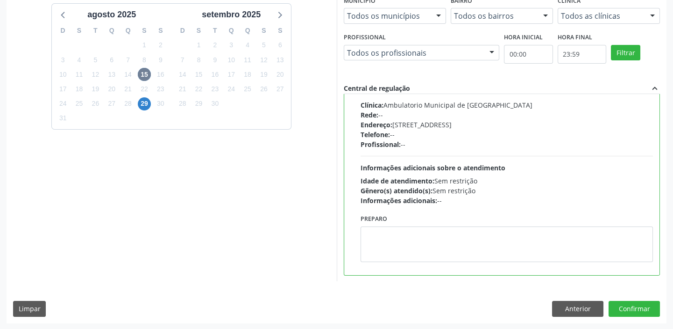
scroll to position [46, 0]
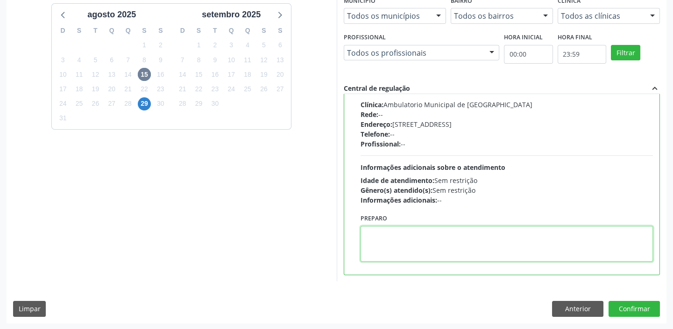
click at [405, 234] on textarea at bounding box center [507, 244] width 293 height 36
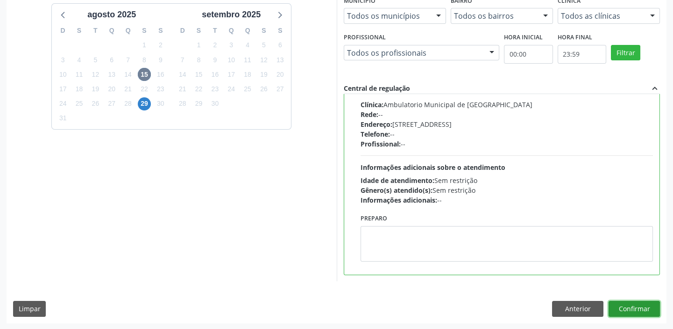
click at [616, 308] on button "Confirmar" at bounding box center [634, 309] width 51 height 16
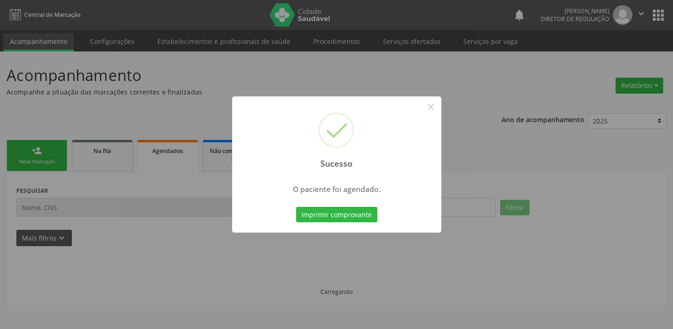
scroll to position [0, 0]
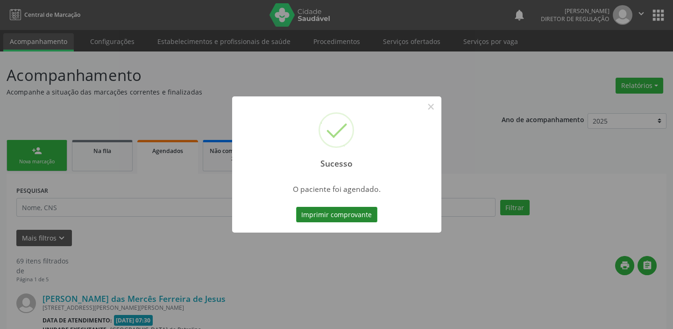
click at [332, 214] on button "Imprimir comprovante" at bounding box center [336, 215] width 81 height 16
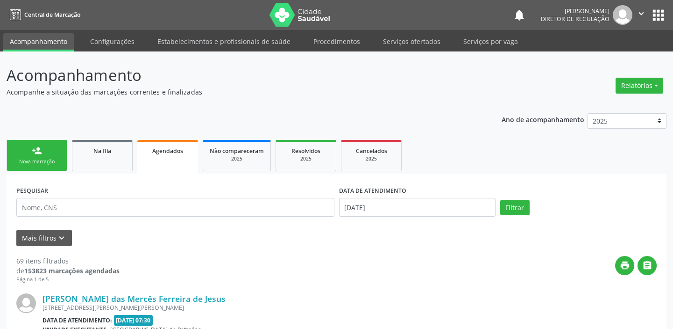
click at [45, 202] on div "Sucesso × O paciente foi agendado. Imprimir comprovante Cancel" at bounding box center [336, 164] width 673 height 329
click at [39, 149] on div "Sucesso × O paciente foi agendado. Imprimir comprovante Cancel" at bounding box center [336, 164] width 673 height 329
click at [39, 150] on div "Sucesso × O paciente foi agendado. Imprimir comprovante Cancel" at bounding box center [336, 164] width 673 height 329
